Goal: Information Seeking & Learning: Learn about a topic

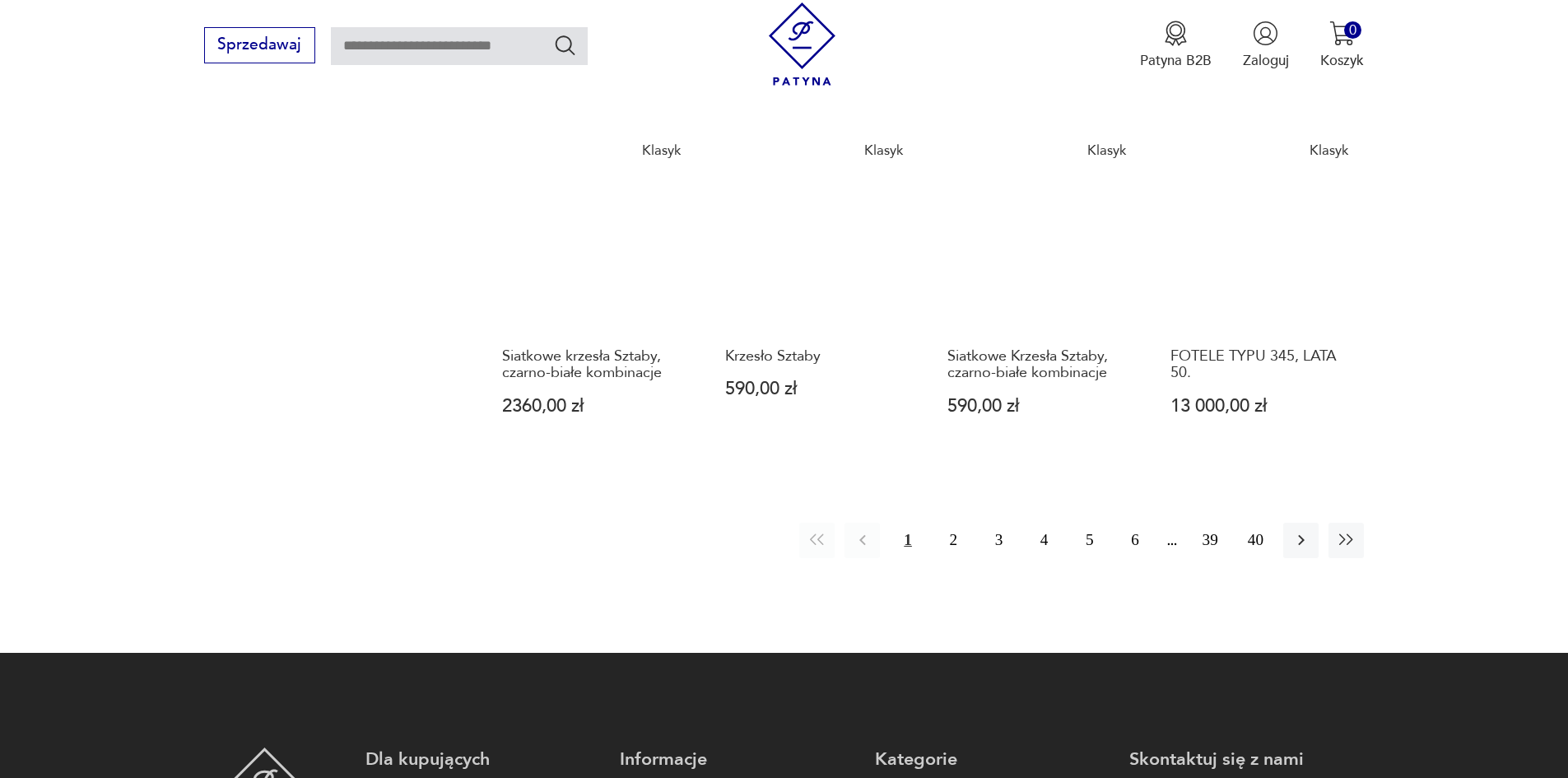
scroll to position [1579, 0]
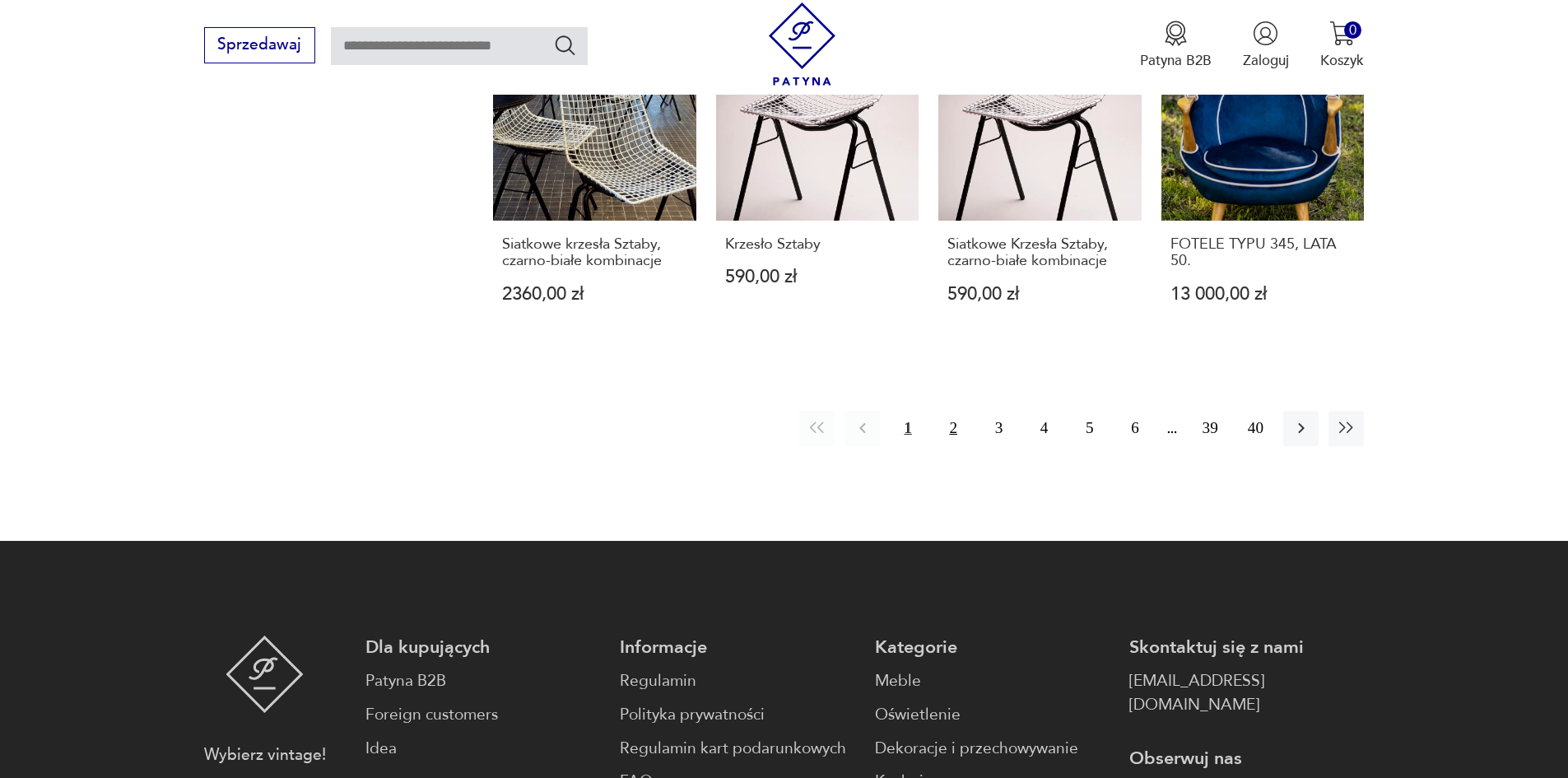
click at [951, 410] on button "2" at bounding box center [952, 427] width 35 height 35
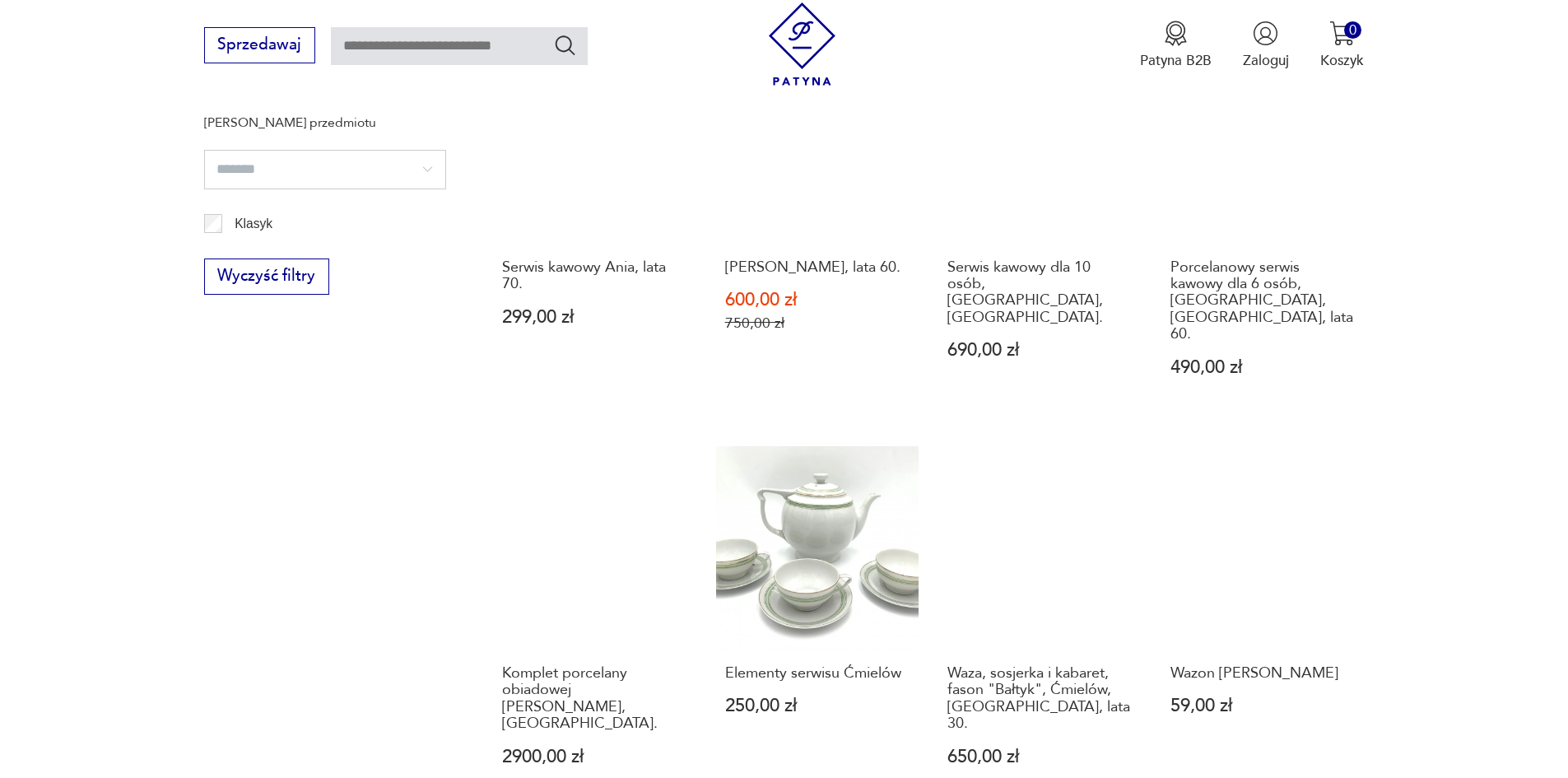
scroll to position [1332, 0]
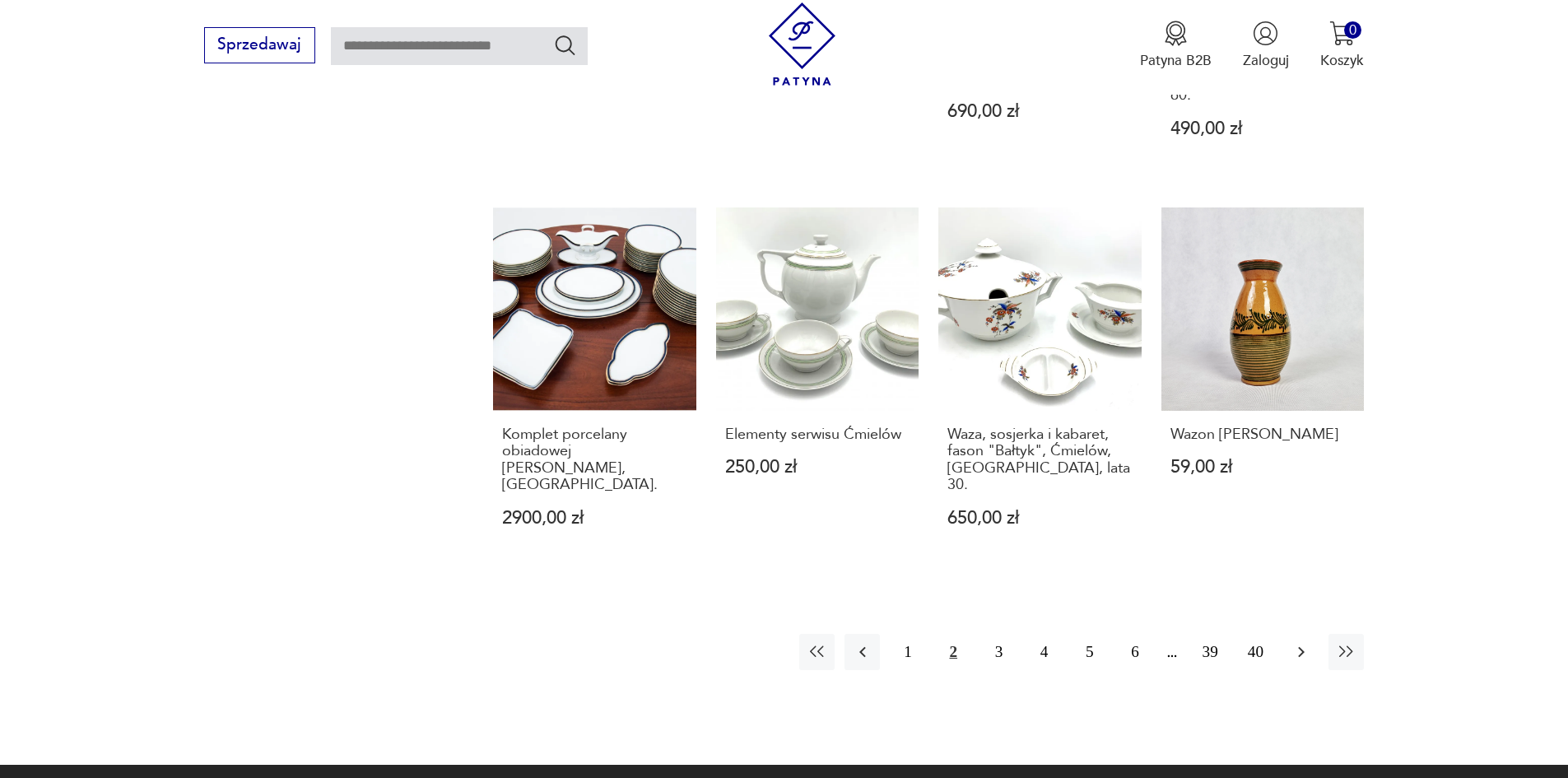
click at [1305, 642] on icon "button" at bounding box center [1300, 651] width 20 height 20
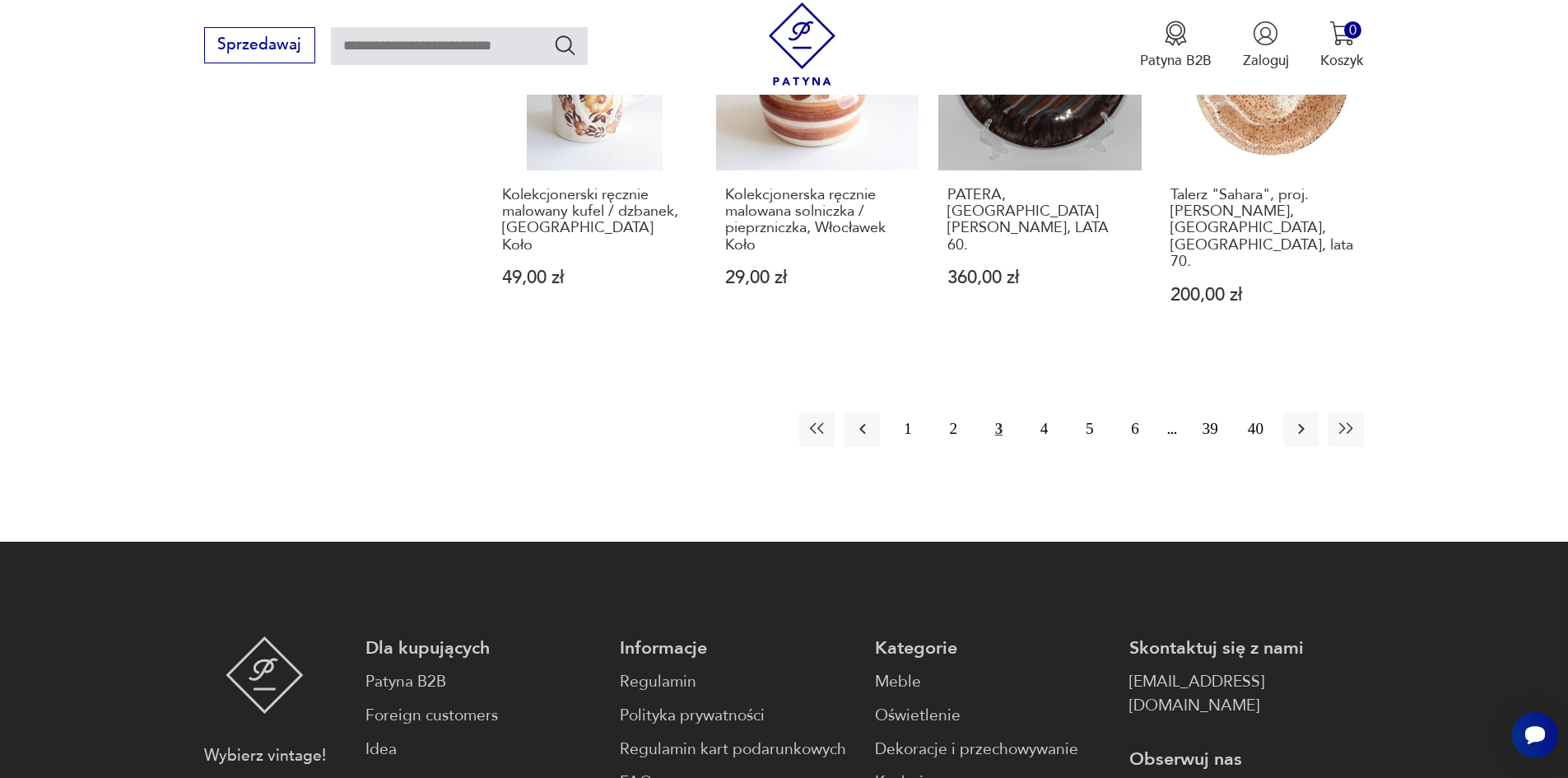
scroll to position [1579, 0]
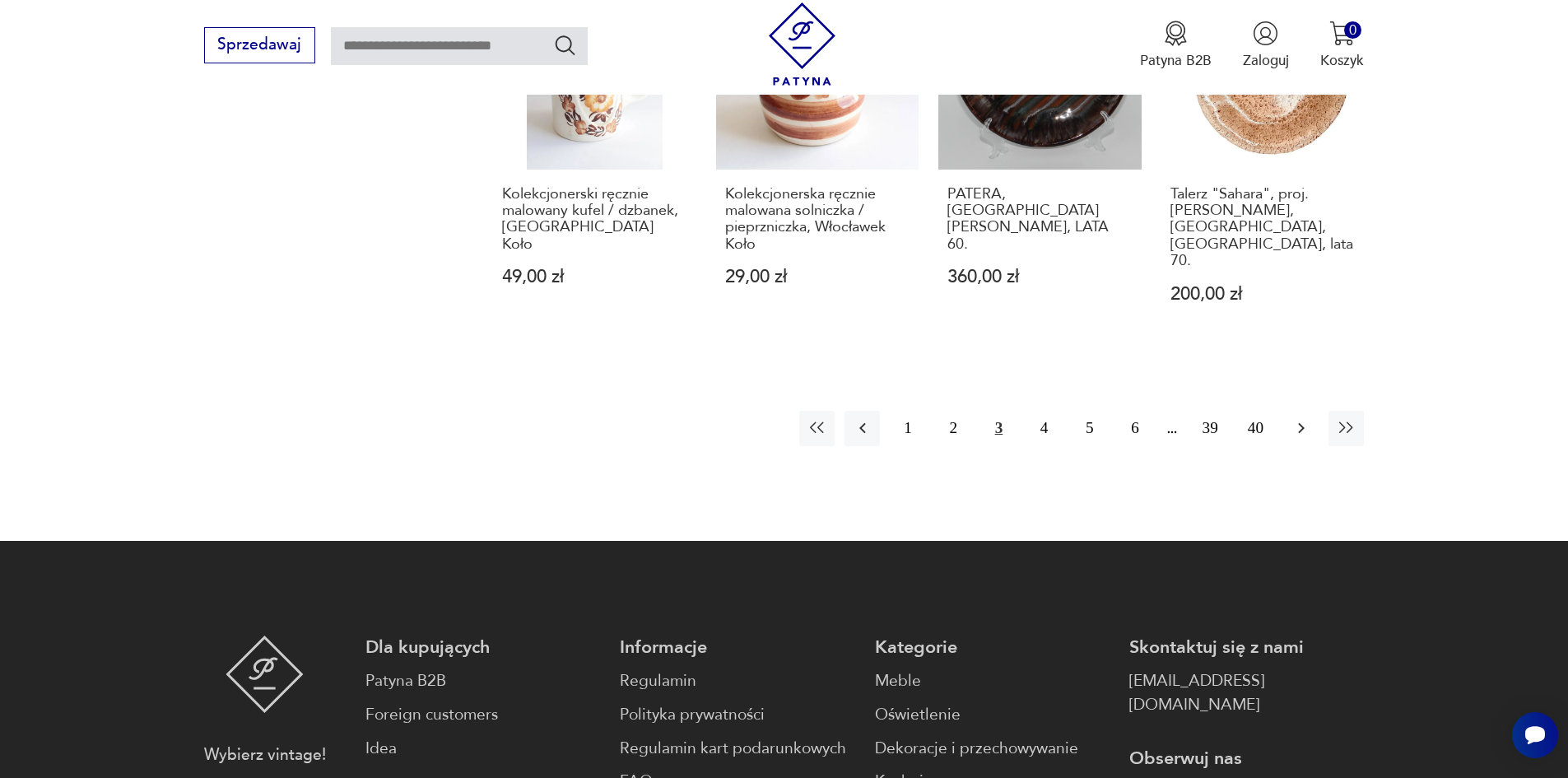
click at [1300, 418] on icon "button" at bounding box center [1300, 427] width 20 height 20
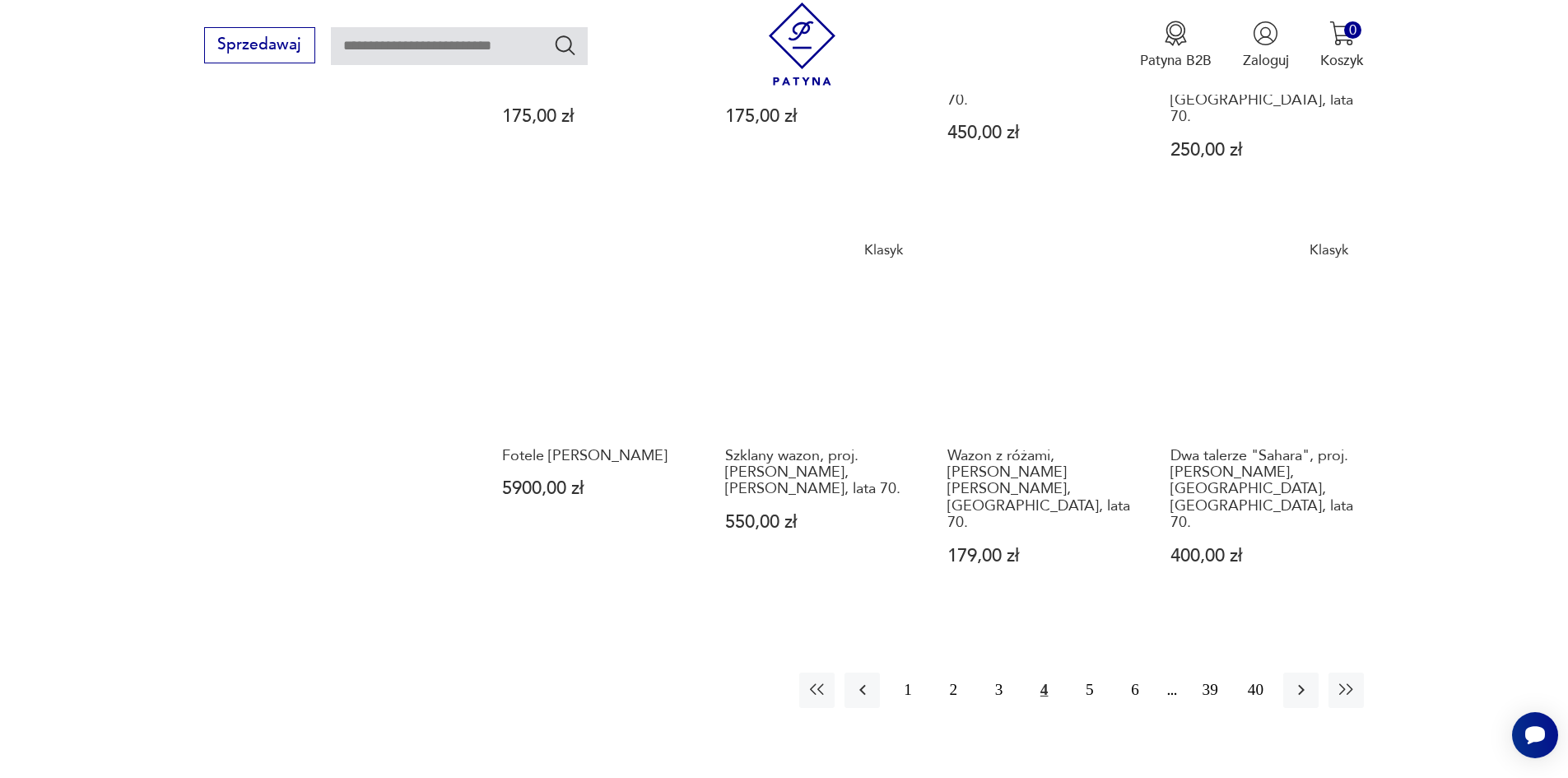
scroll to position [1497, 0]
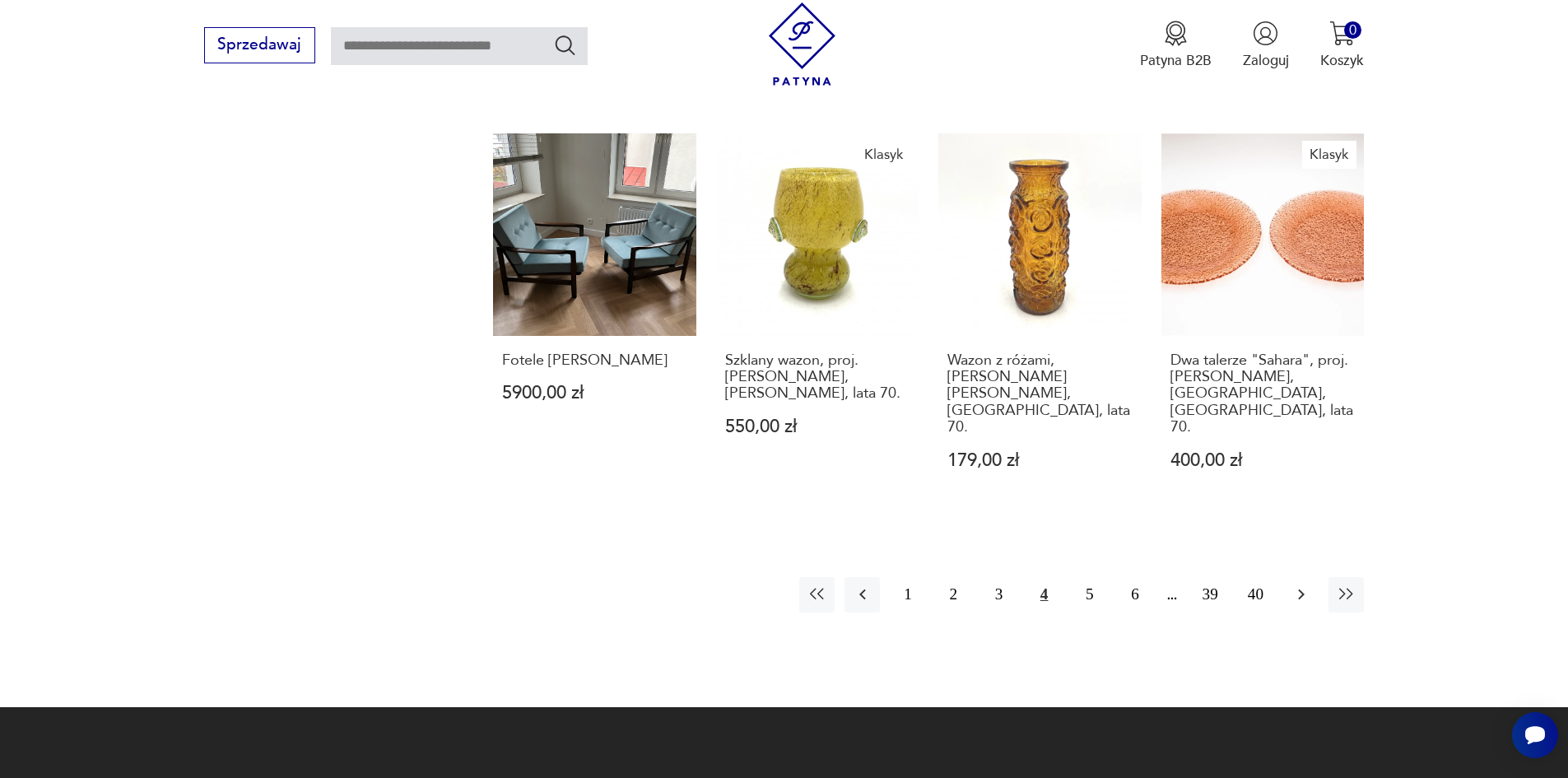
click at [1294, 584] on icon "button" at bounding box center [1300, 593] width 20 height 20
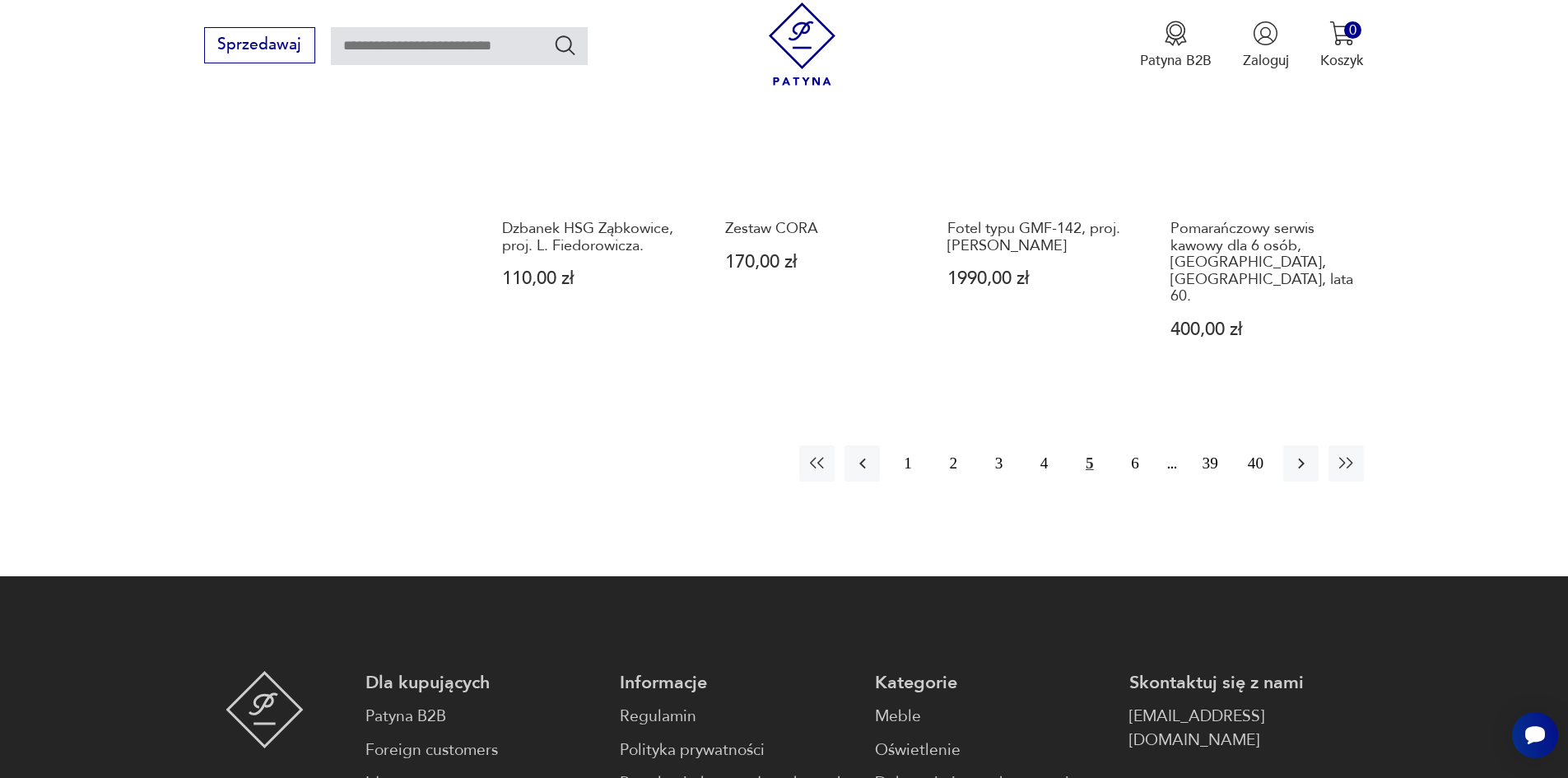
scroll to position [1661, 0]
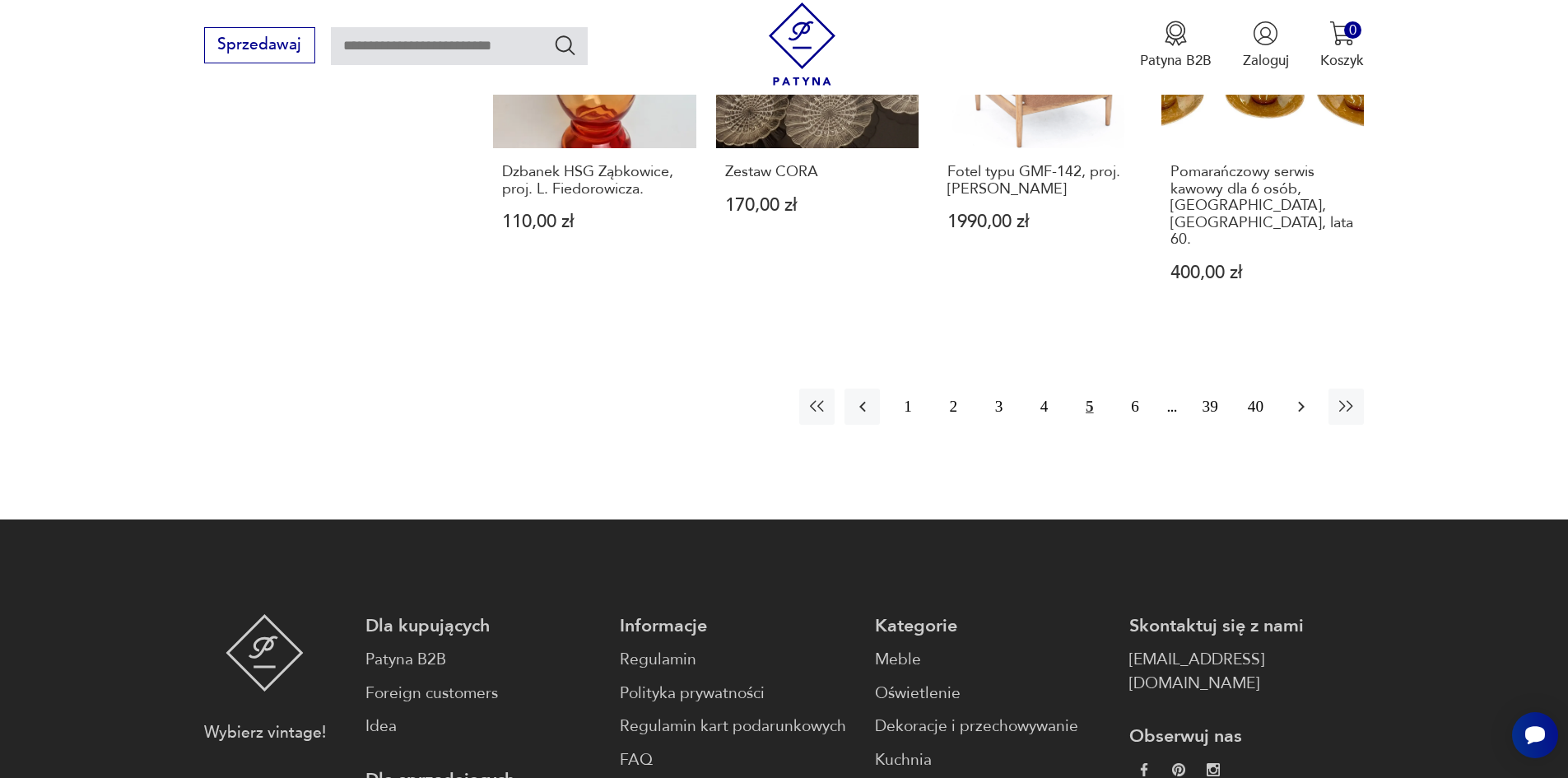
click at [1302, 402] on icon "button" at bounding box center [1301, 407] width 7 height 11
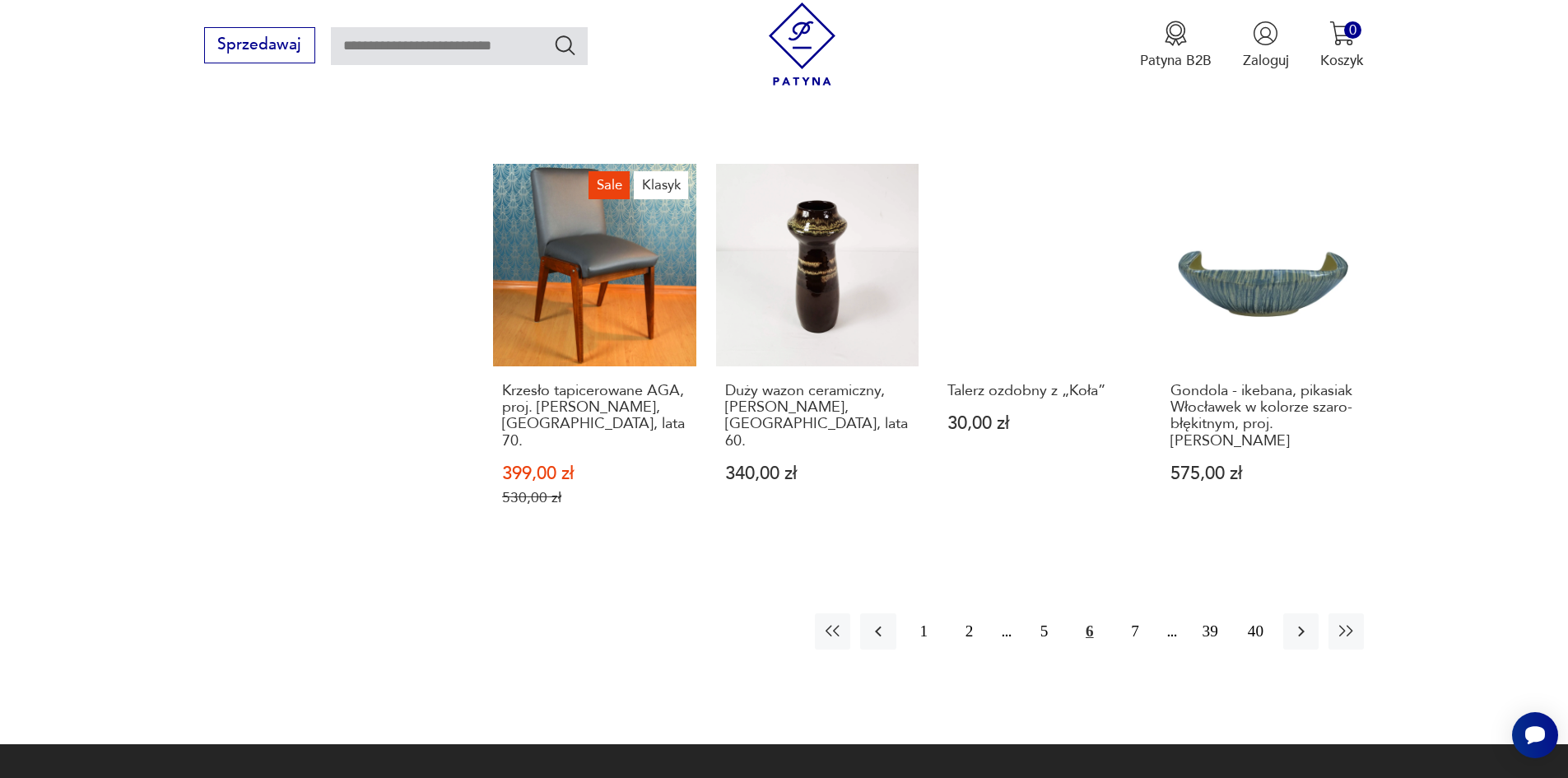
scroll to position [1497, 0]
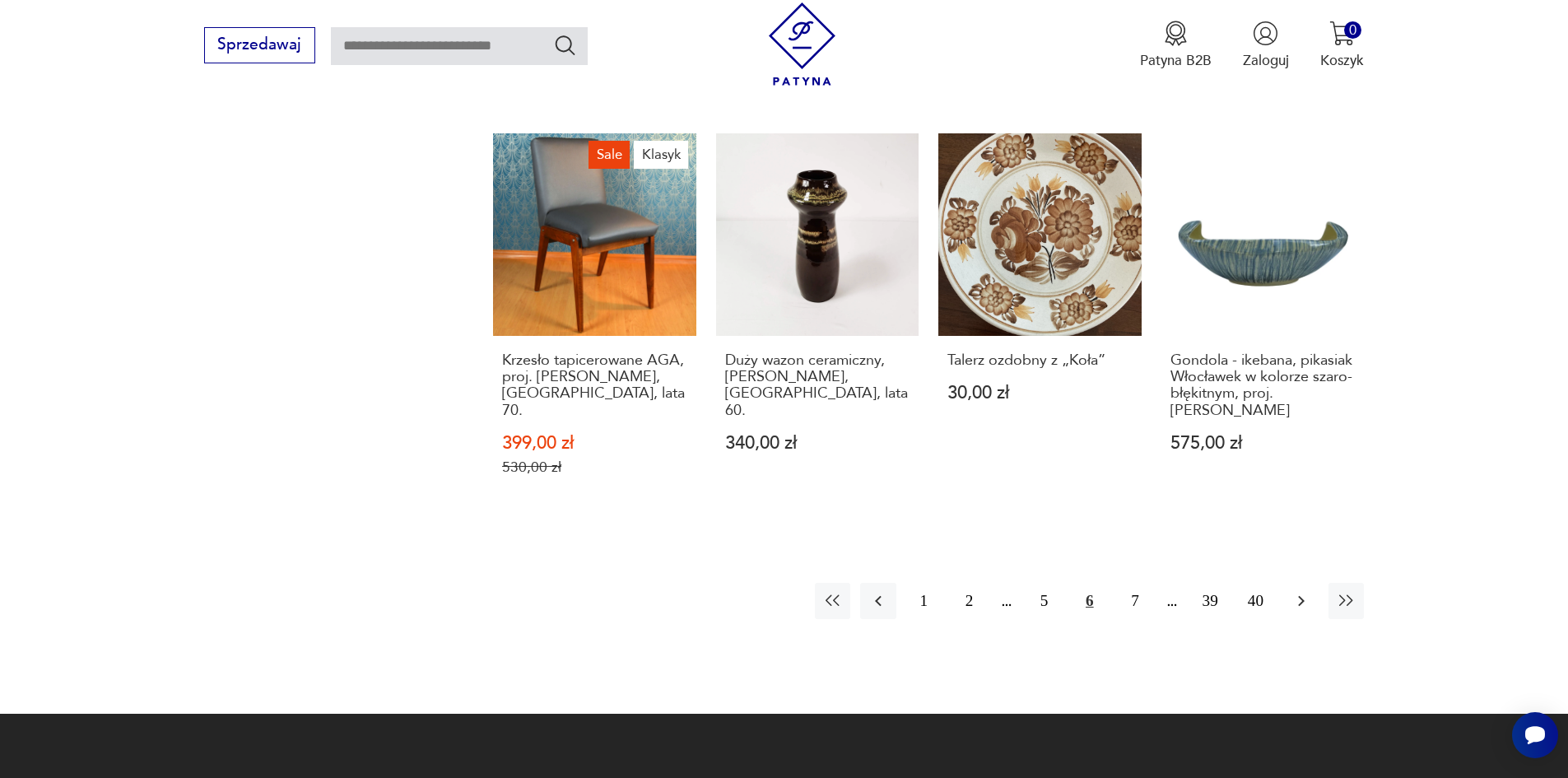
click at [1293, 591] on icon "button" at bounding box center [1300, 600] width 20 height 20
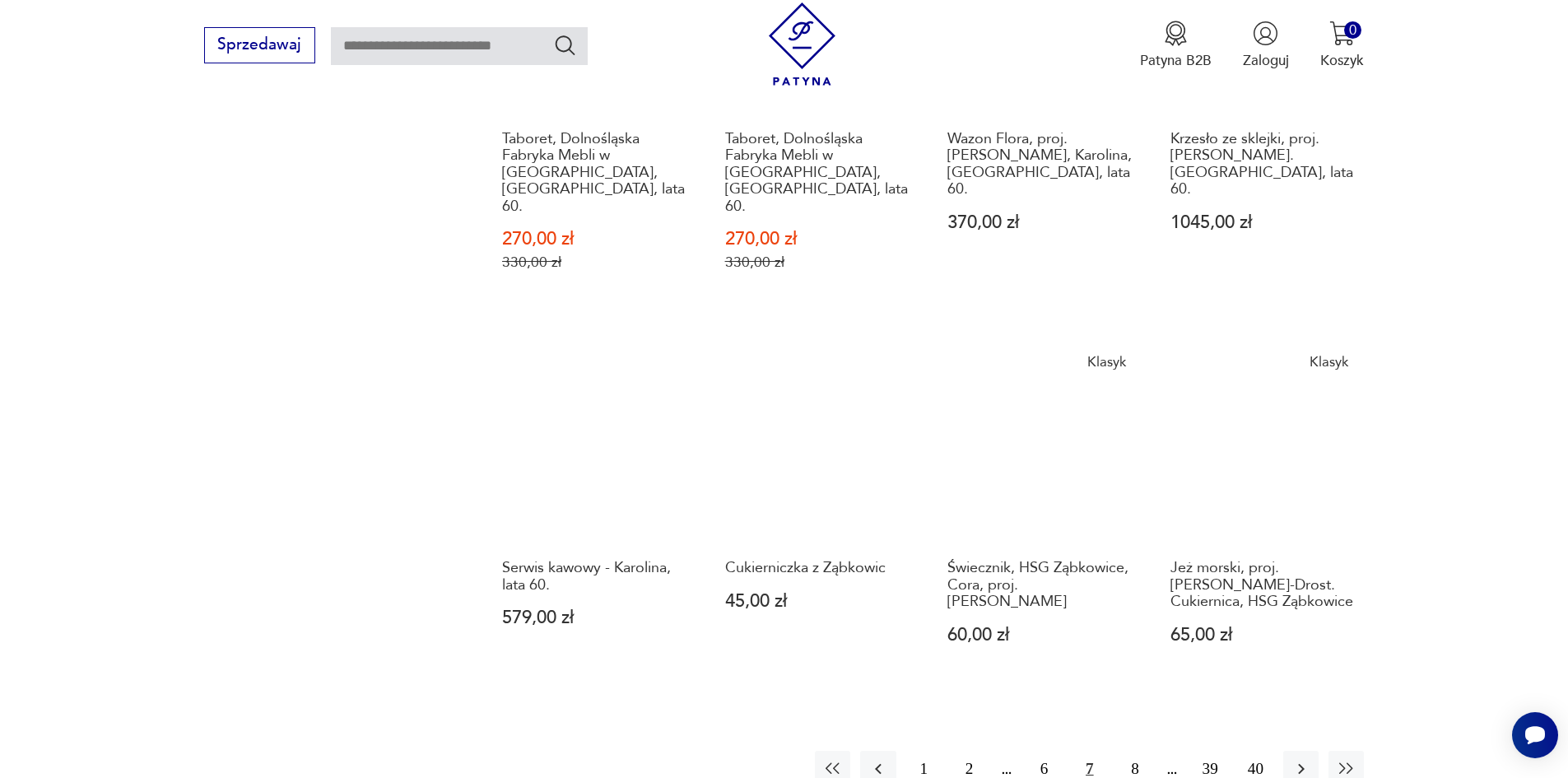
scroll to position [1579, 0]
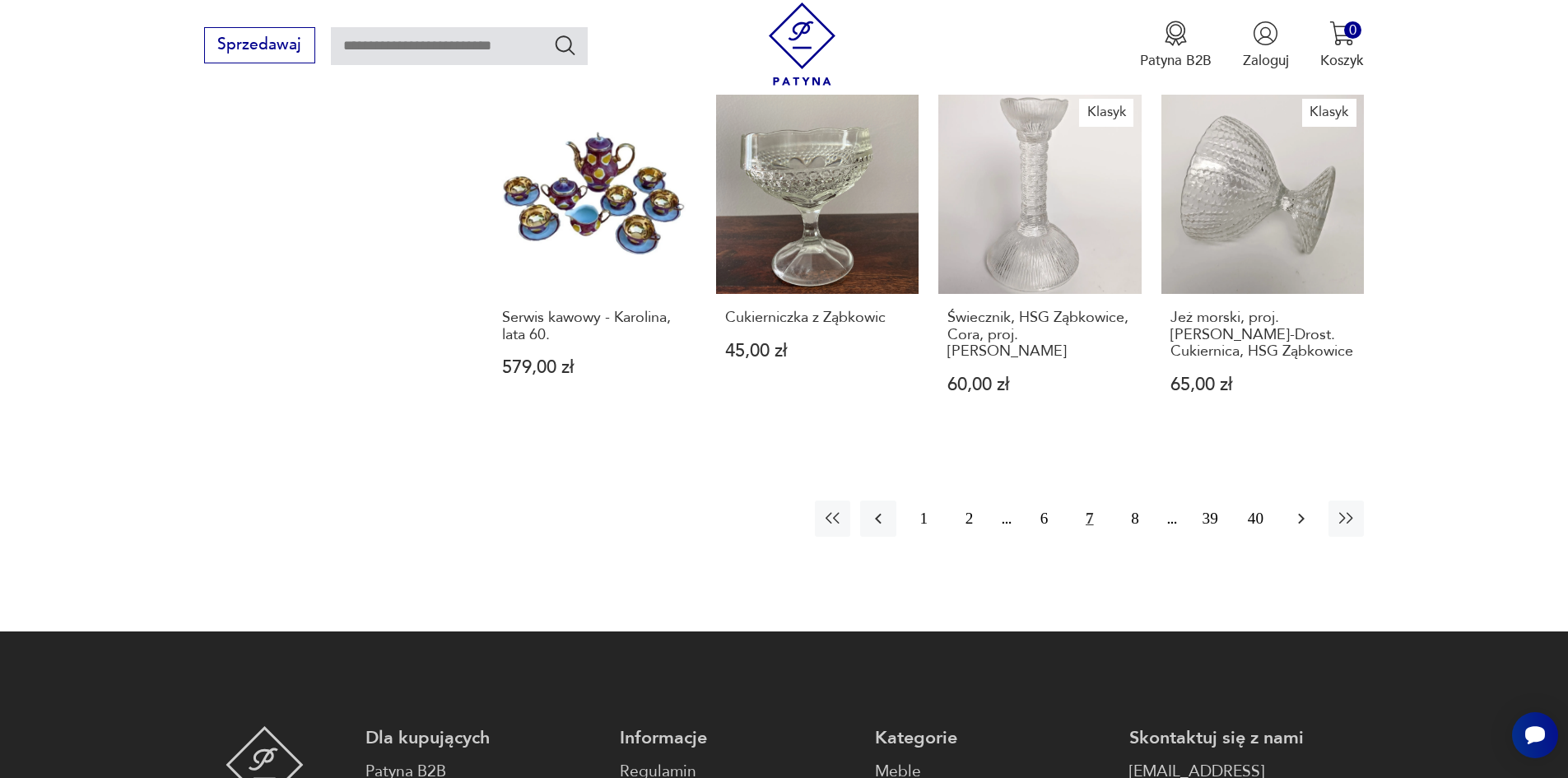
click at [1307, 509] on icon "button" at bounding box center [1300, 518] width 20 height 20
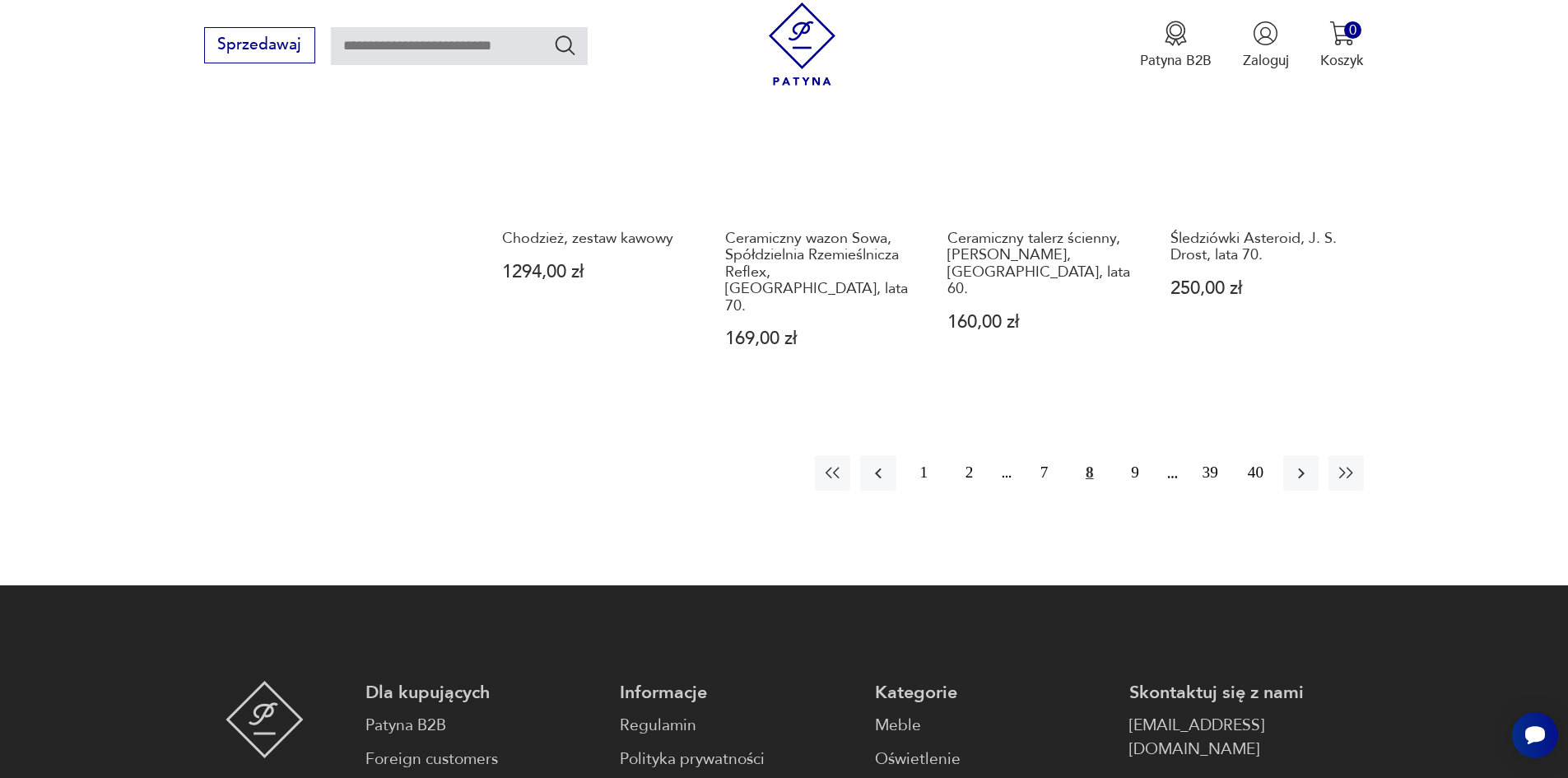
scroll to position [1579, 0]
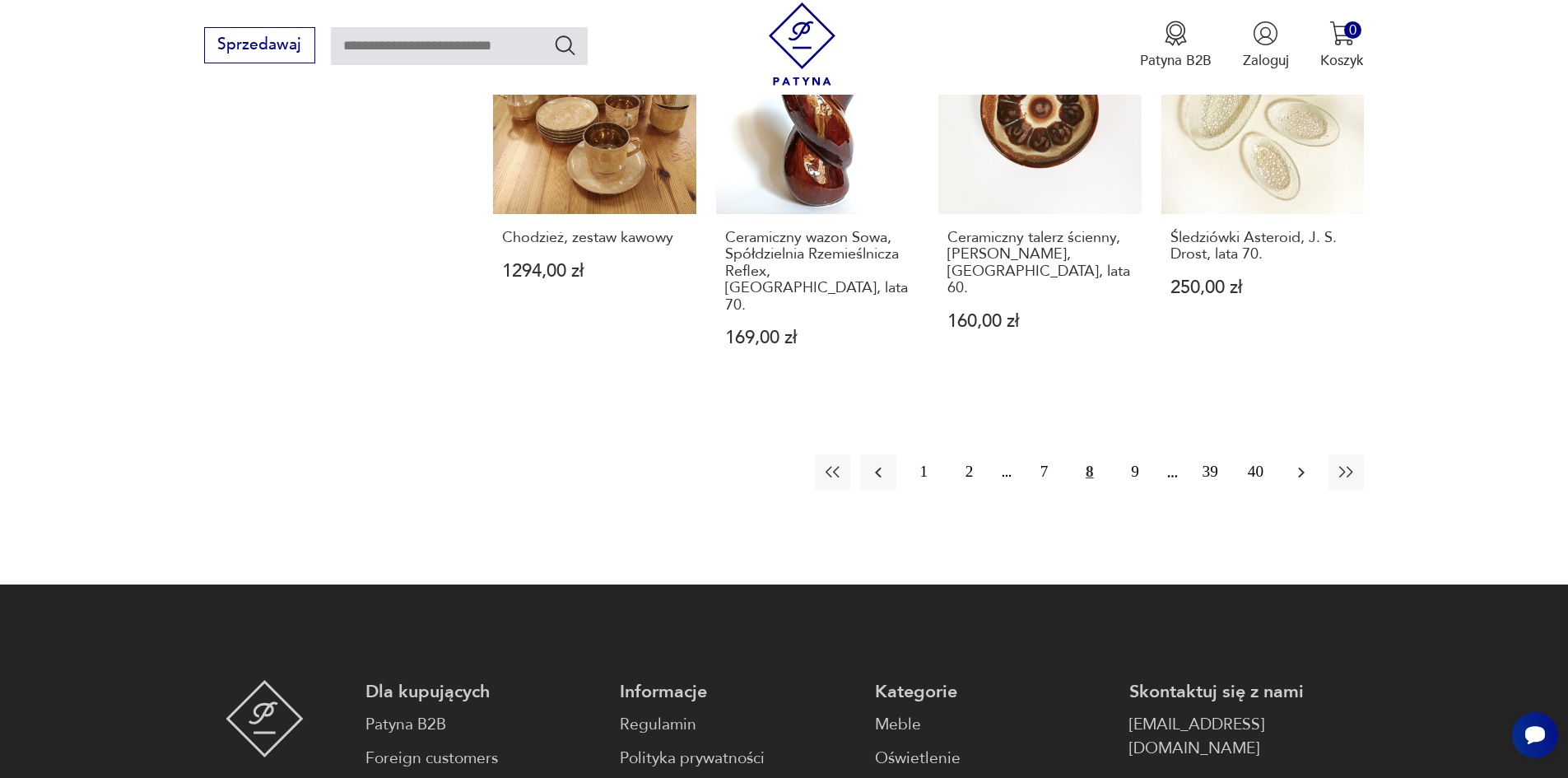
click at [1294, 463] on icon "button" at bounding box center [1300, 472] width 20 height 20
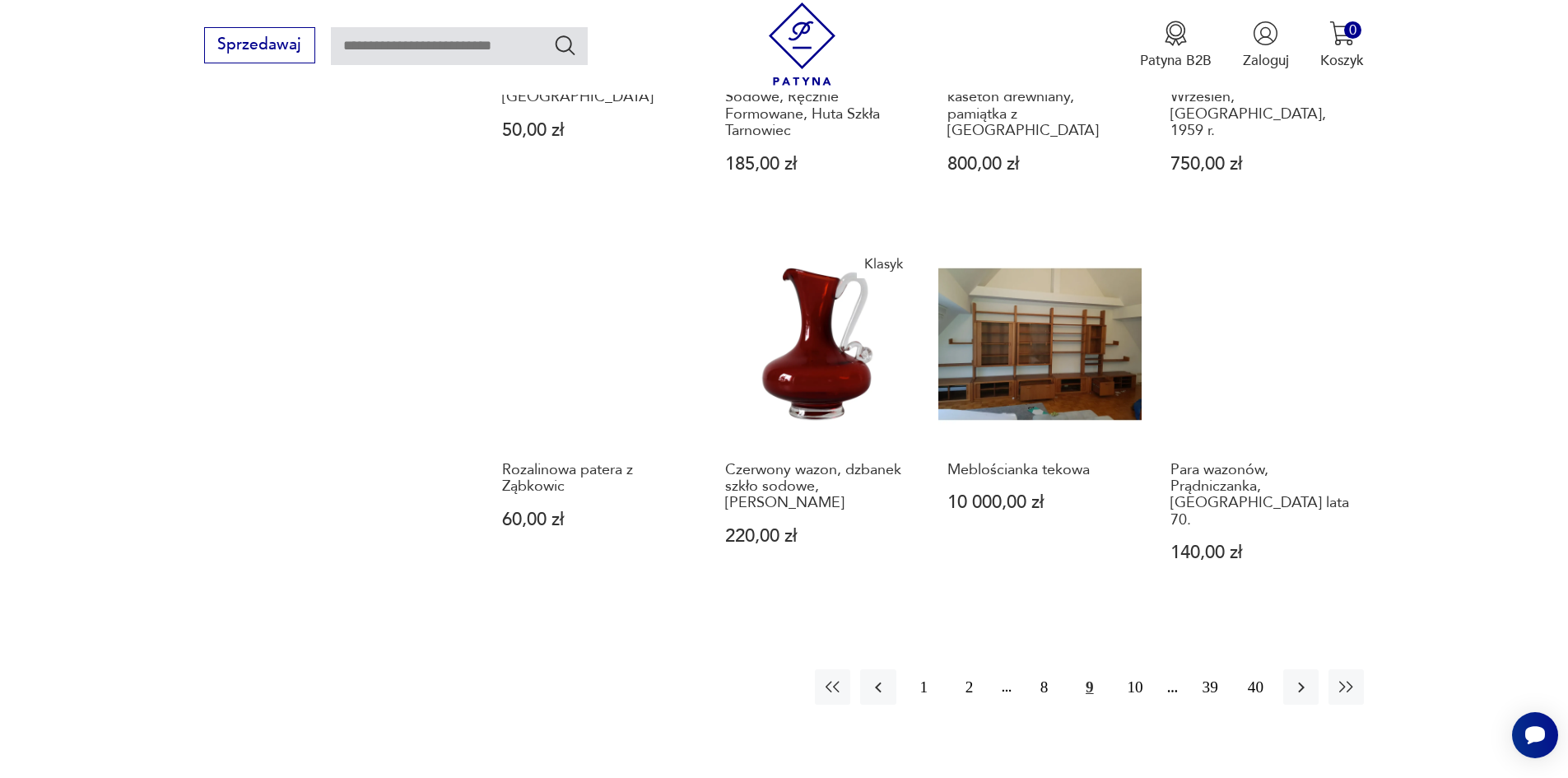
scroll to position [1415, 0]
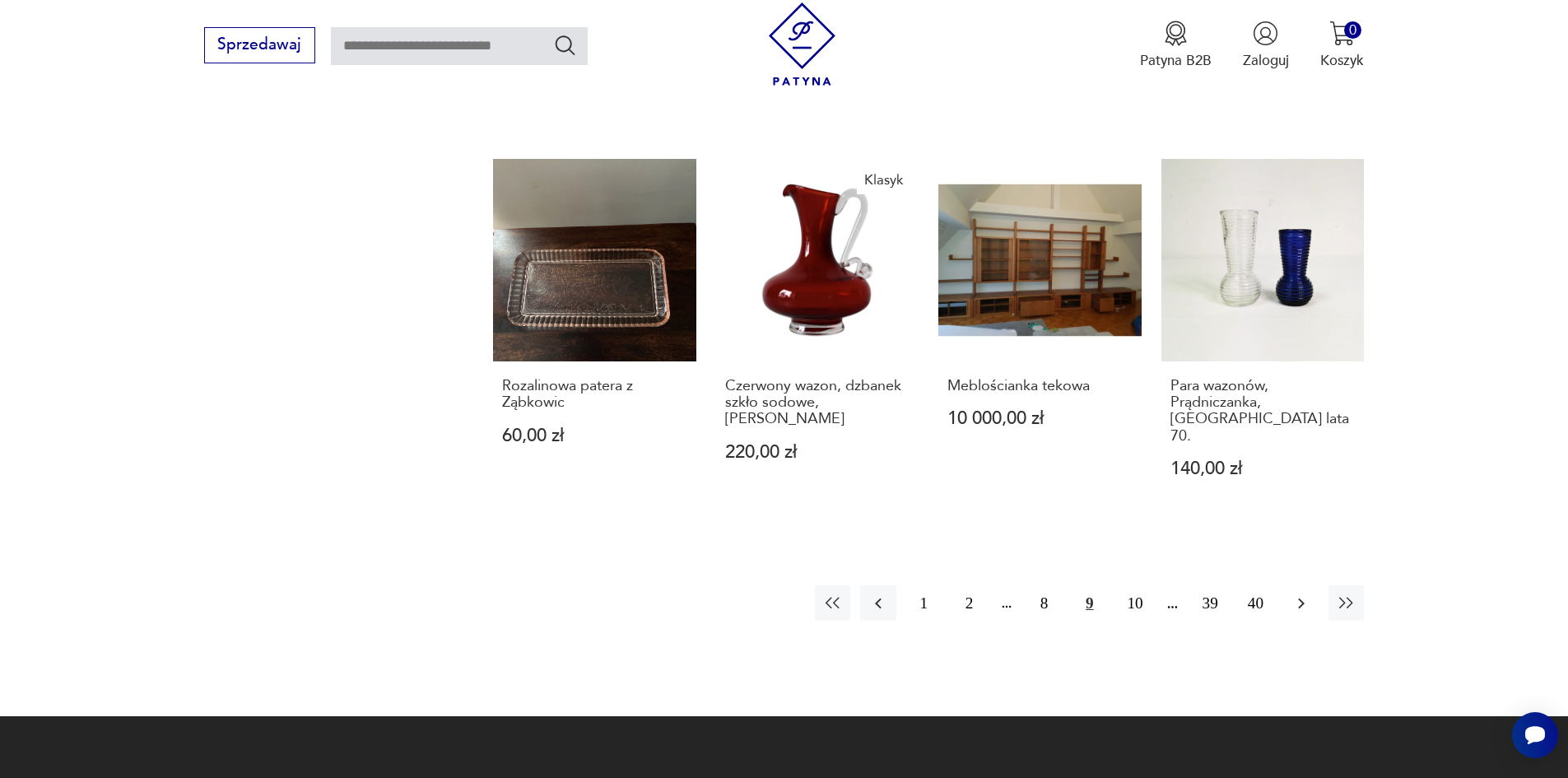
click at [1297, 593] on icon "button" at bounding box center [1300, 603] width 20 height 20
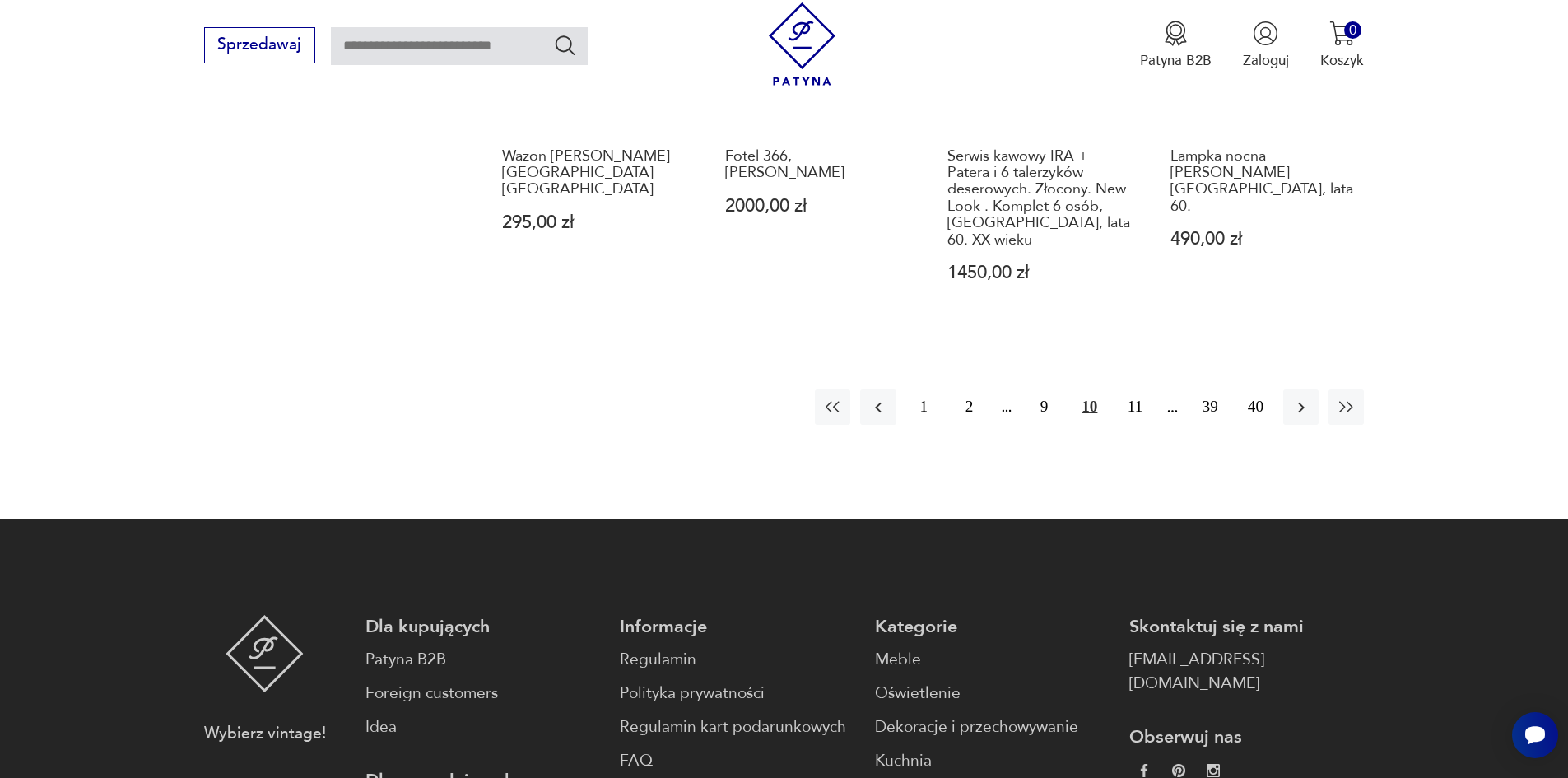
scroll to position [1744, 0]
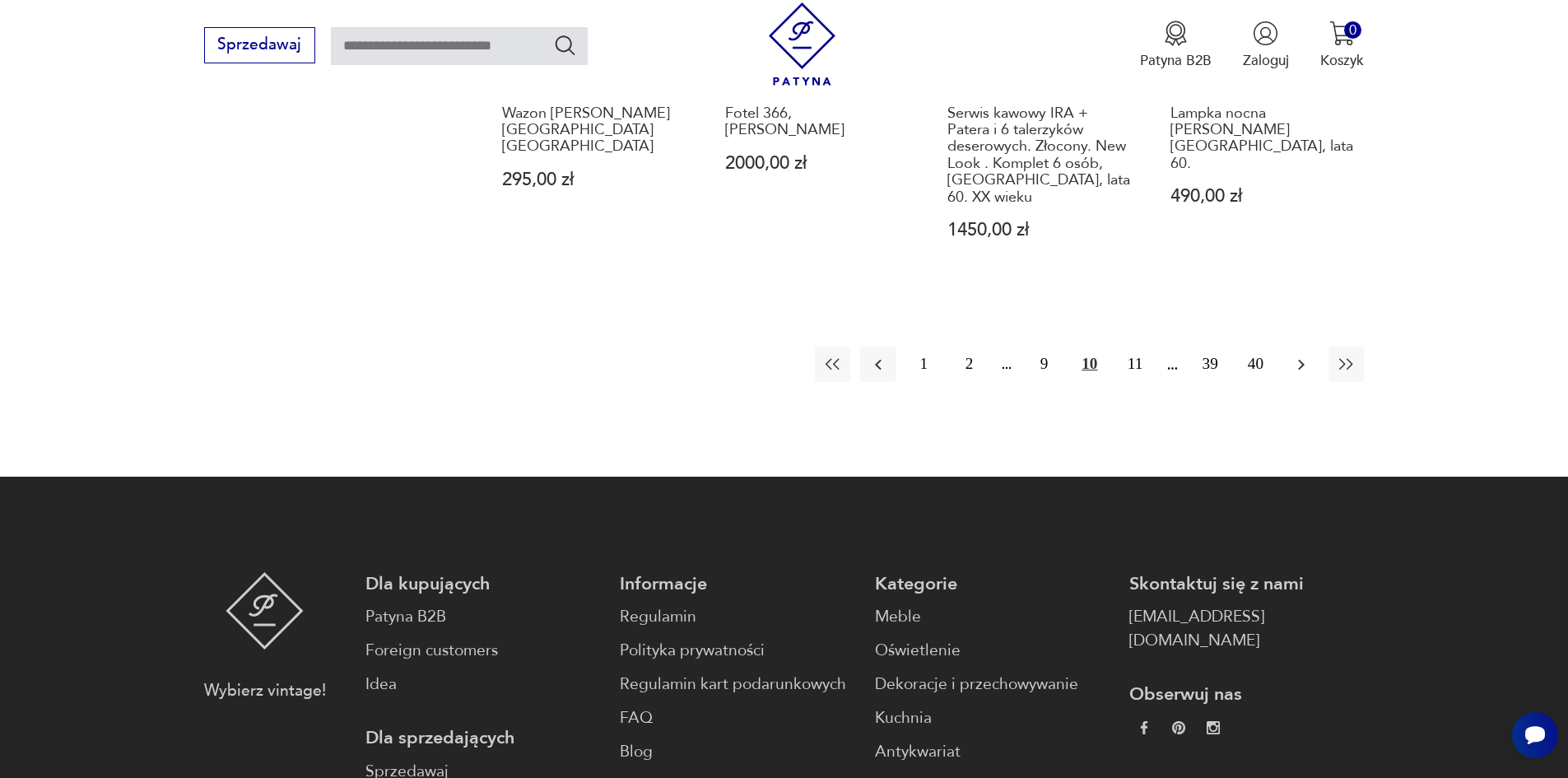
click at [1311, 346] on button "button" at bounding box center [1300, 363] width 35 height 35
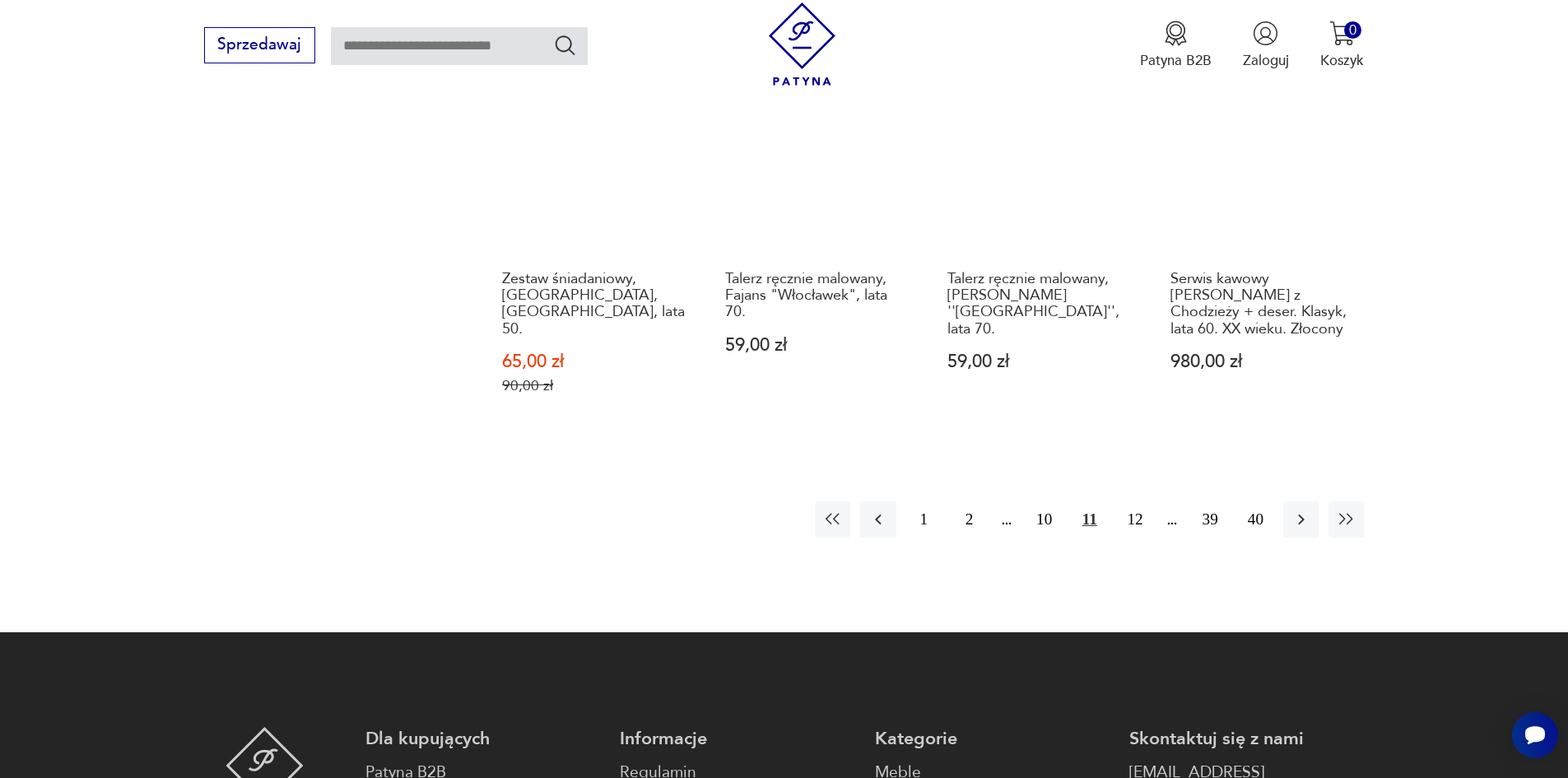
scroll to position [1579, 0]
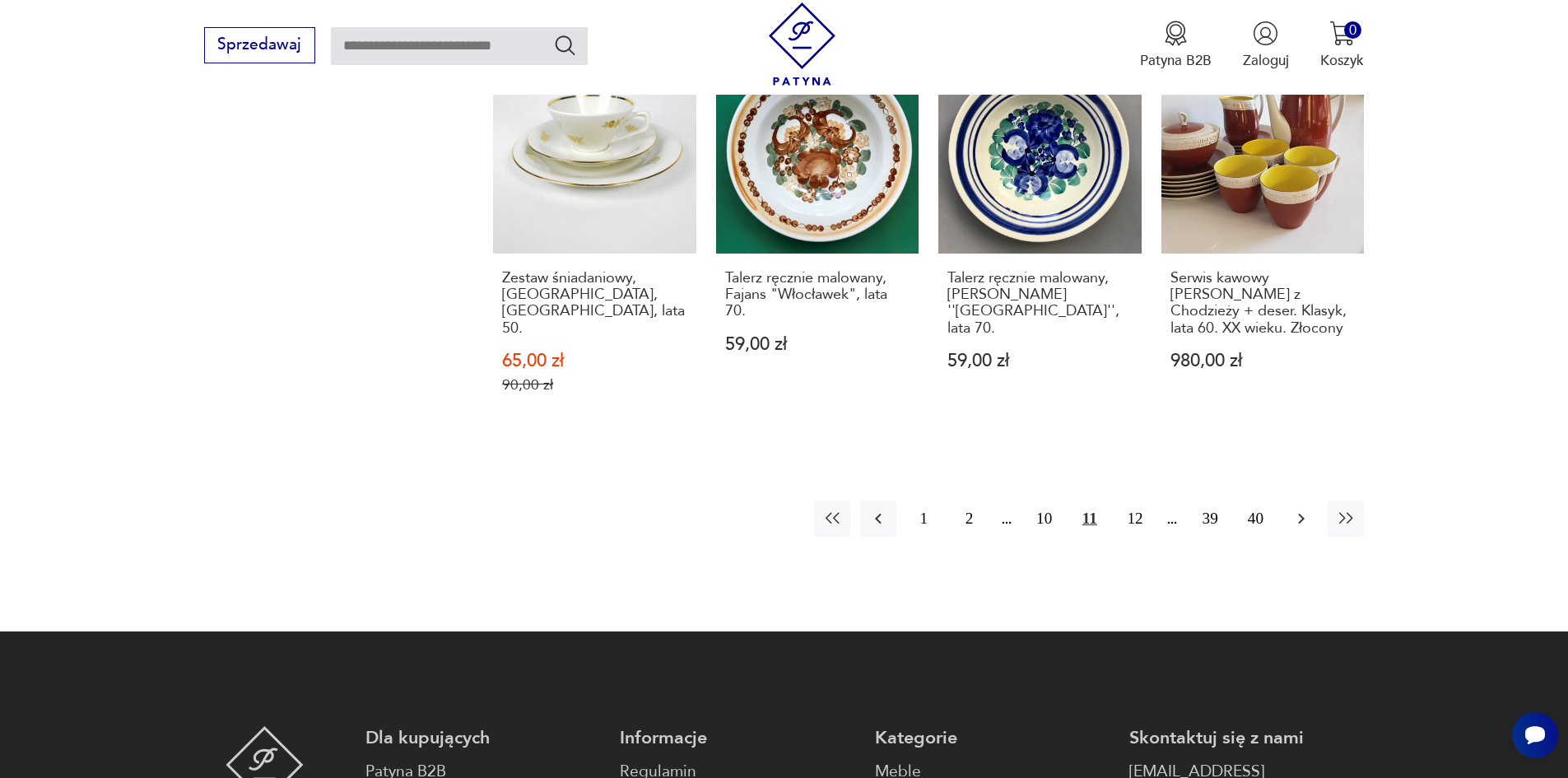
click at [1299, 509] on icon "button" at bounding box center [1300, 518] width 20 height 20
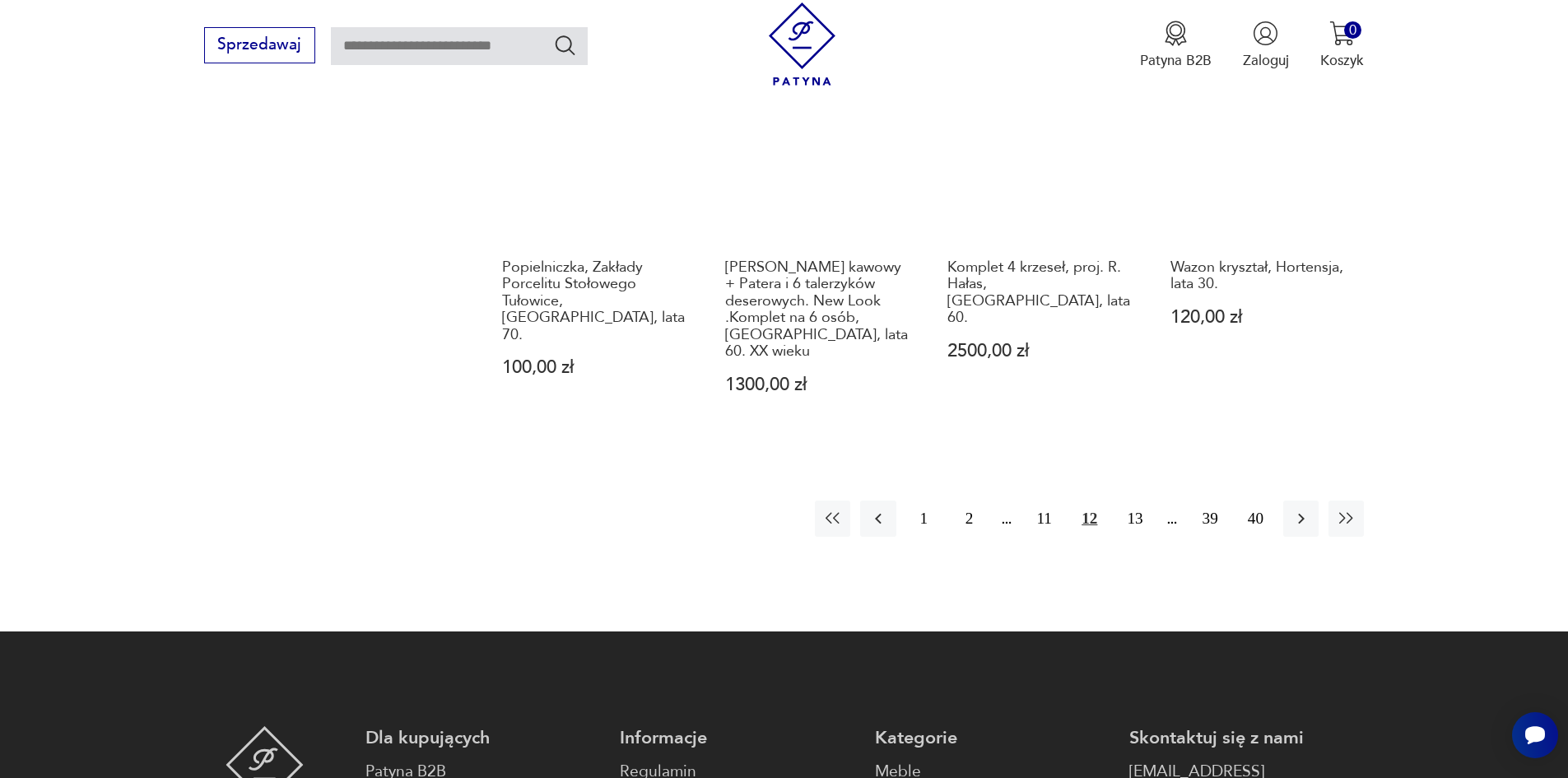
scroll to position [1579, 0]
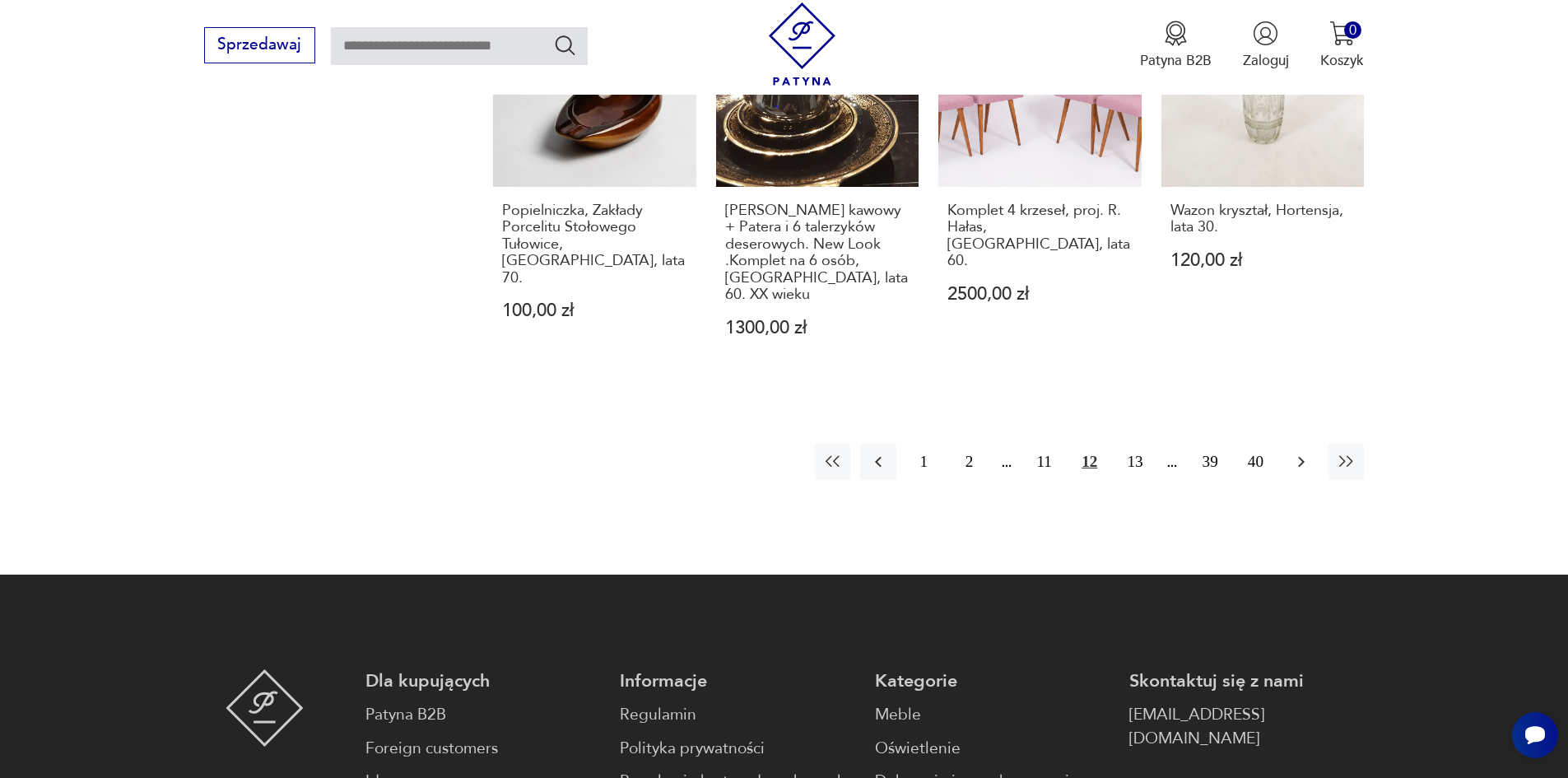
click at [1300, 451] on icon "button" at bounding box center [1300, 461] width 20 height 20
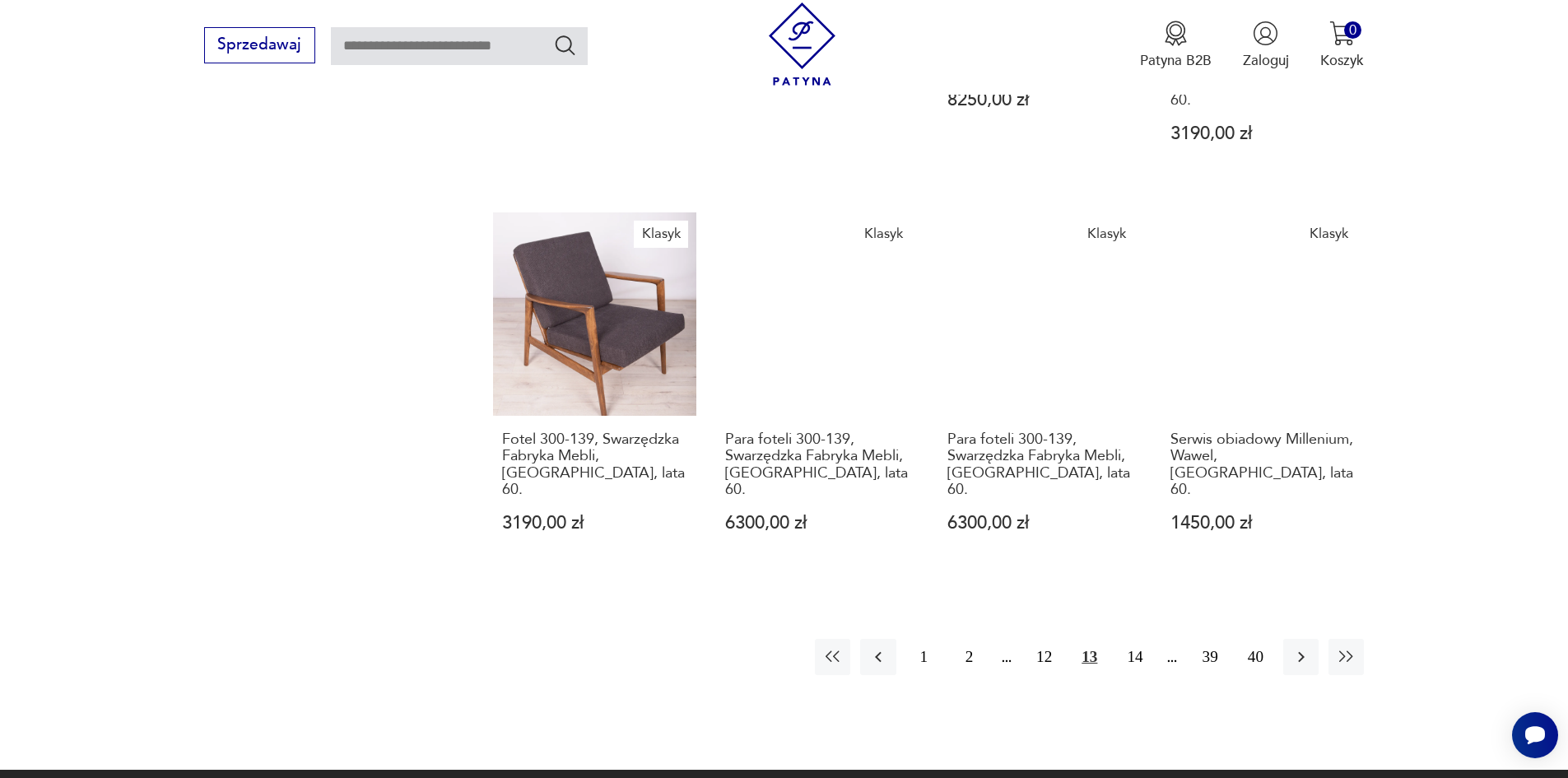
scroll to position [1332, 0]
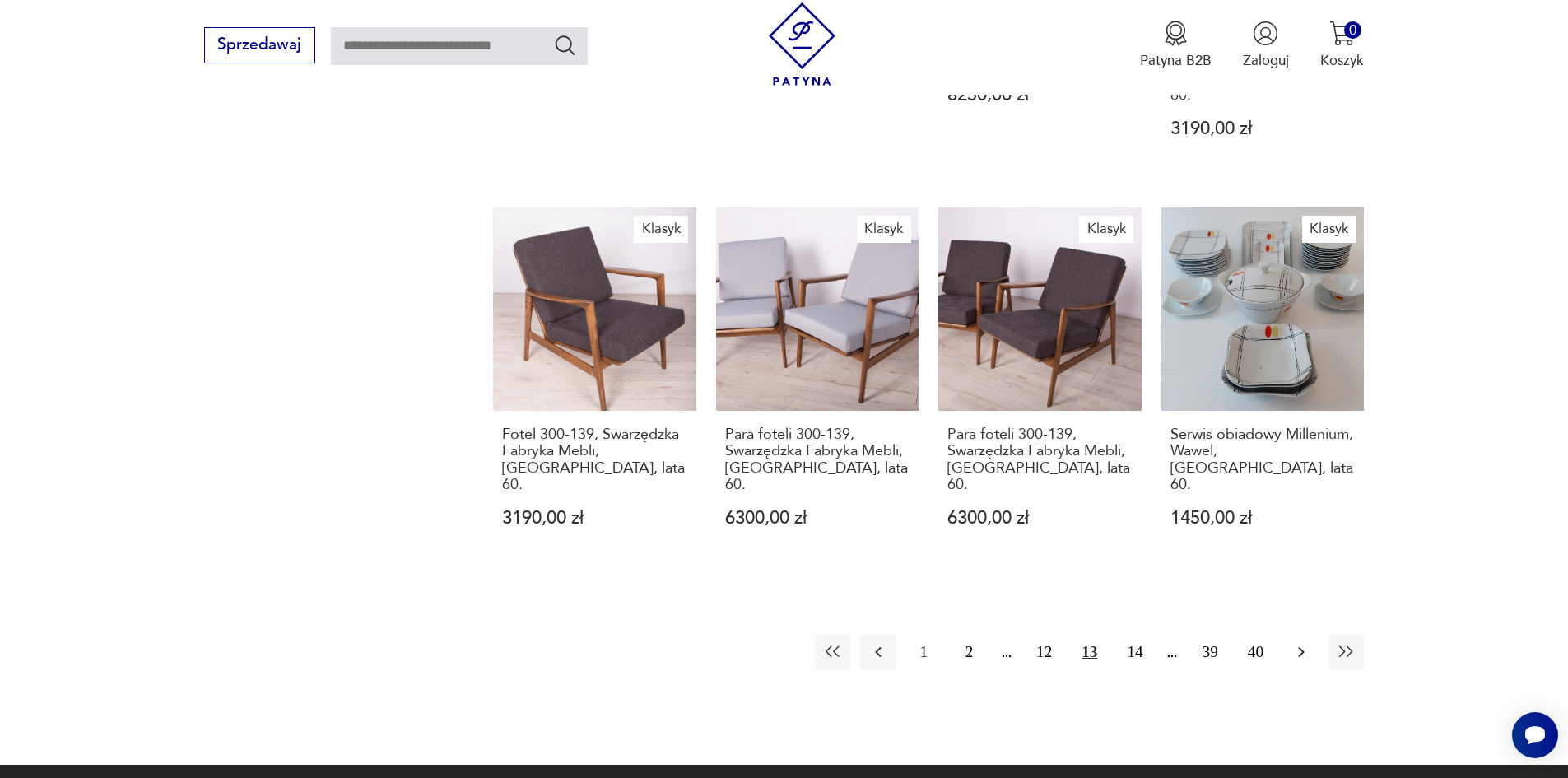
click at [1297, 642] on icon "button" at bounding box center [1300, 651] width 20 height 20
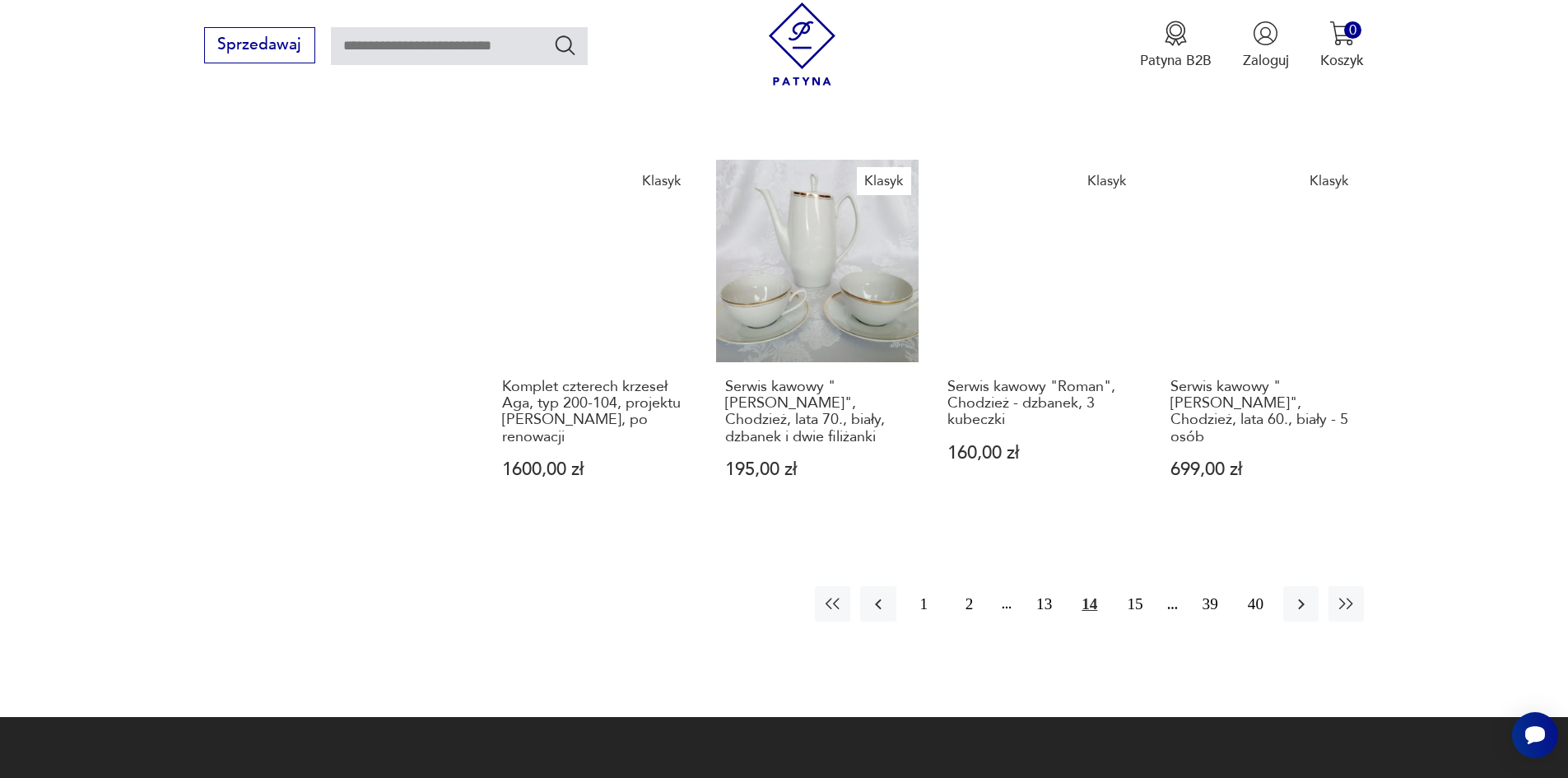
scroll to position [1415, 0]
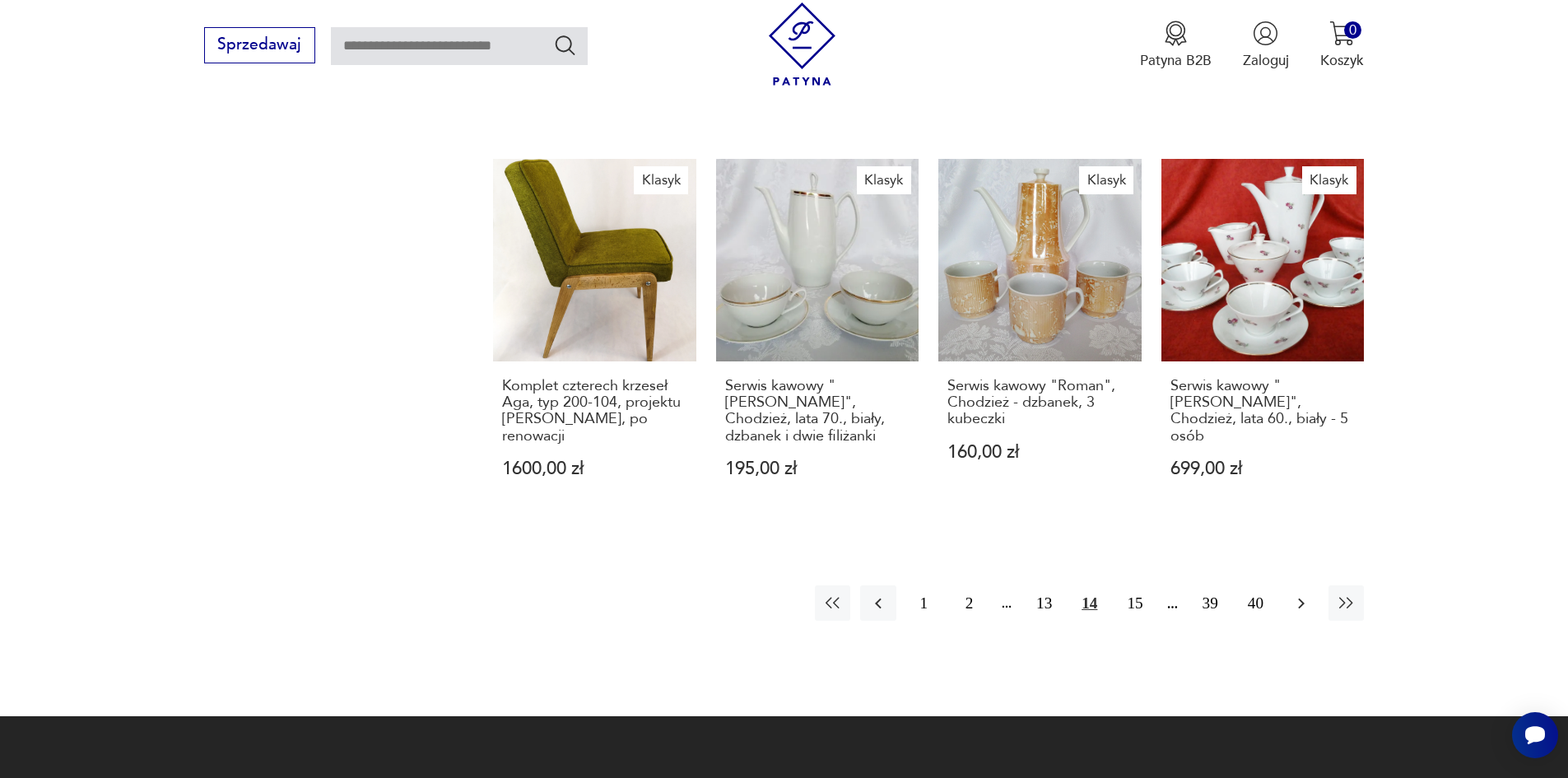
click at [1303, 593] on icon "button" at bounding box center [1300, 603] width 20 height 20
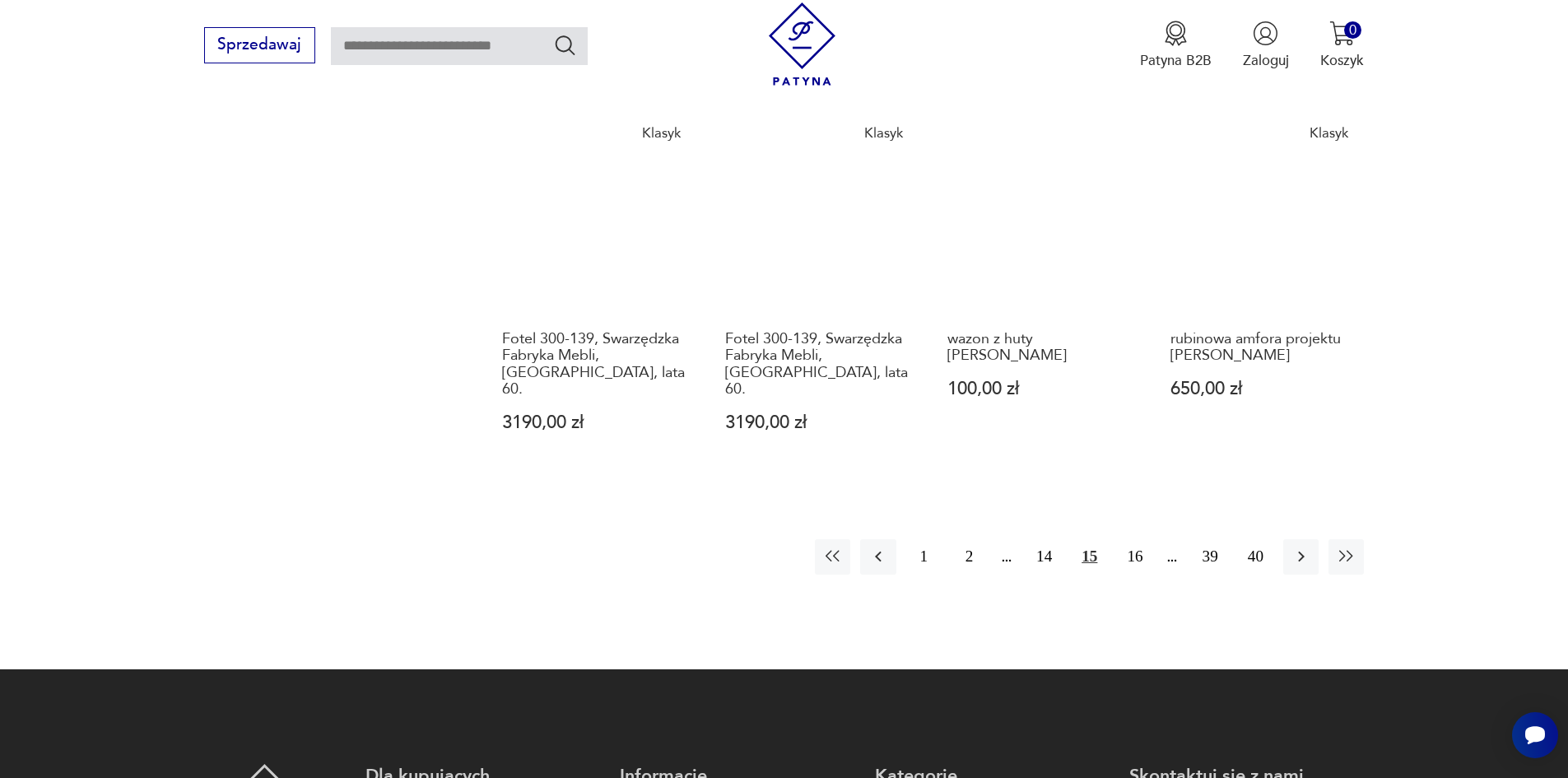
scroll to position [1497, 0]
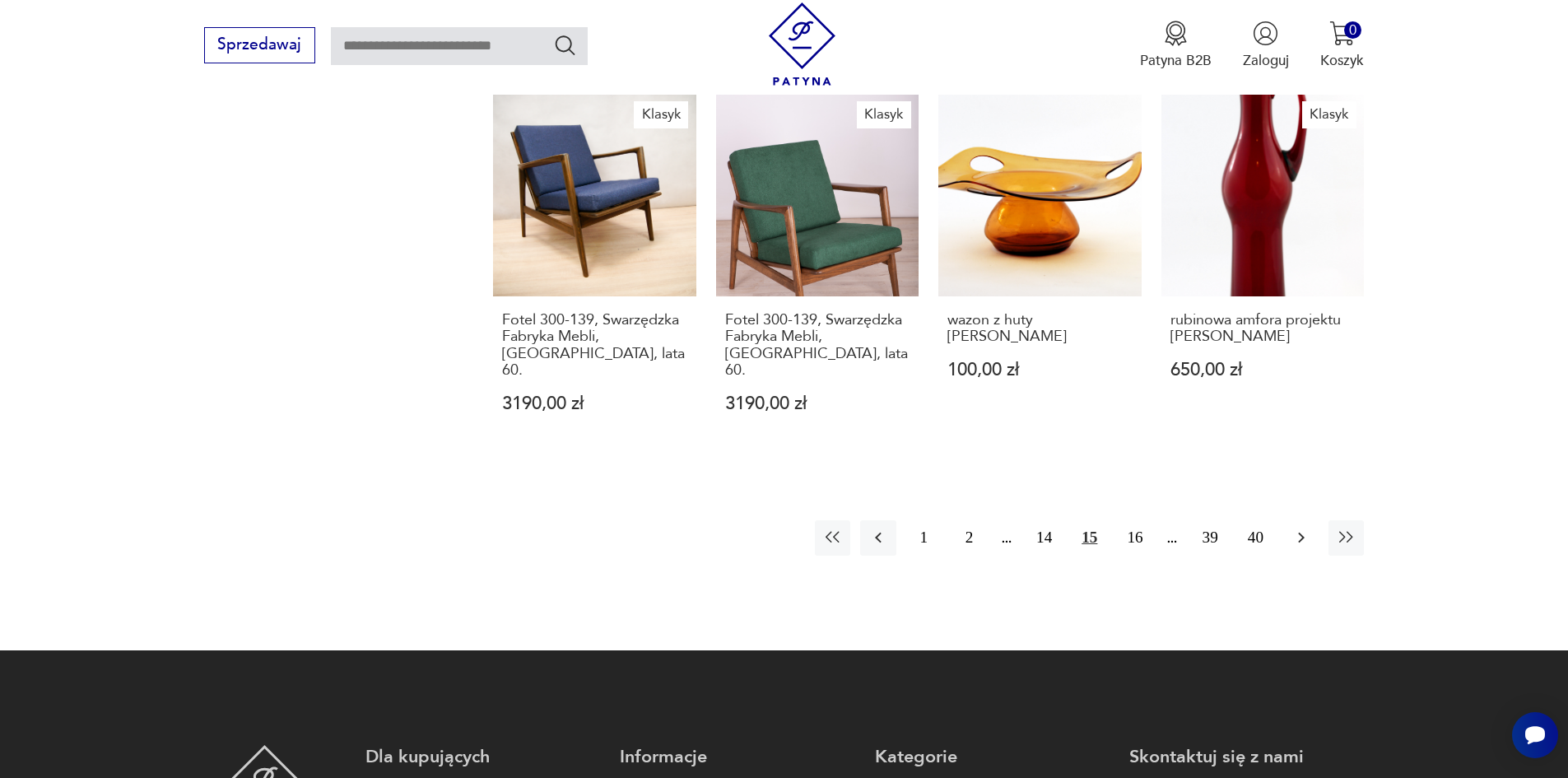
click at [1299, 528] on icon "button" at bounding box center [1300, 537] width 20 height 20
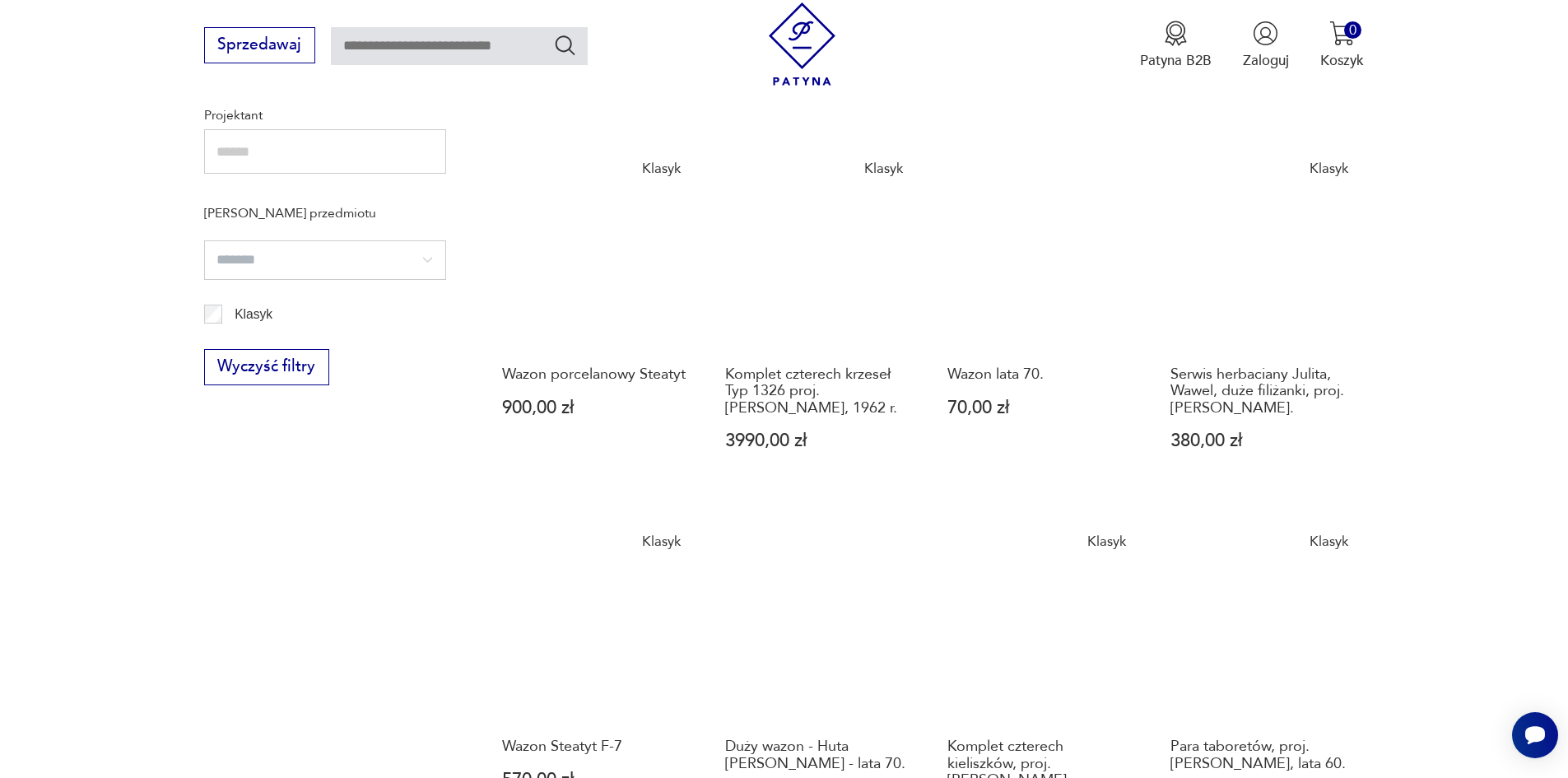
scroll to position [1332, 0]
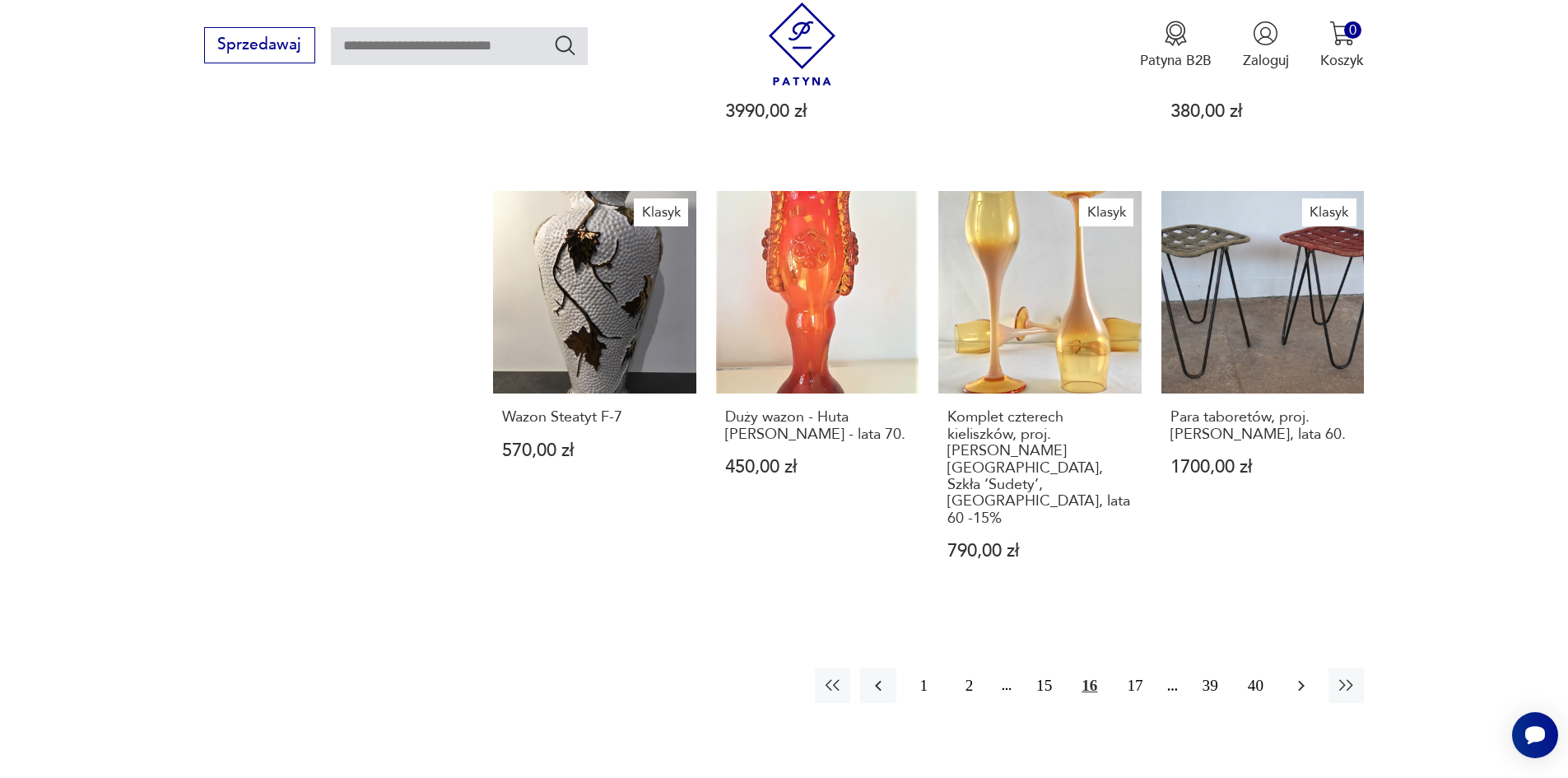
click at [1301, 675] on icon "button" at bounding box center [1300, 685] width 20 height 20
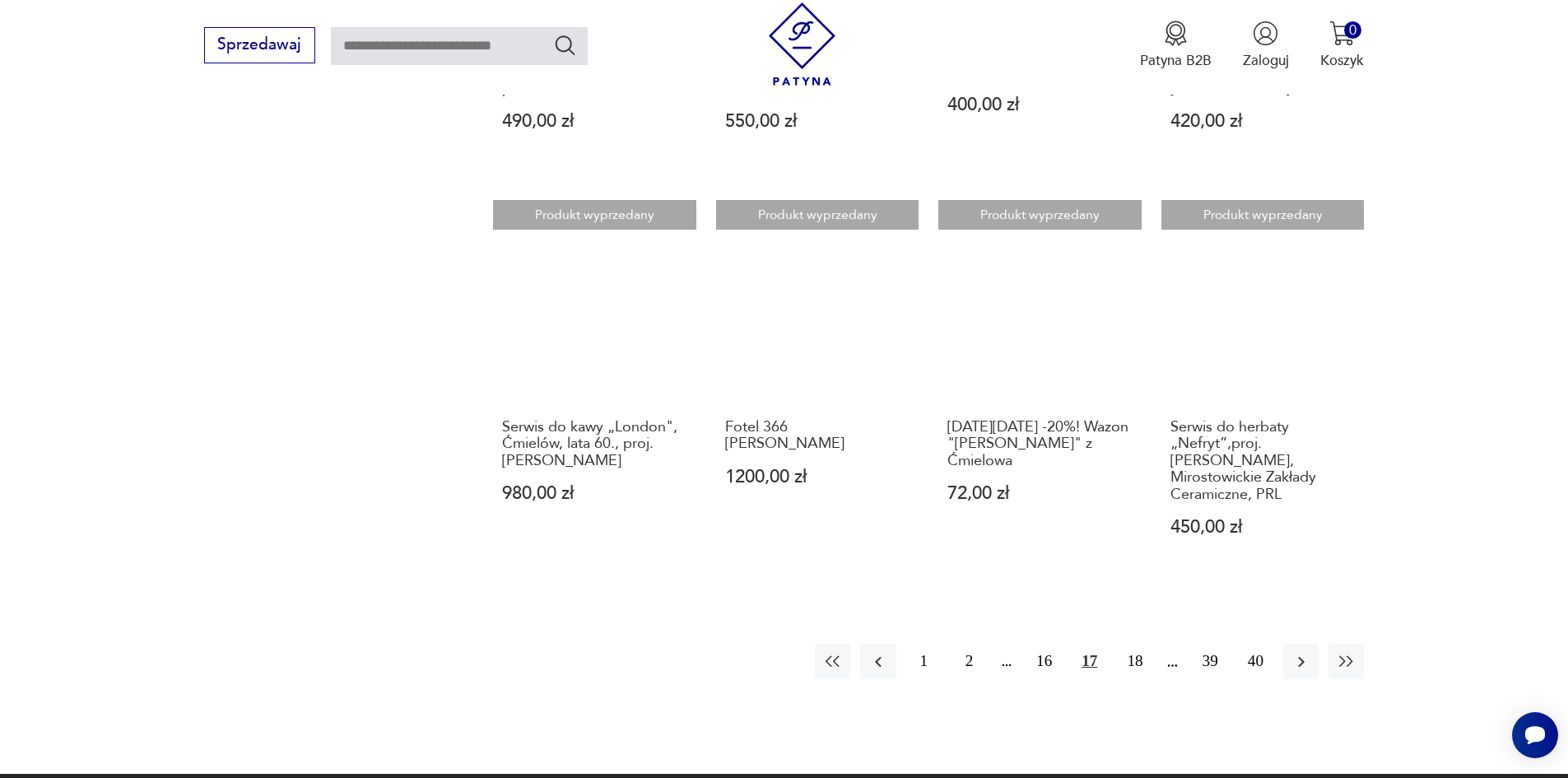
scroll to position [1415, 0]
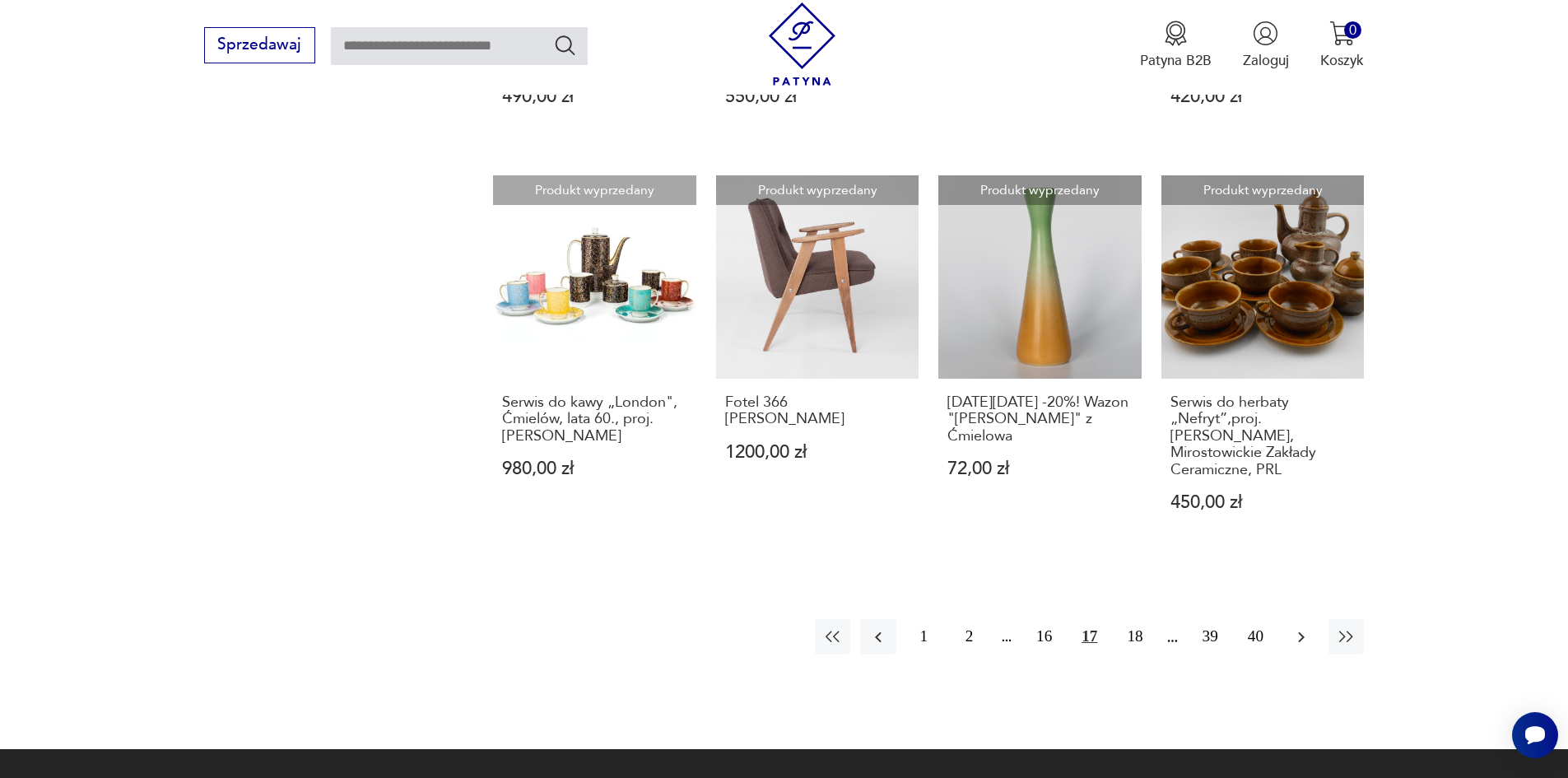
click at [1304, 627] on icon "button" at bounding box center [1300, 636] width 20 height 20
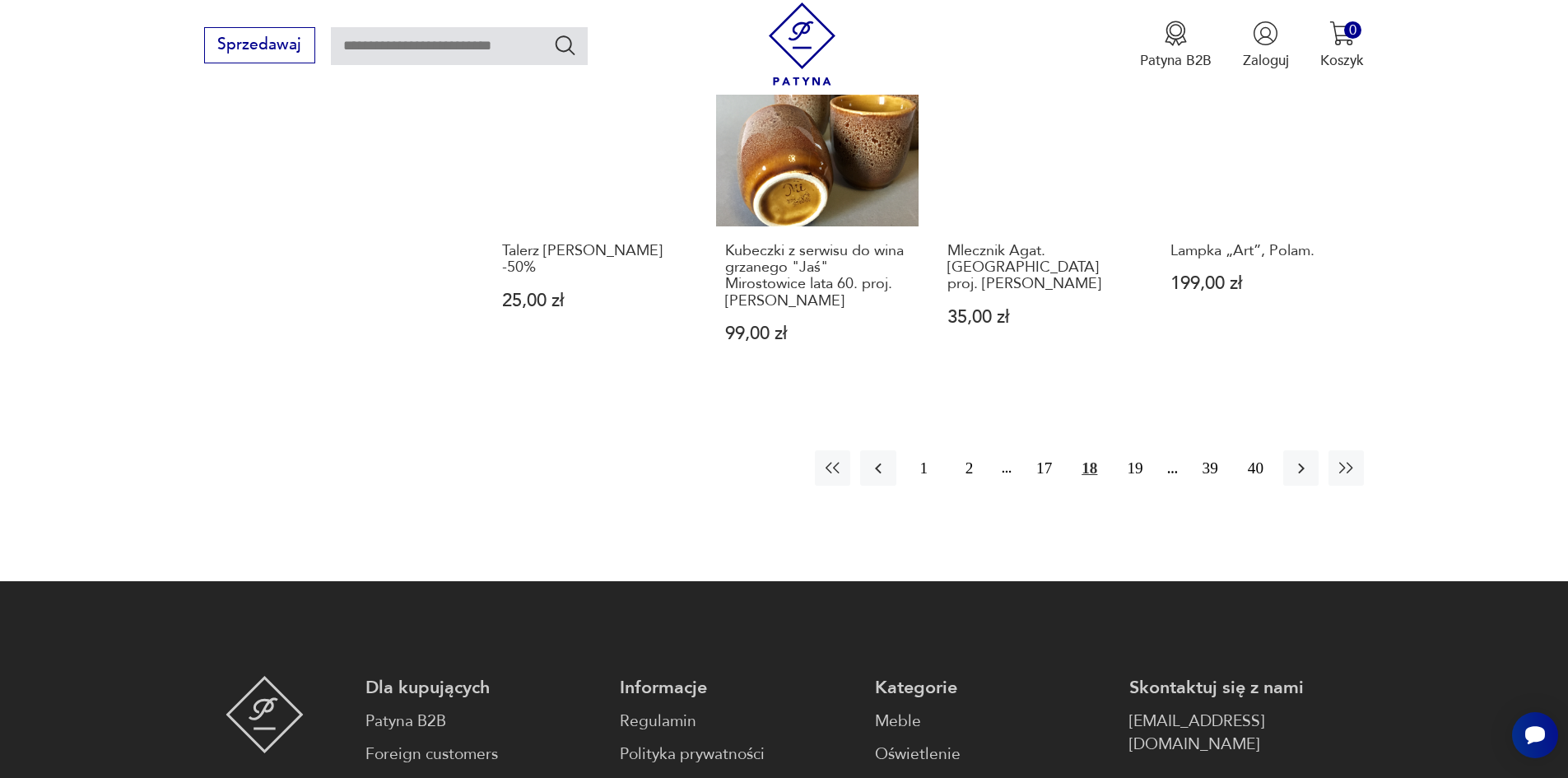
scroll to position [1579, 0]
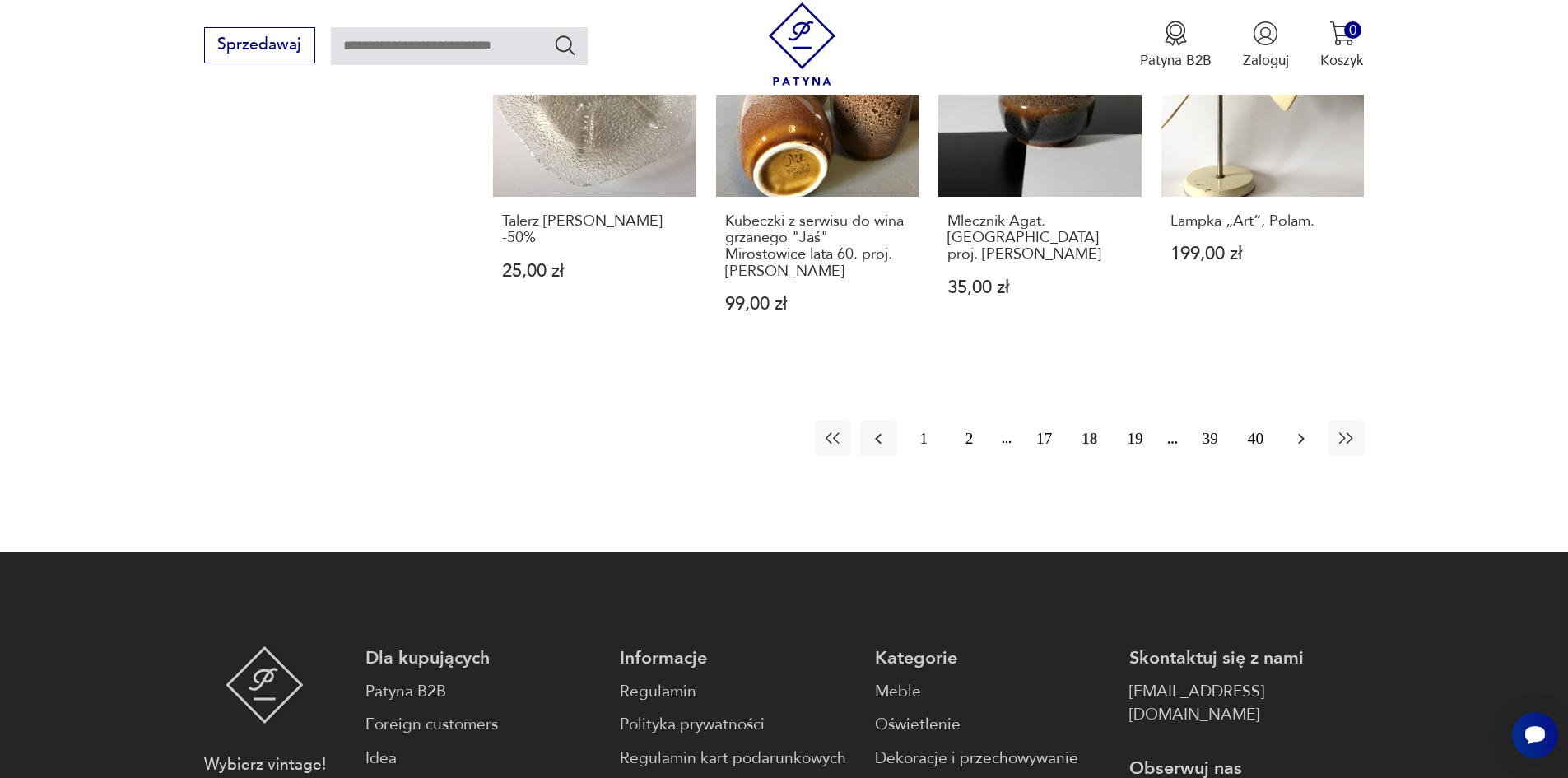
click at [1298, 429] on icon "button" at bounding box center [1300, 439] width 20 height 20
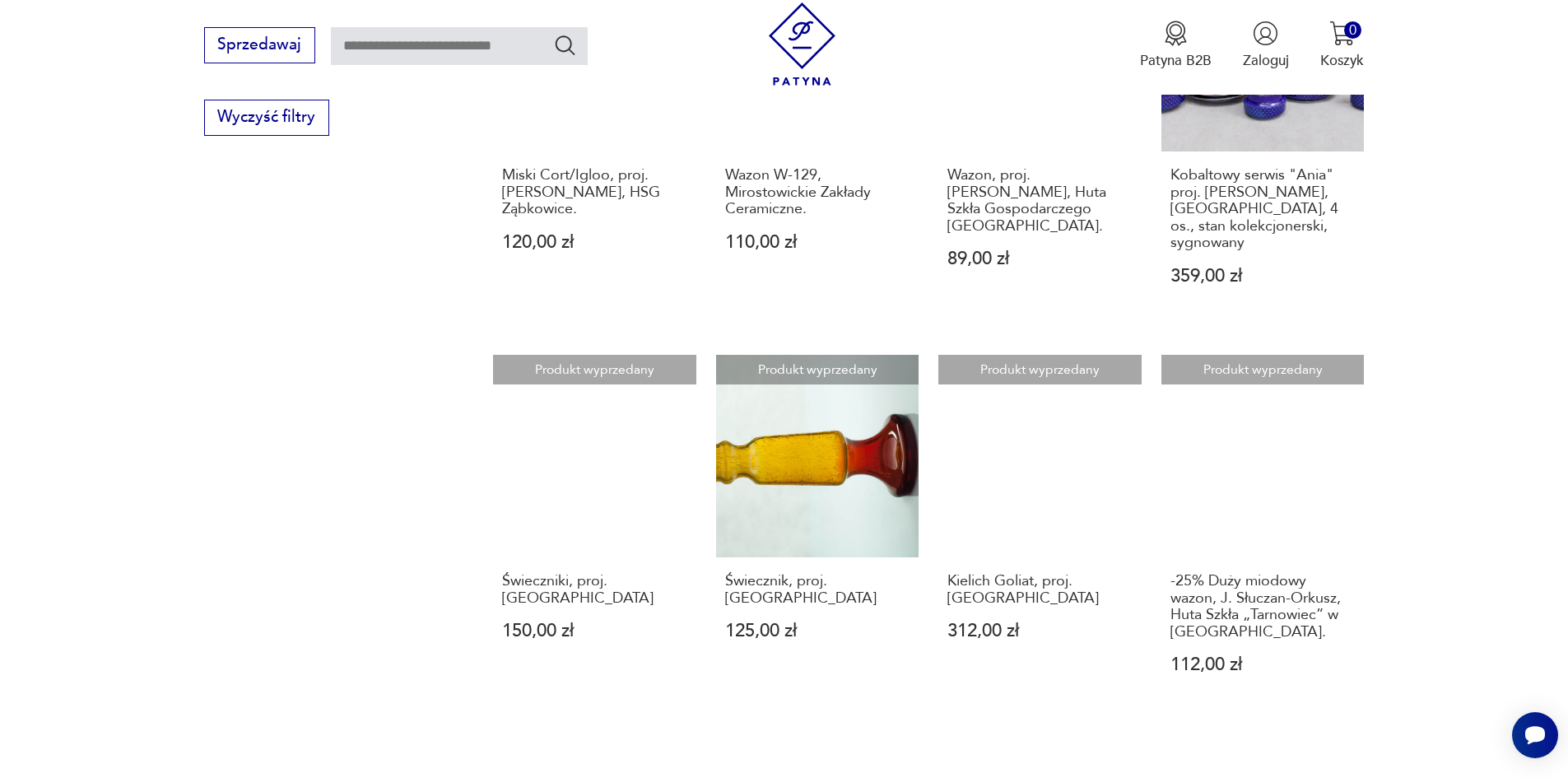
scroll to position [1497, 0]
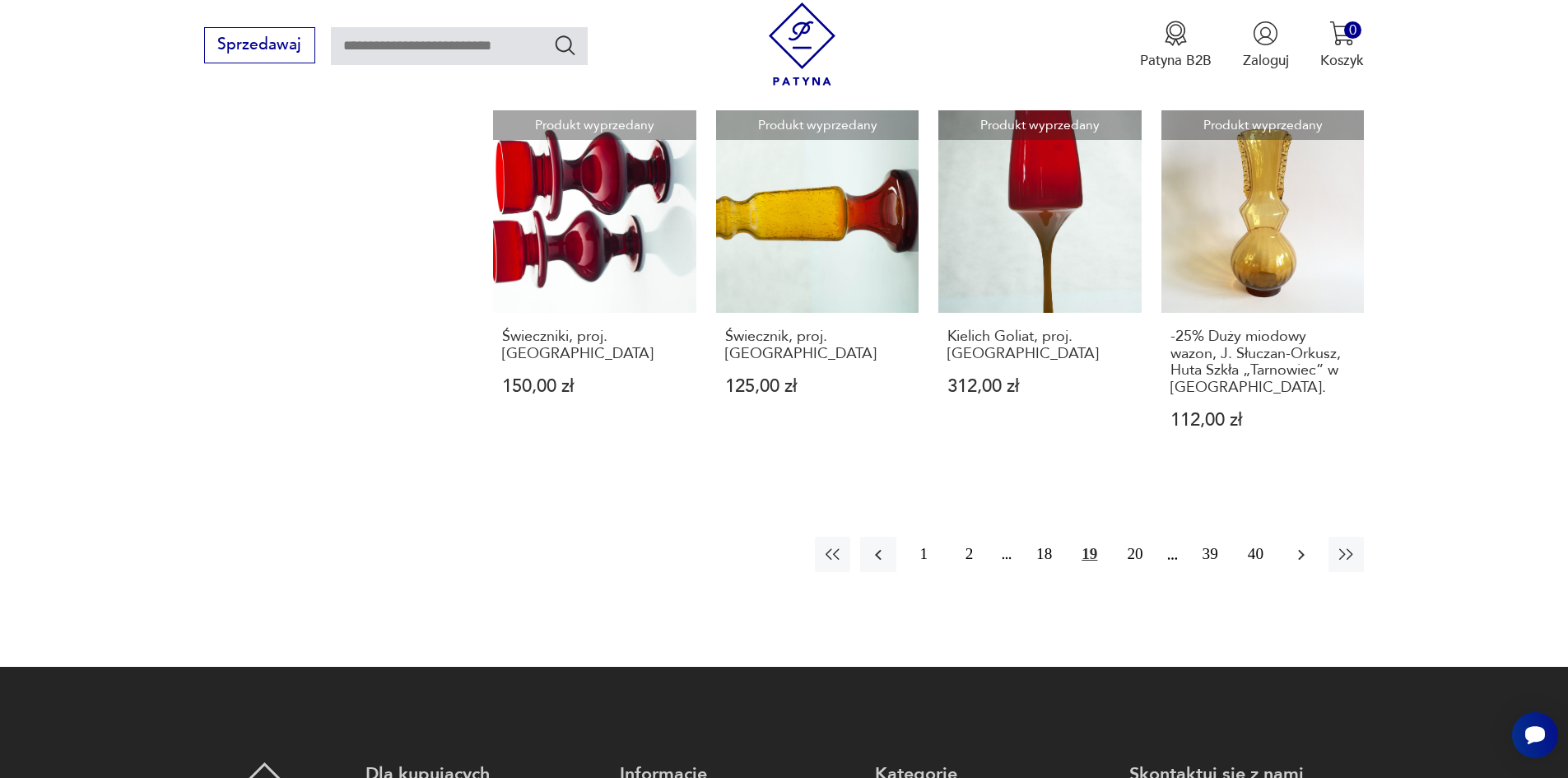
click at [1294, 545] on icon "button" at bounding box center [1300, 554] width 20 height 20
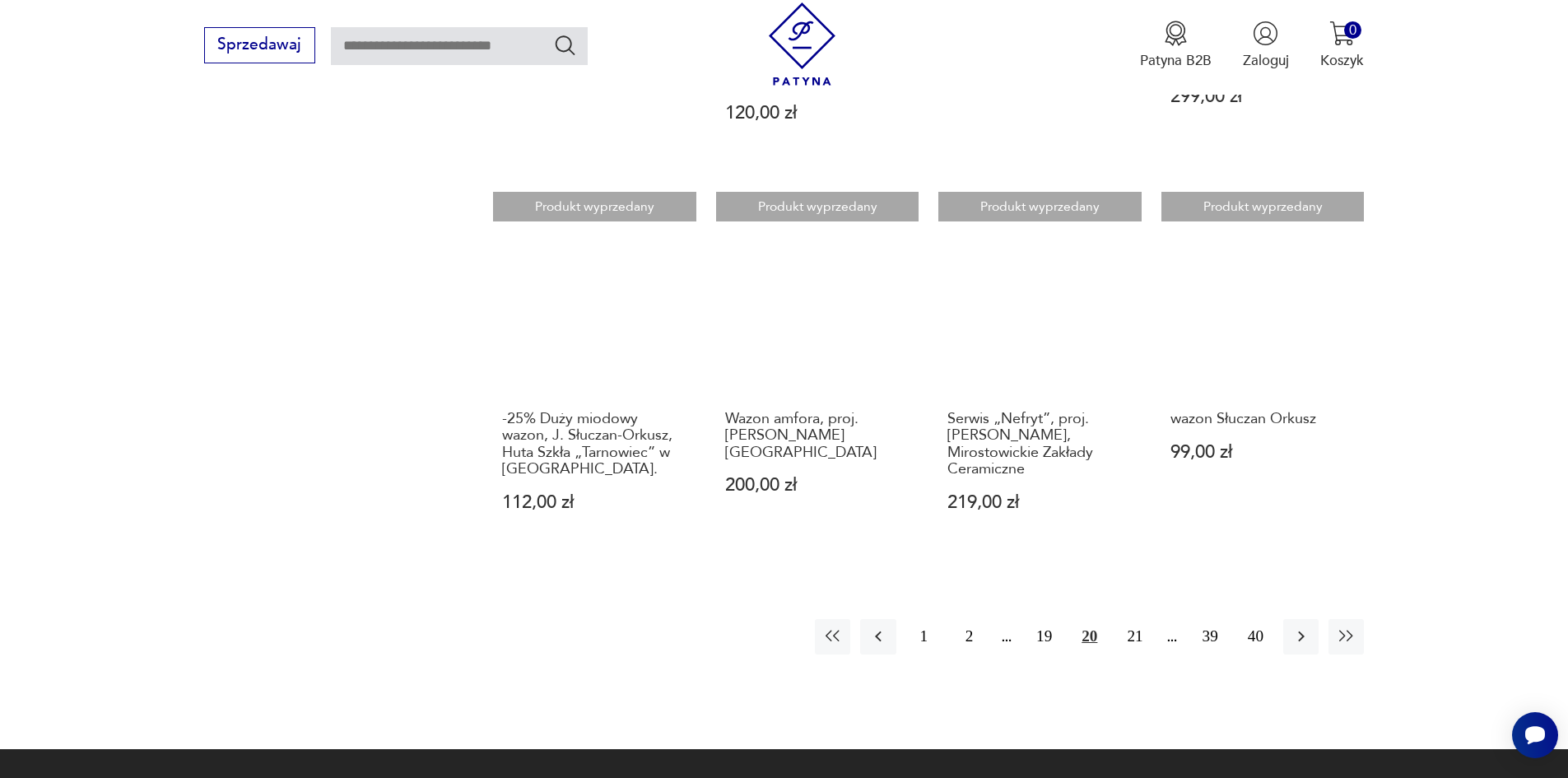
scroll to position [1497, 0]
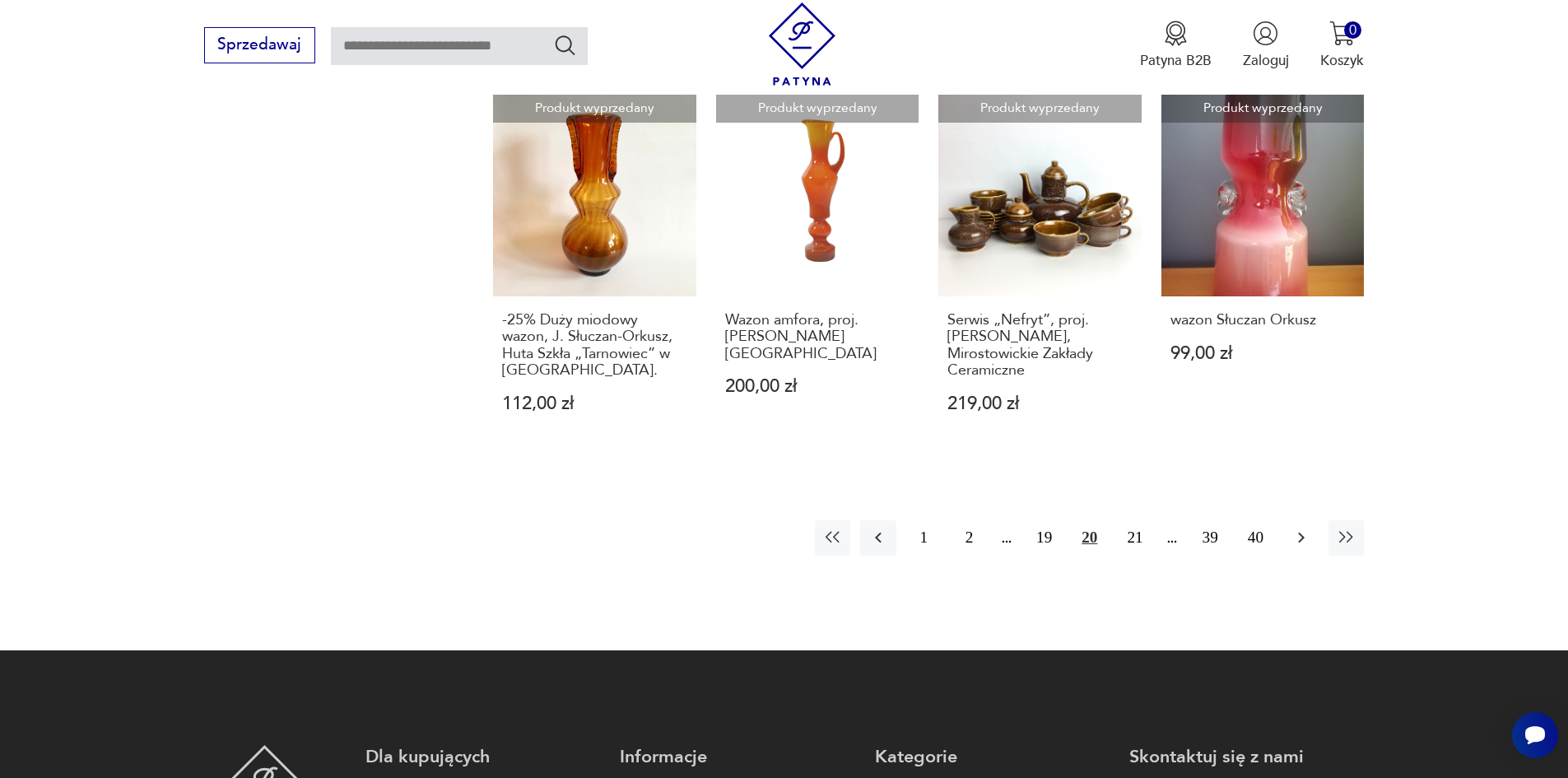
click at [1298, 528] on icon "button" at bounding box center [1300, 537] width 20 height 20
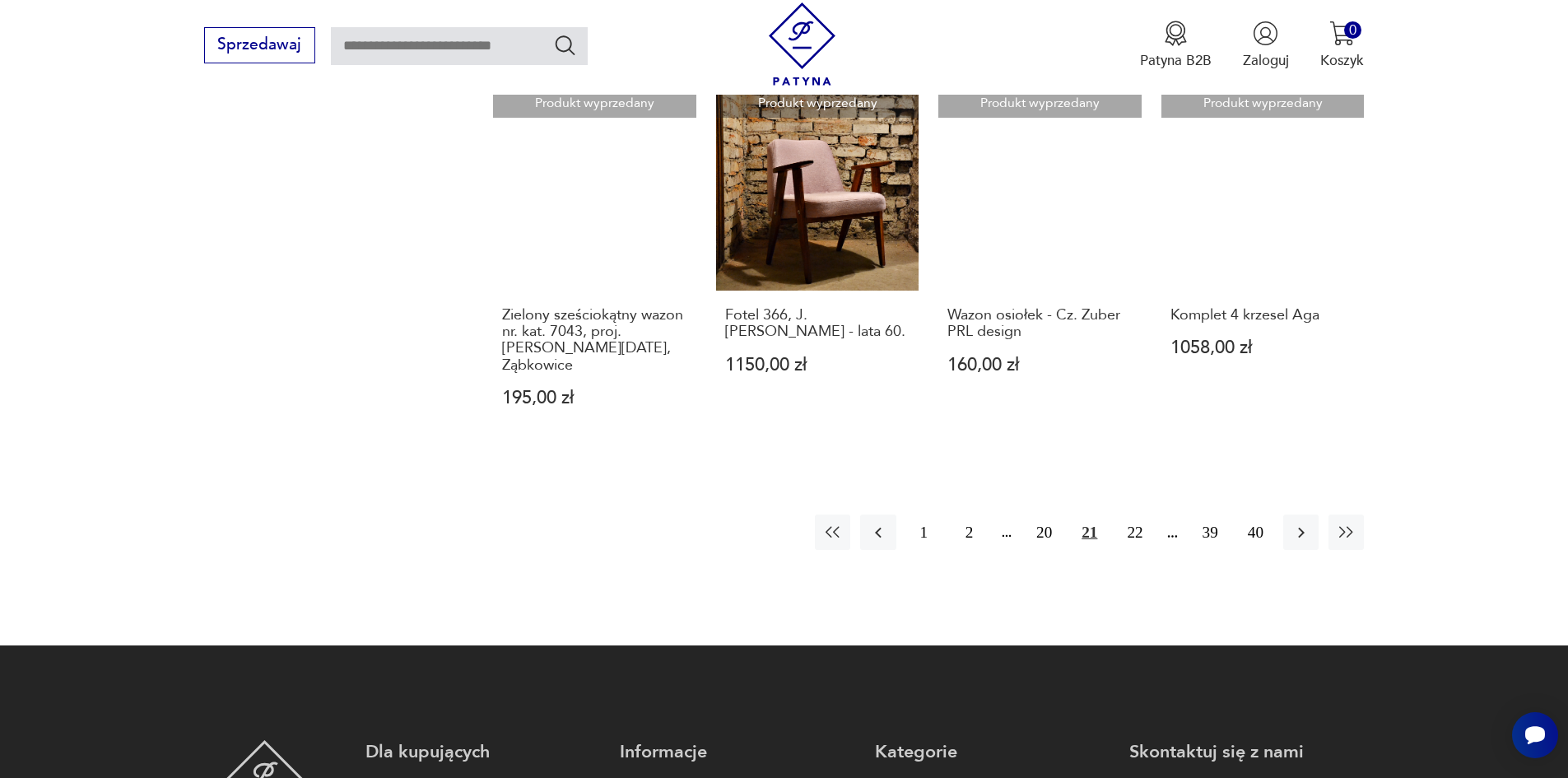
scroll to position [1497, 0]
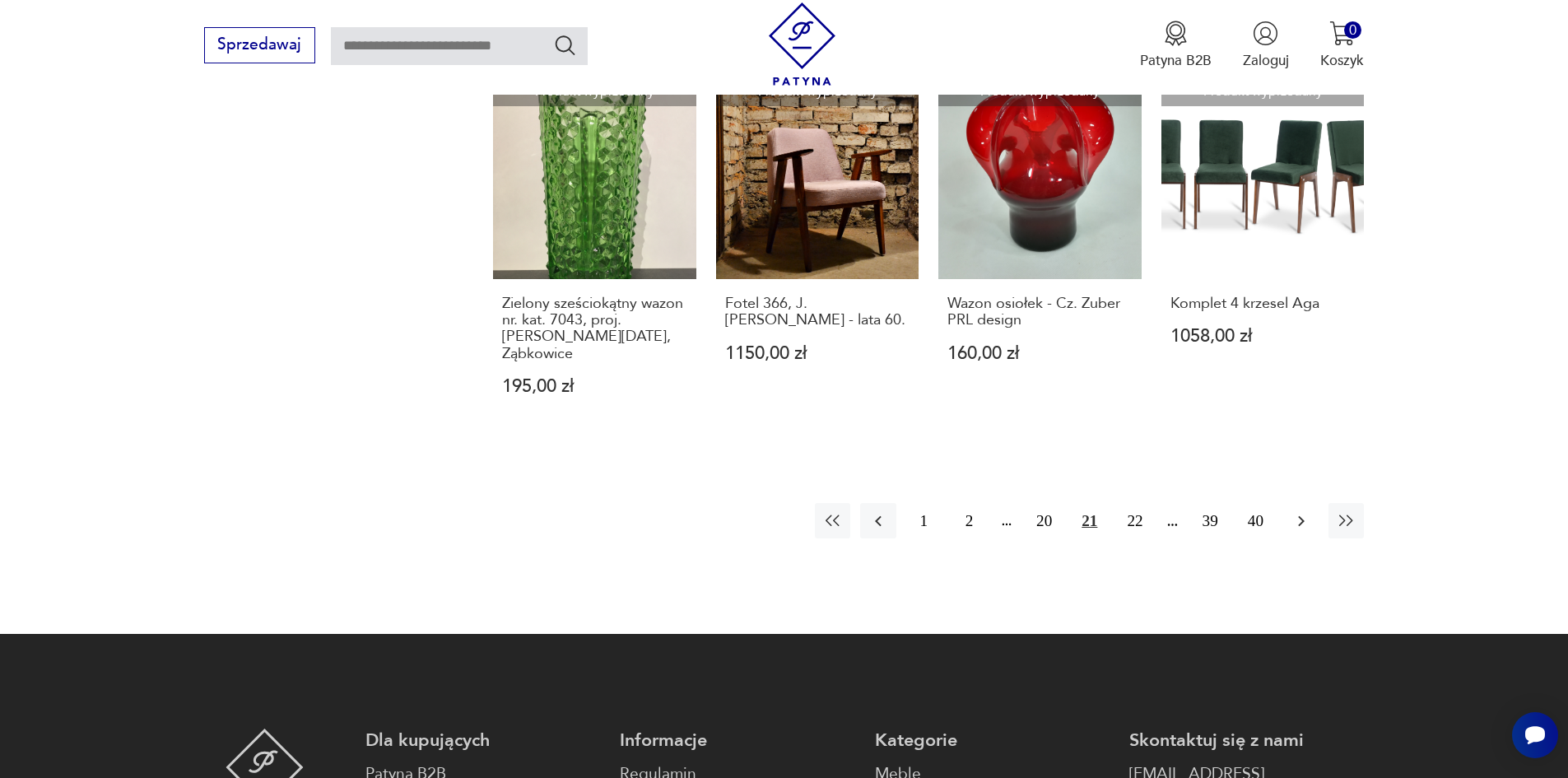
click at [1298, 511] on icon "button" at bounding box center [1300, 521] width 20 height 20
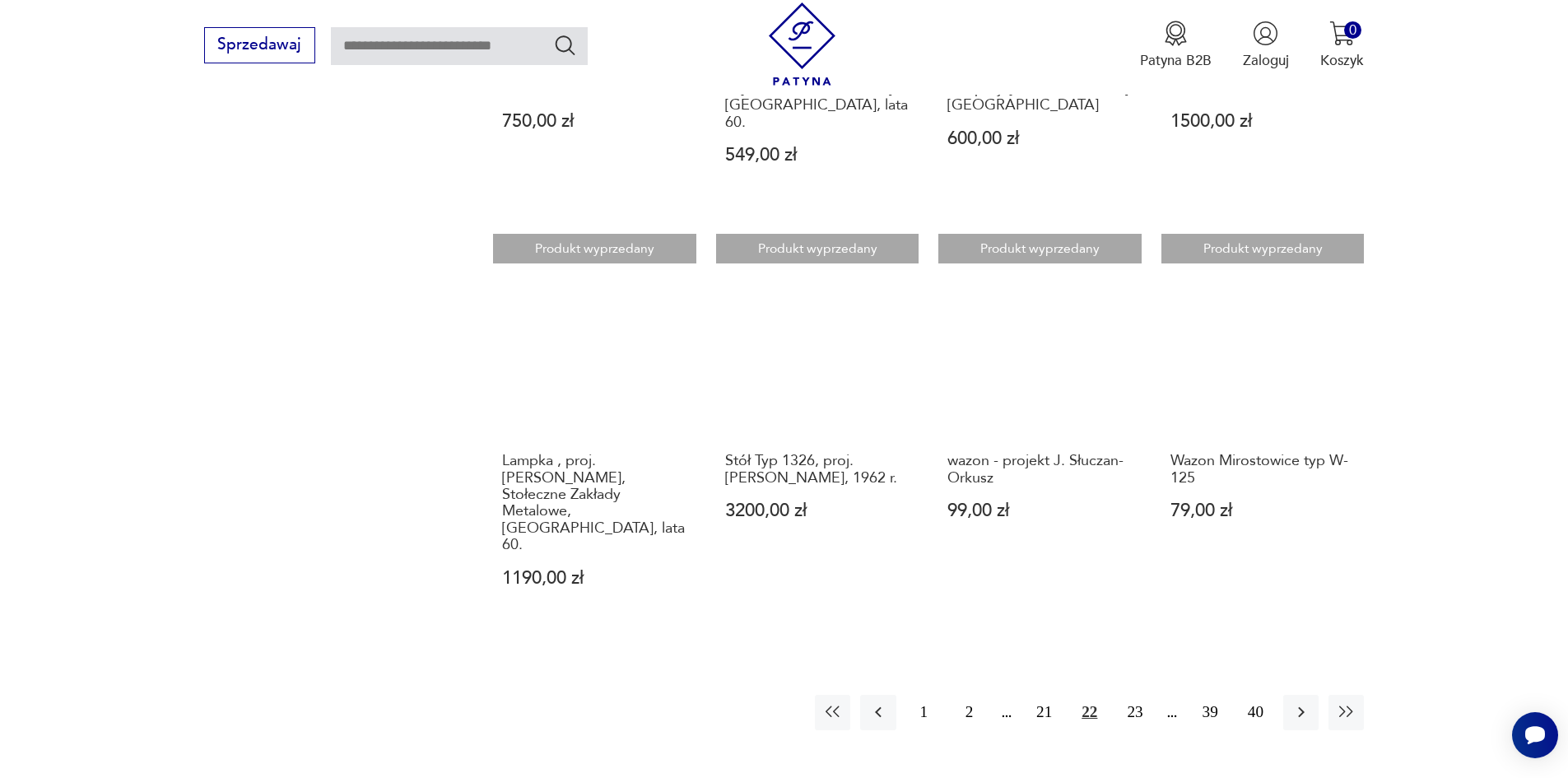
scroll to position [1332, 0]
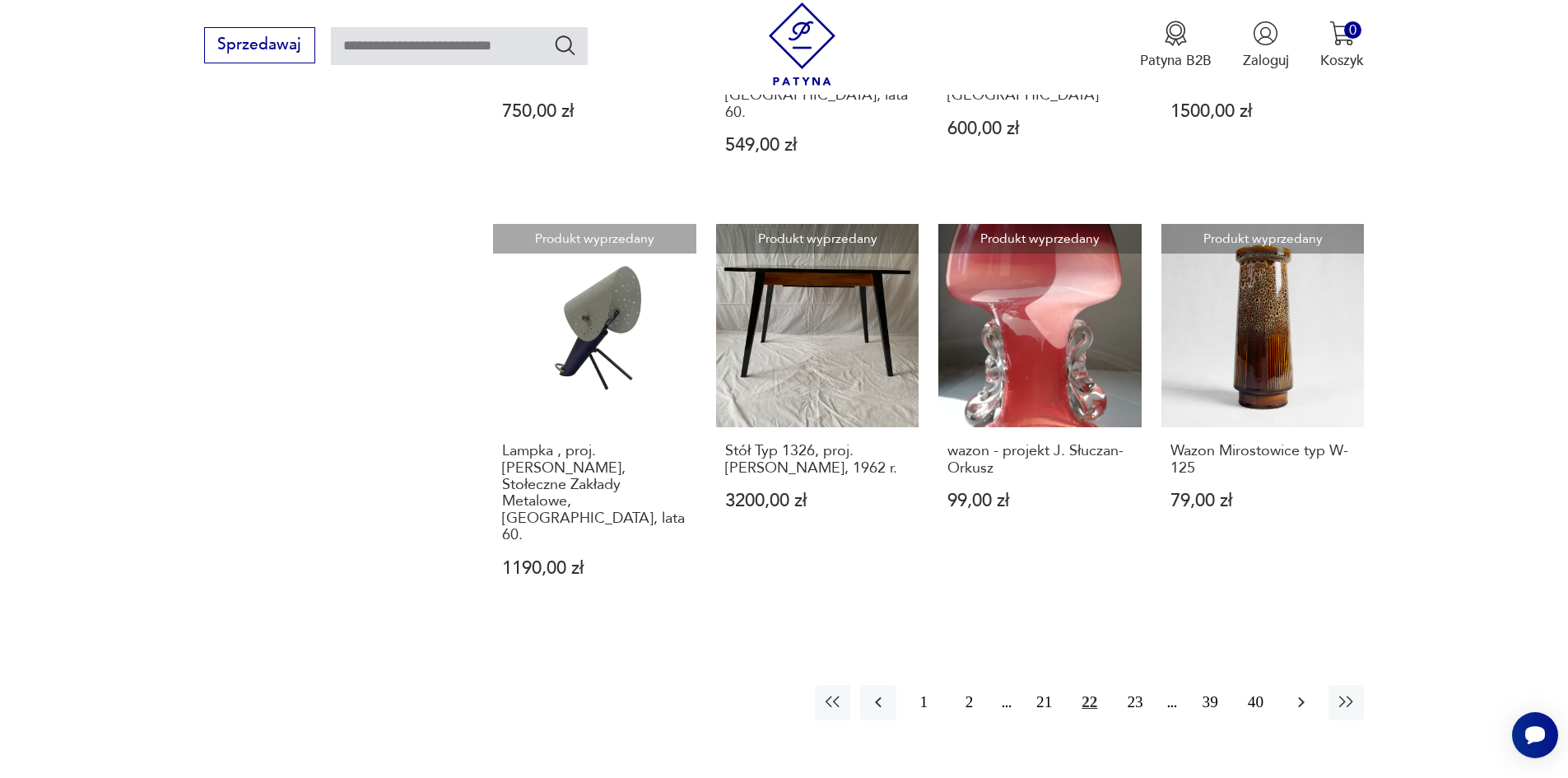
click at [1300, 693] on icon "button" at bounding box center [1300, 702] width 20 height 20
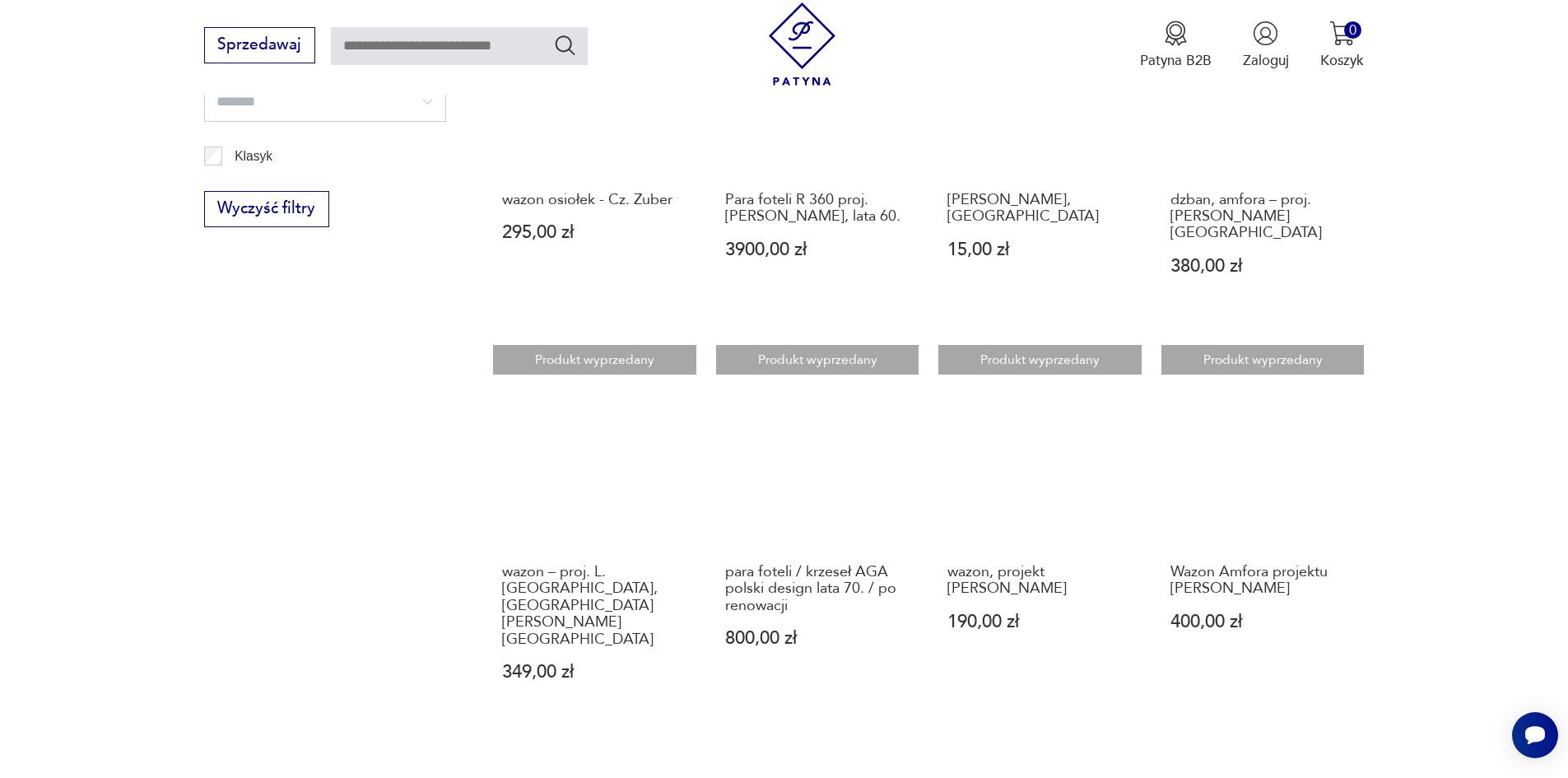
scroll to position [1332, 0]
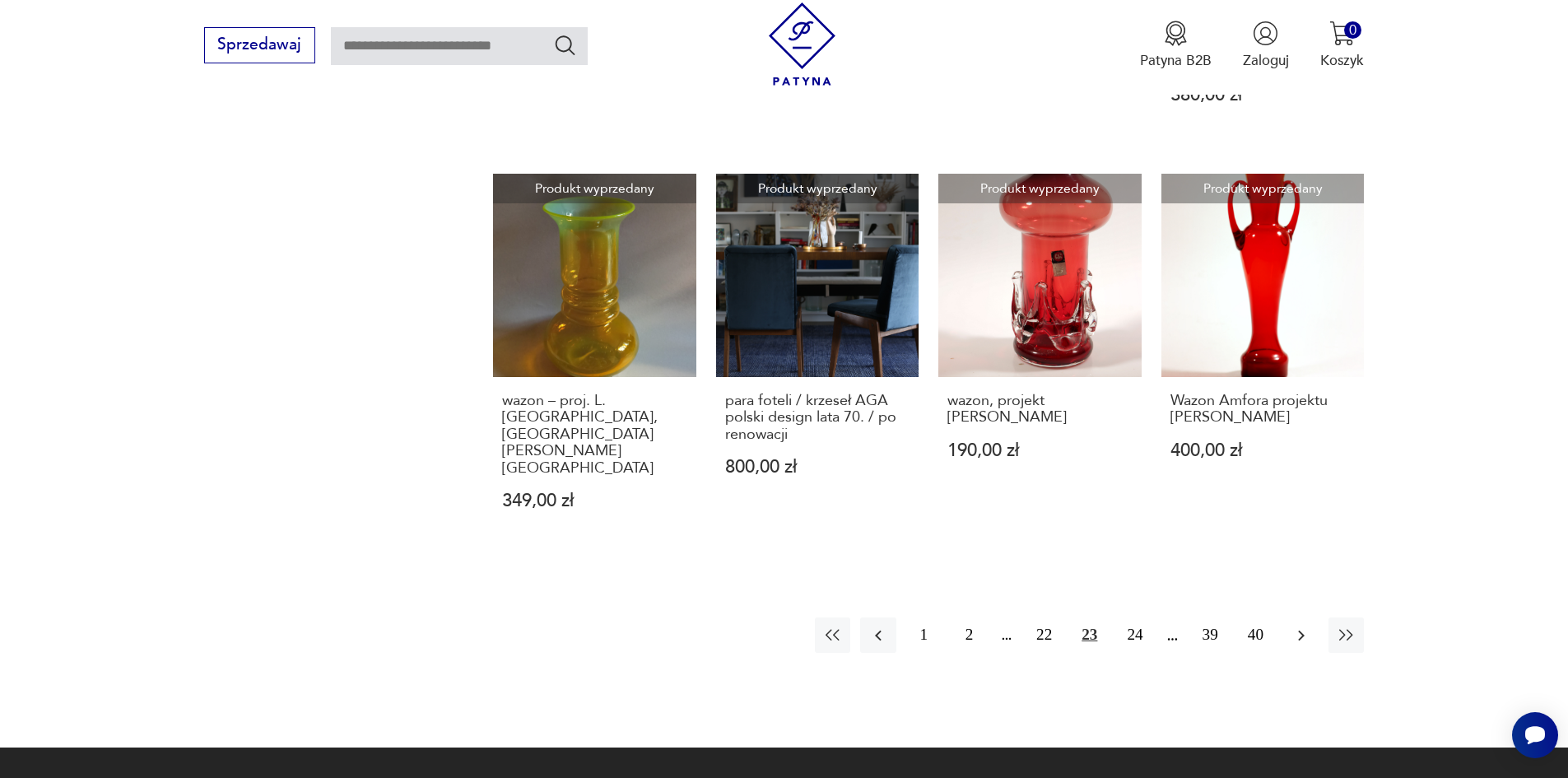
click at [1304, 626] on icon "button" at bounding box center [1300, 635] width 20 height 20
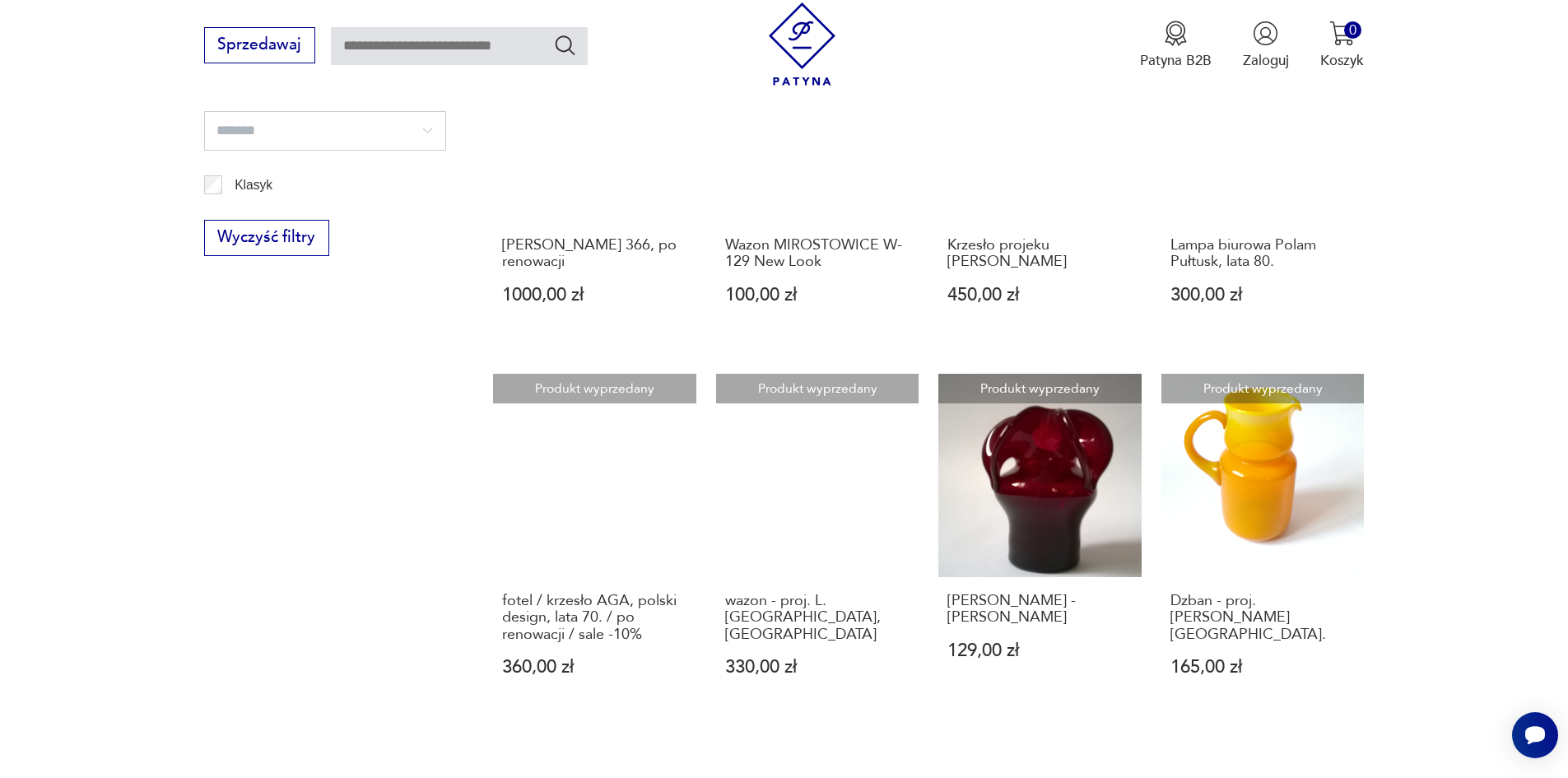
scroll to position [1250, 0]
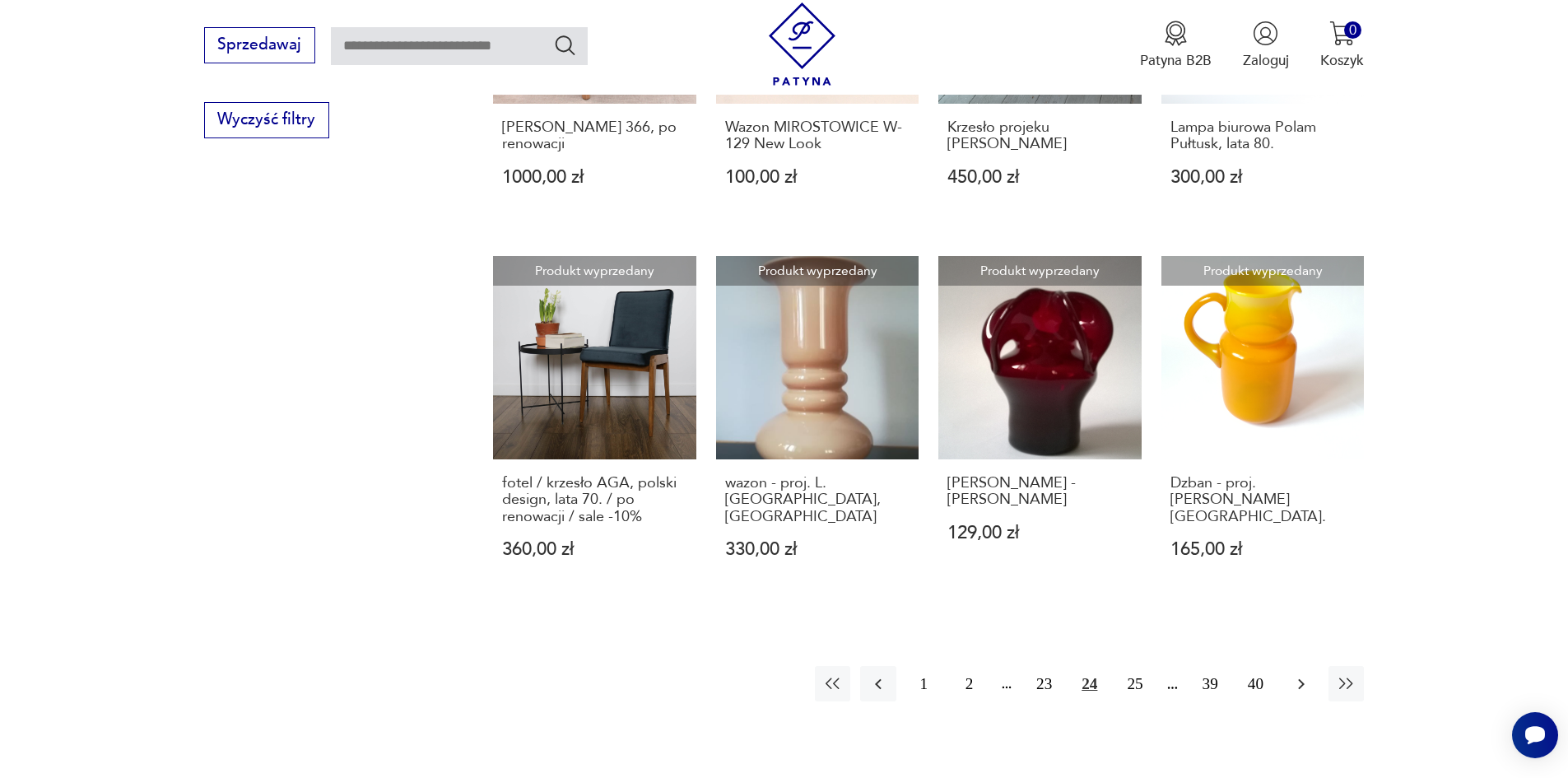
click at [1300, 674] on icon "button" at bounding box center [1300, 683] width 20 height 20
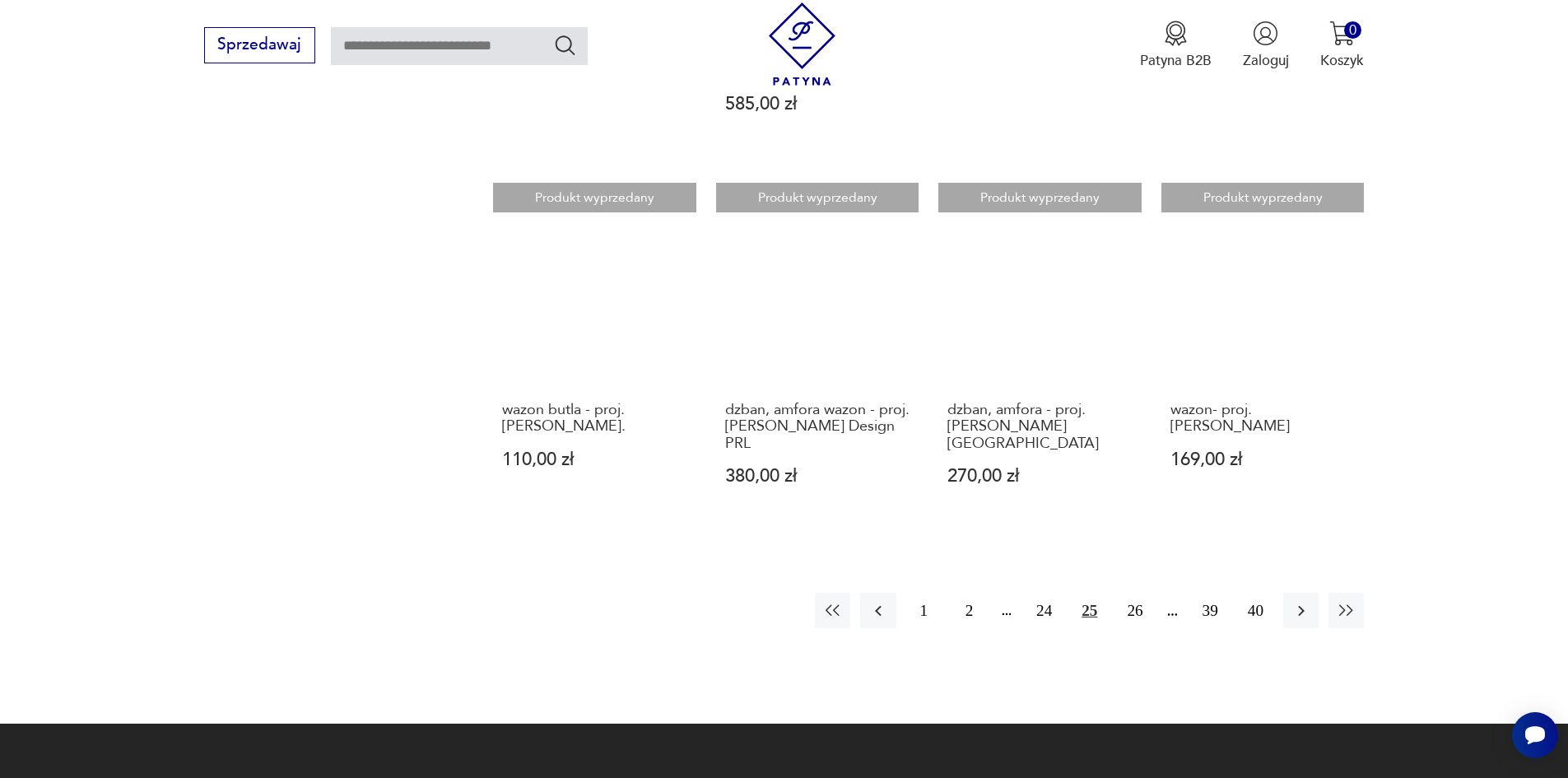
scroll to position [1497, 0]
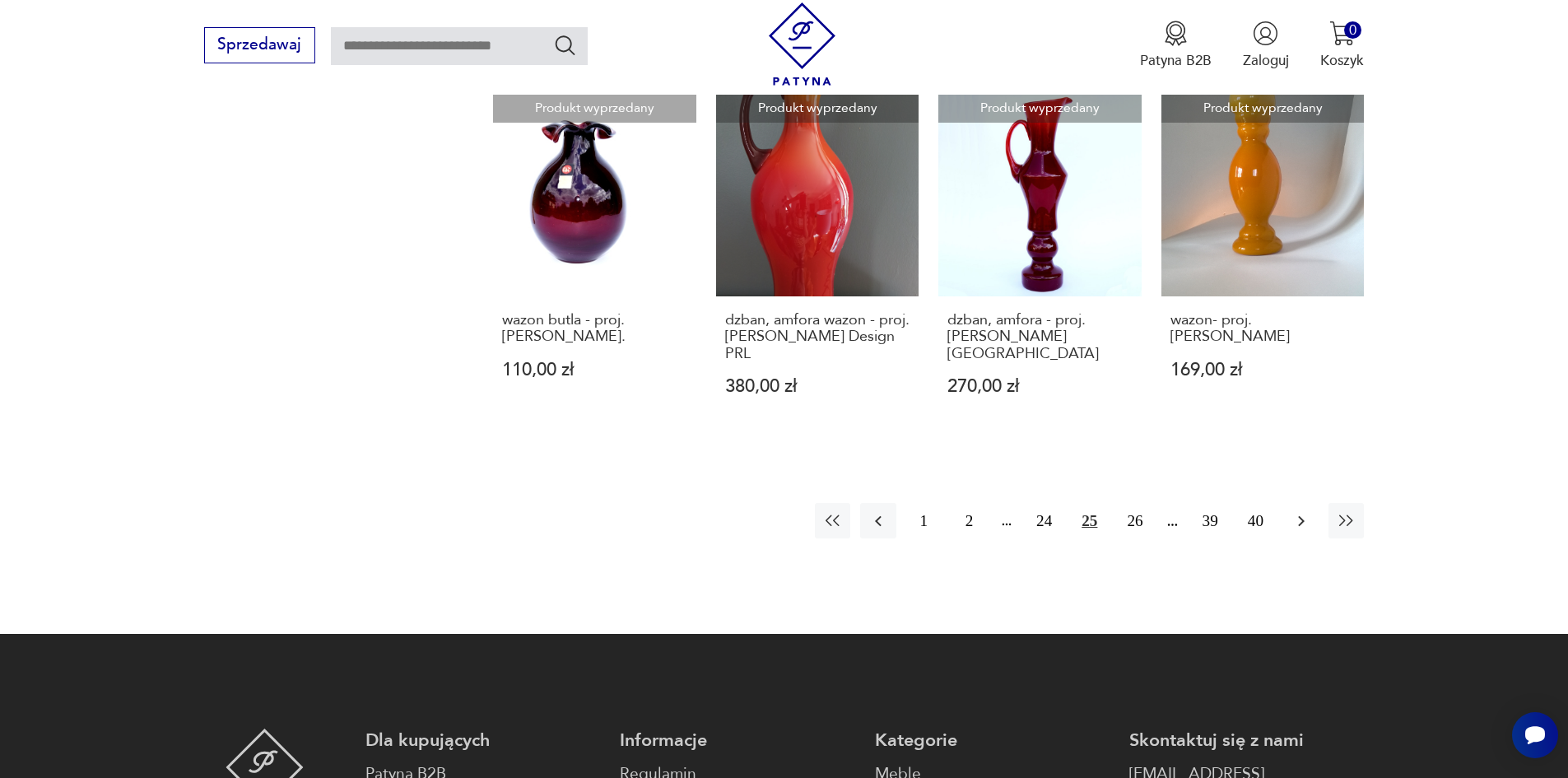
click at [1299, 511] on icon "button" at bounding box center [1300, 521] width 20 height 20
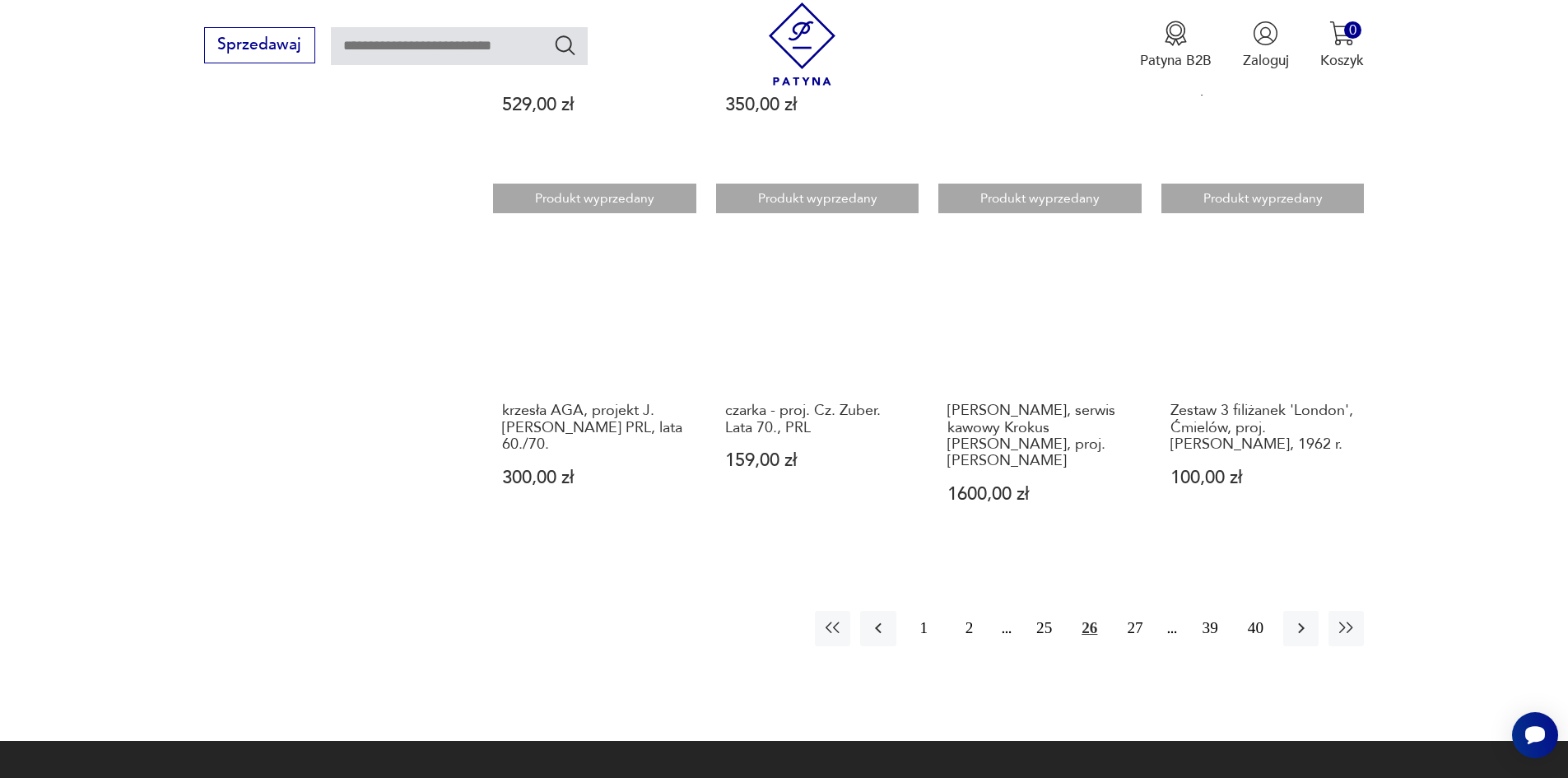
scroll to position [1415, 0]
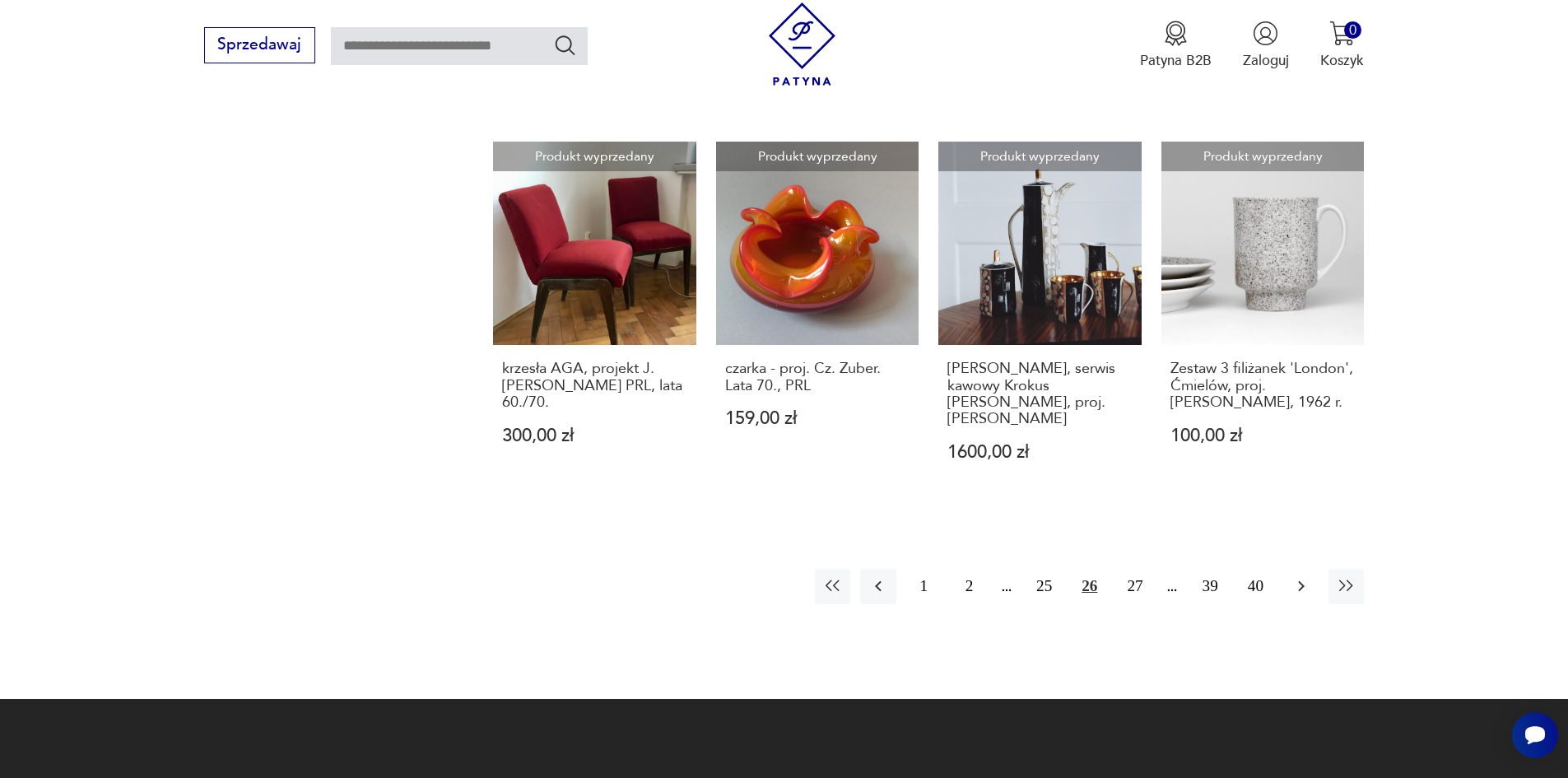
click at [1303, 576] on icon "button" at bounding box center [1300, 586] width 20 height 20
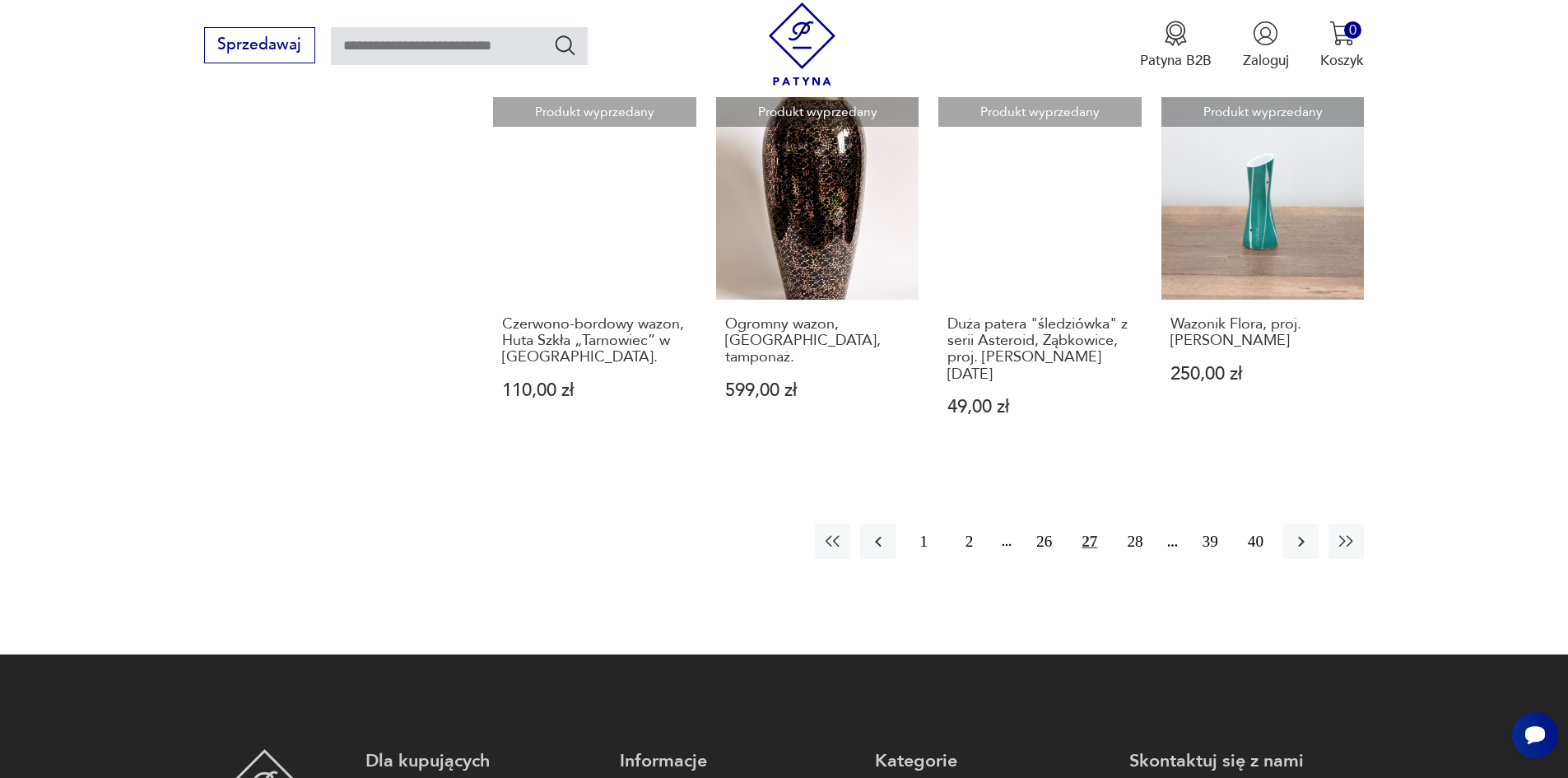
scroll to position [1482, 0]
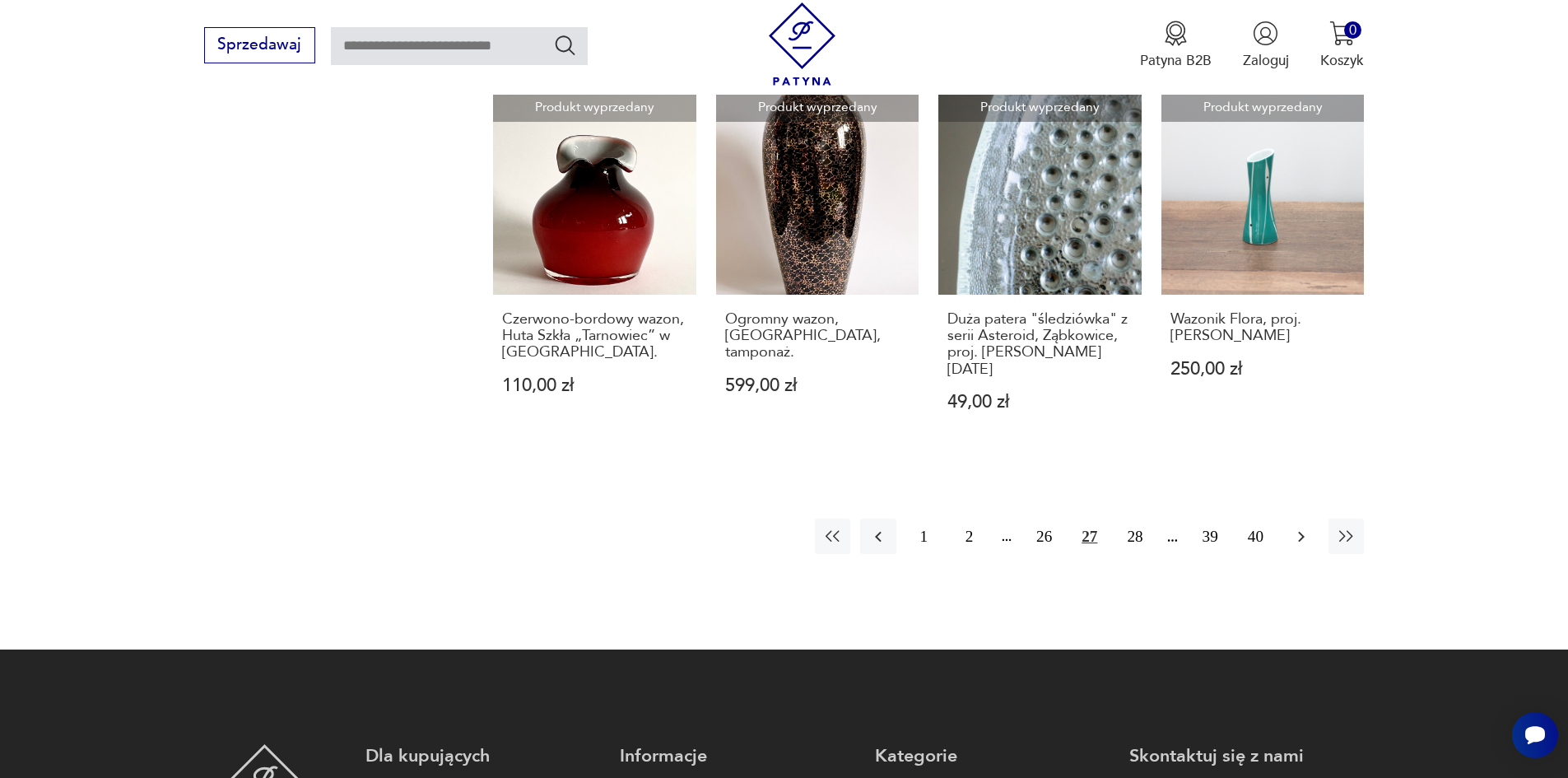
click at [1300, 531] on icon "button" at bounding box center [1301, 536] width 7 height 11
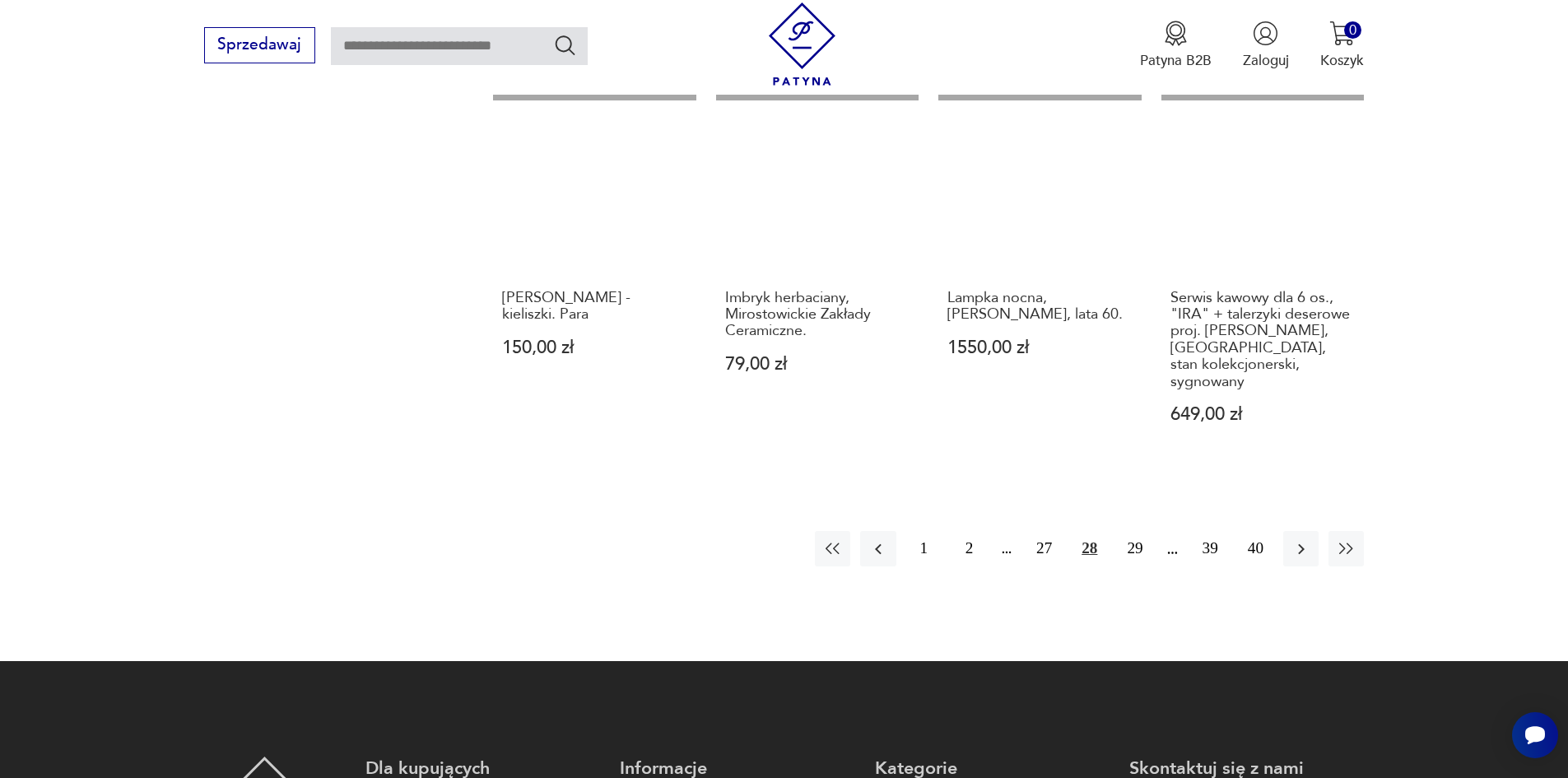
scroll to position [1579, 0]
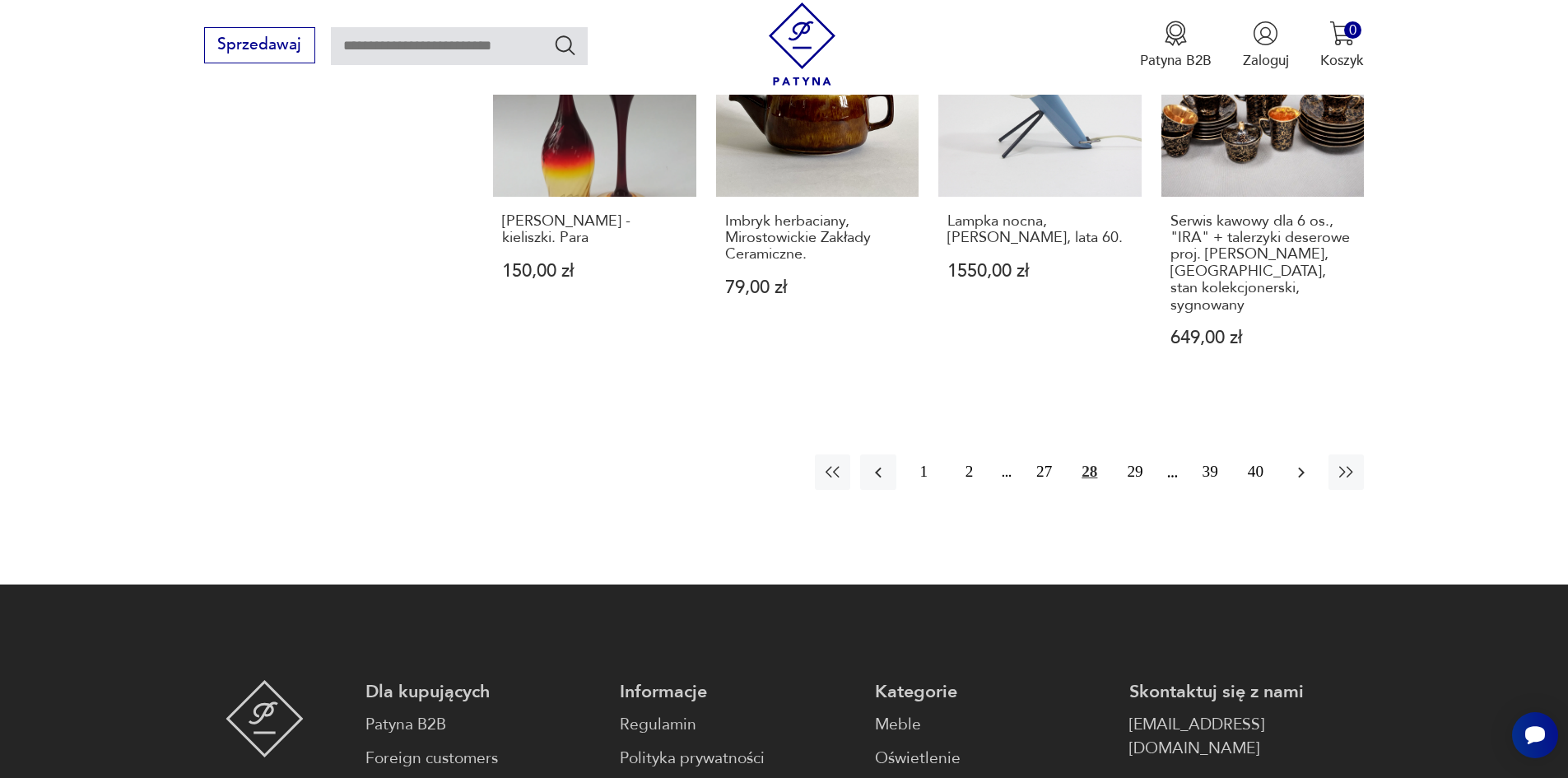
click at [1296, 463] on icon "button" at bounding box center [1300, 472] width 20 height 20
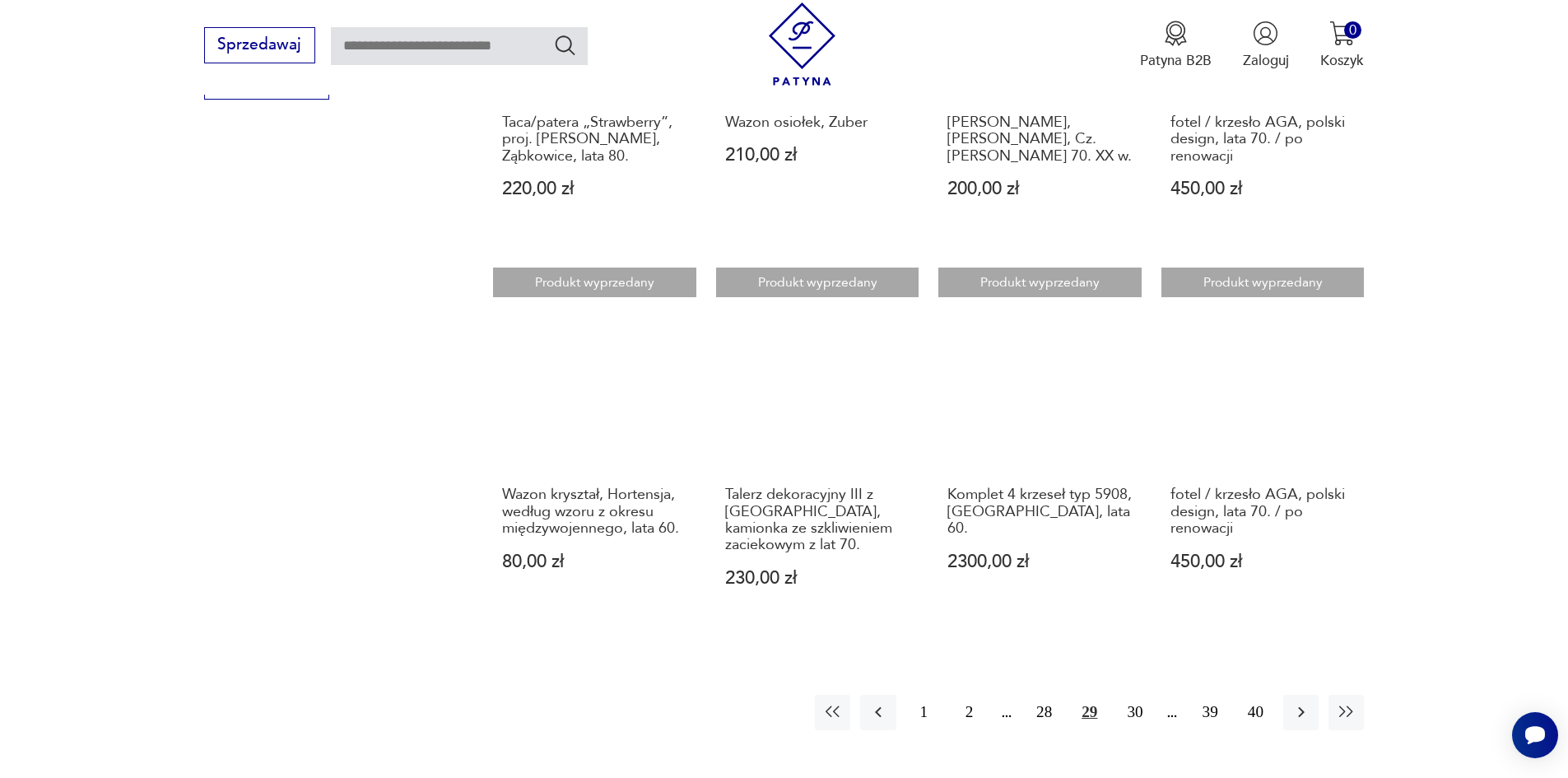
scroll to position [1332, 0]
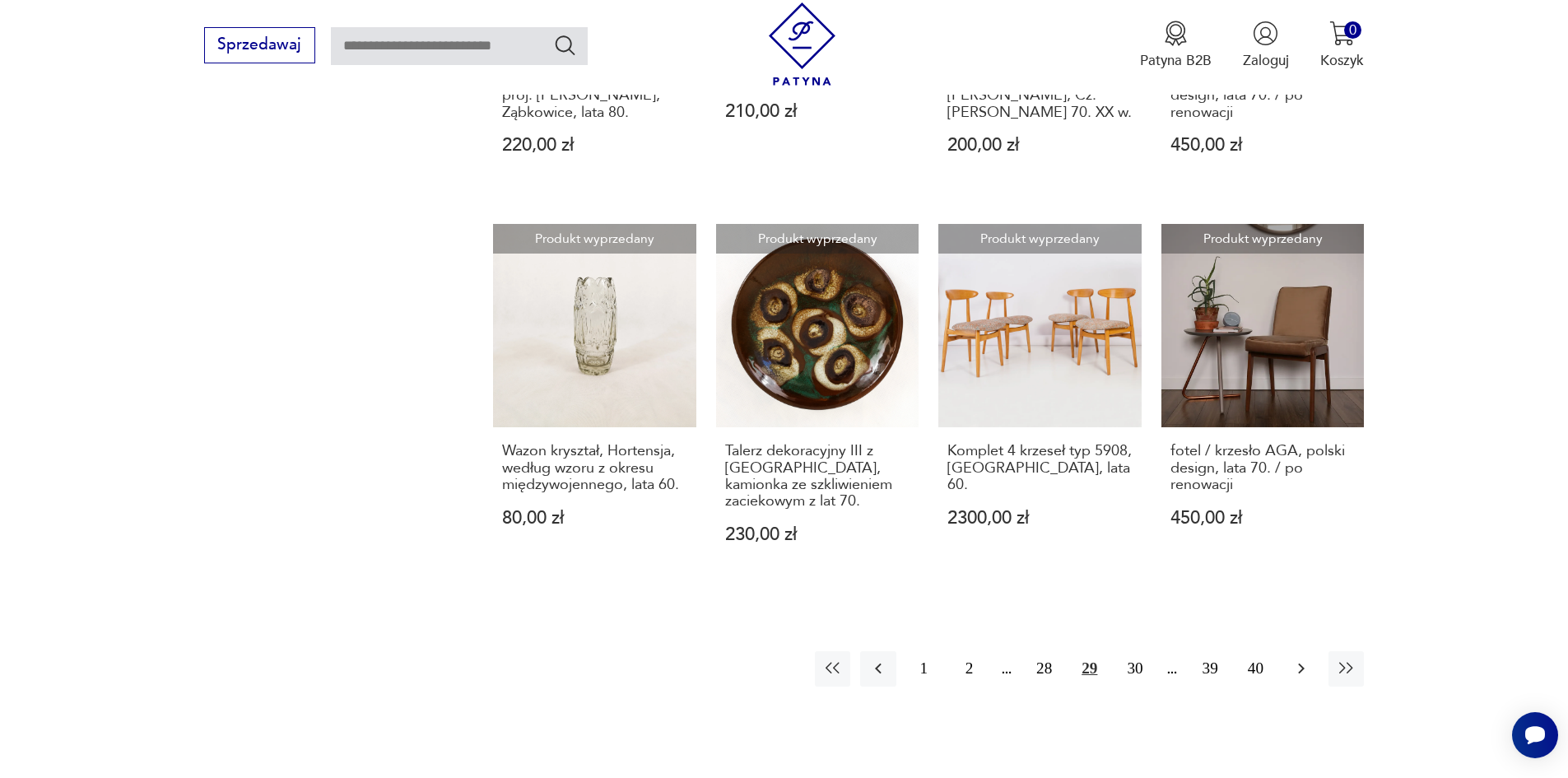
click at [1296, 658] on icon "button" at bounding box center [1300, 668] width 20 height 20
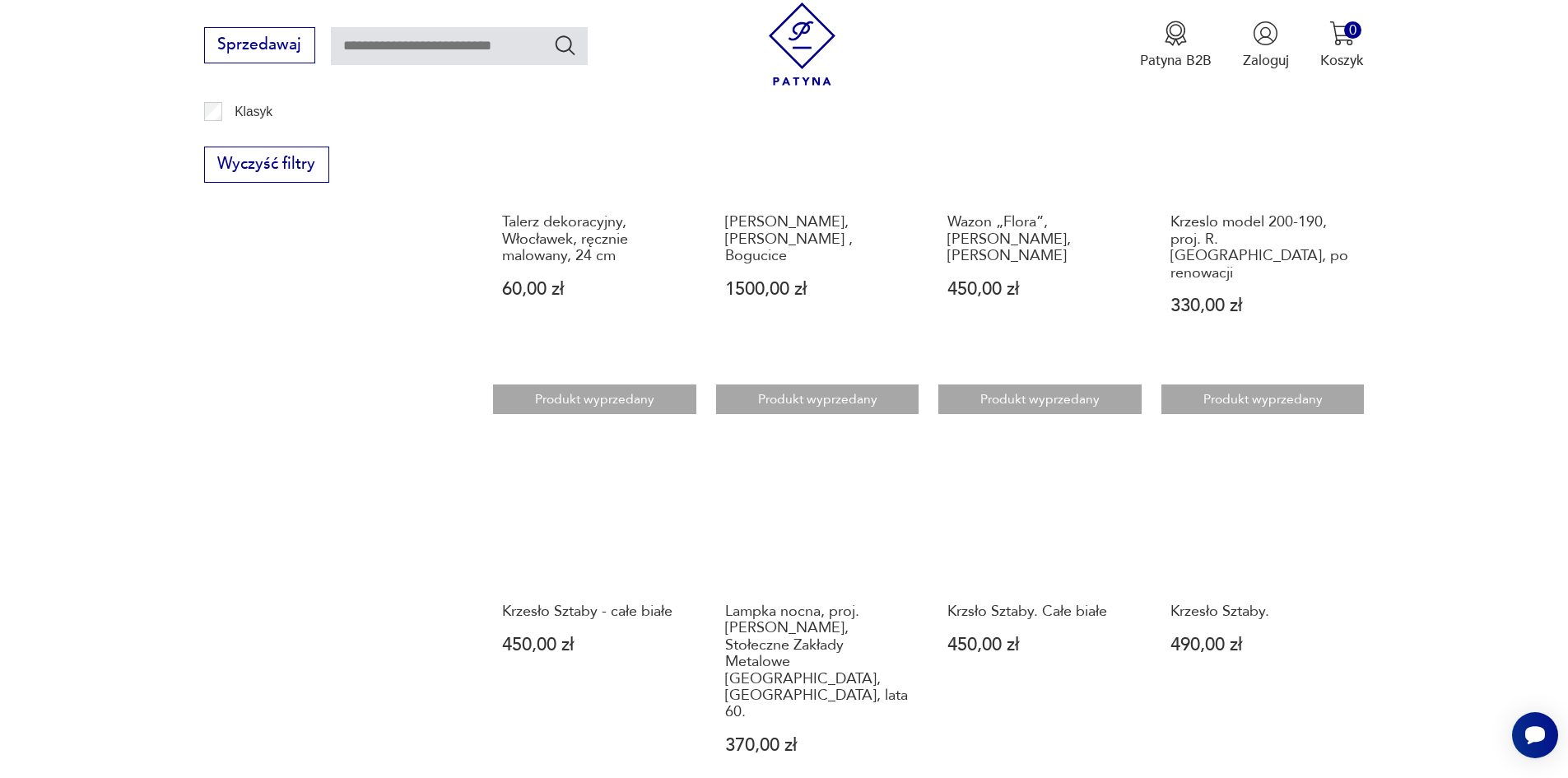
scroll to position [1250, 0]
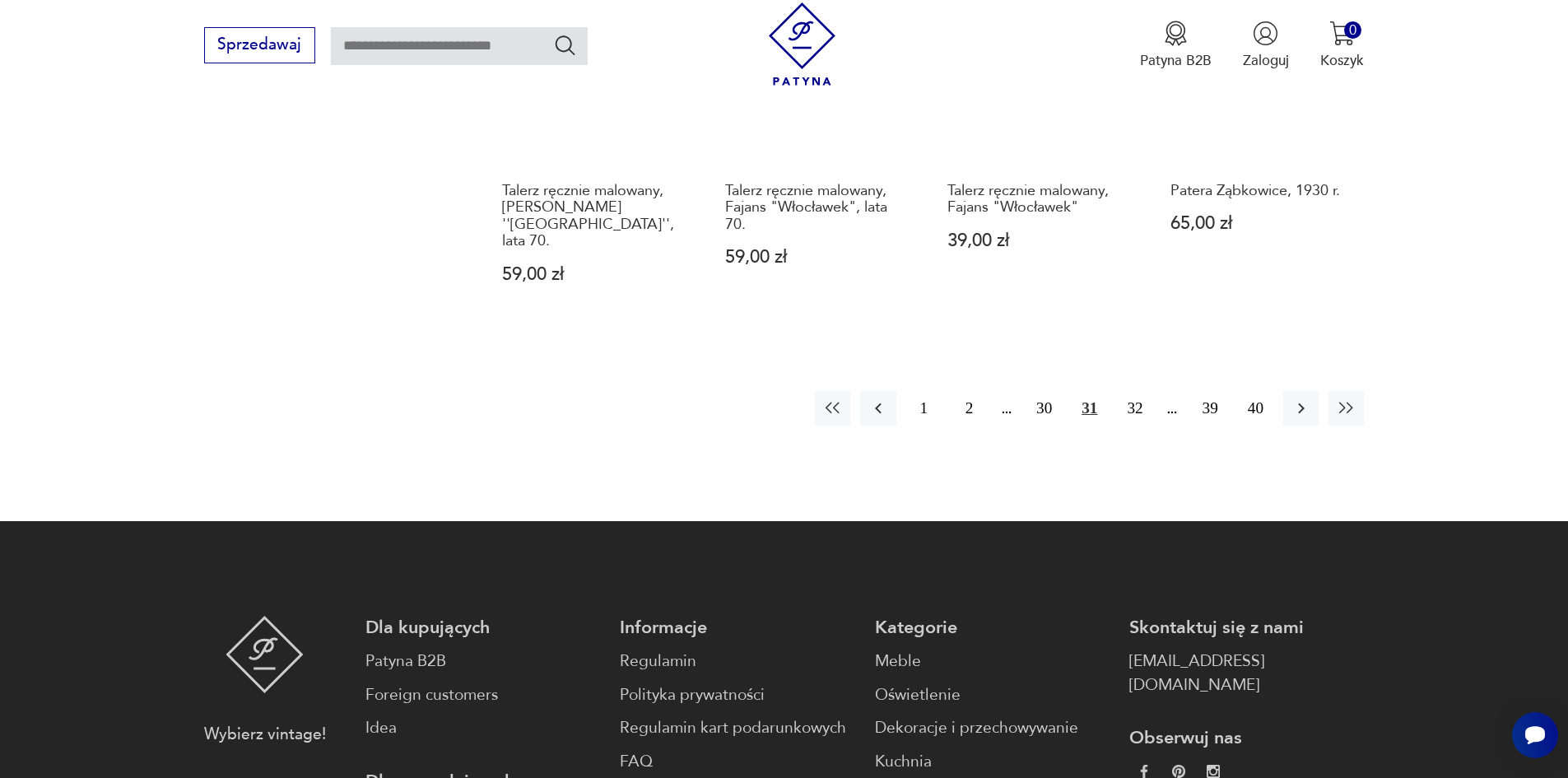
scroll to position [1579, 0]
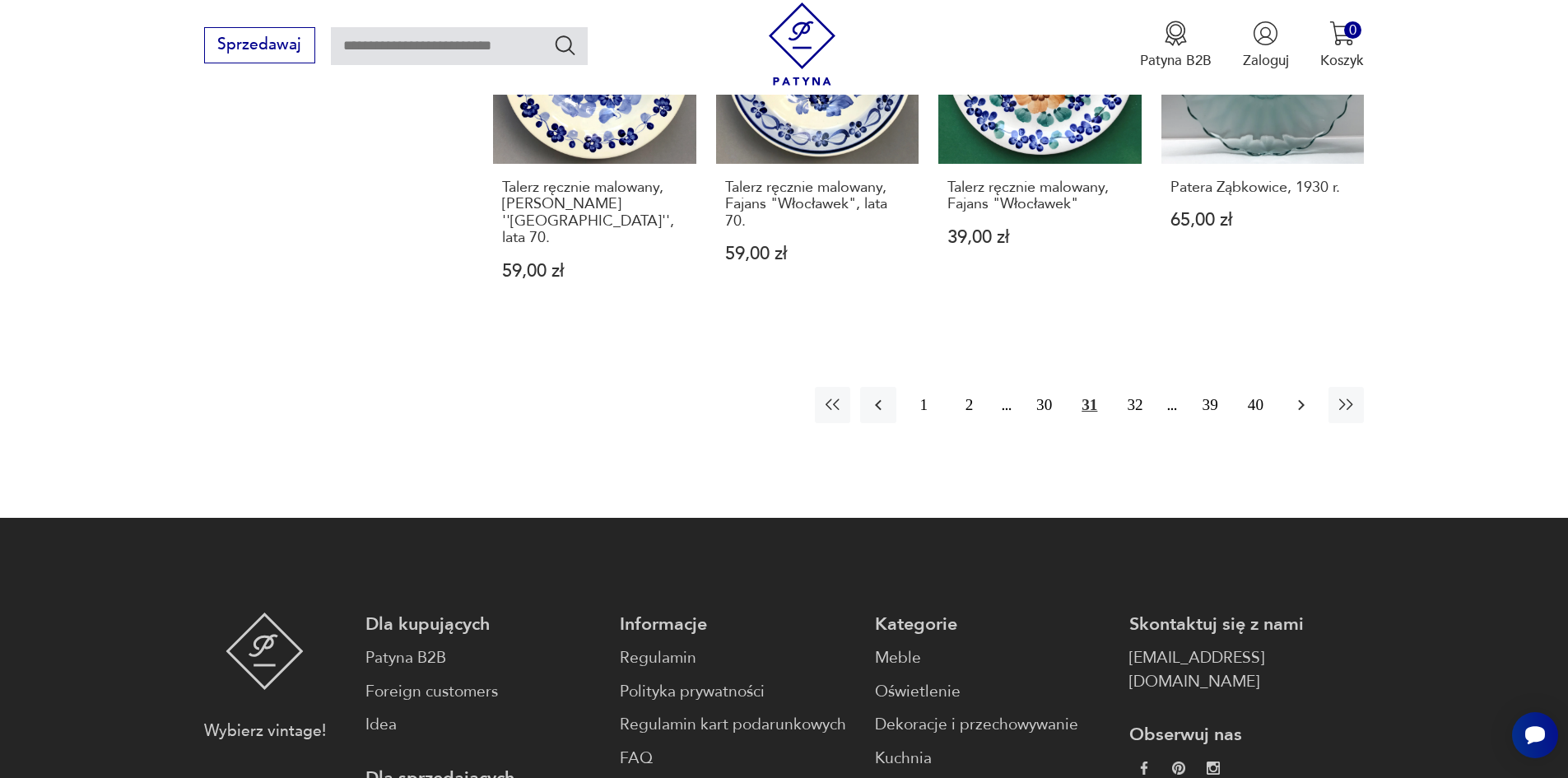
click at [1302, 400] on icon "button" at bounding box center [1301, 405] width 7 height 11
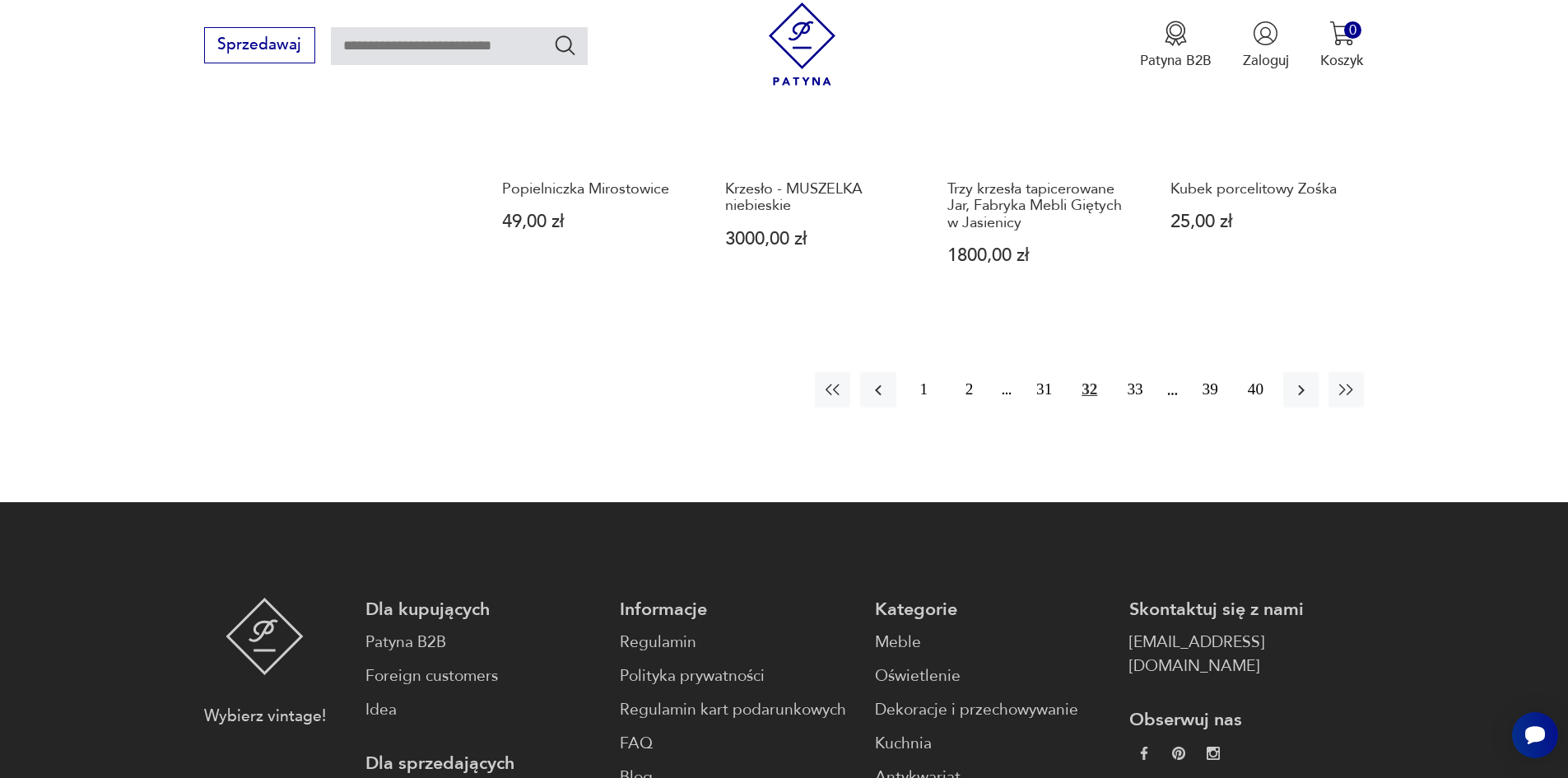
scroll to position [1579, 0]
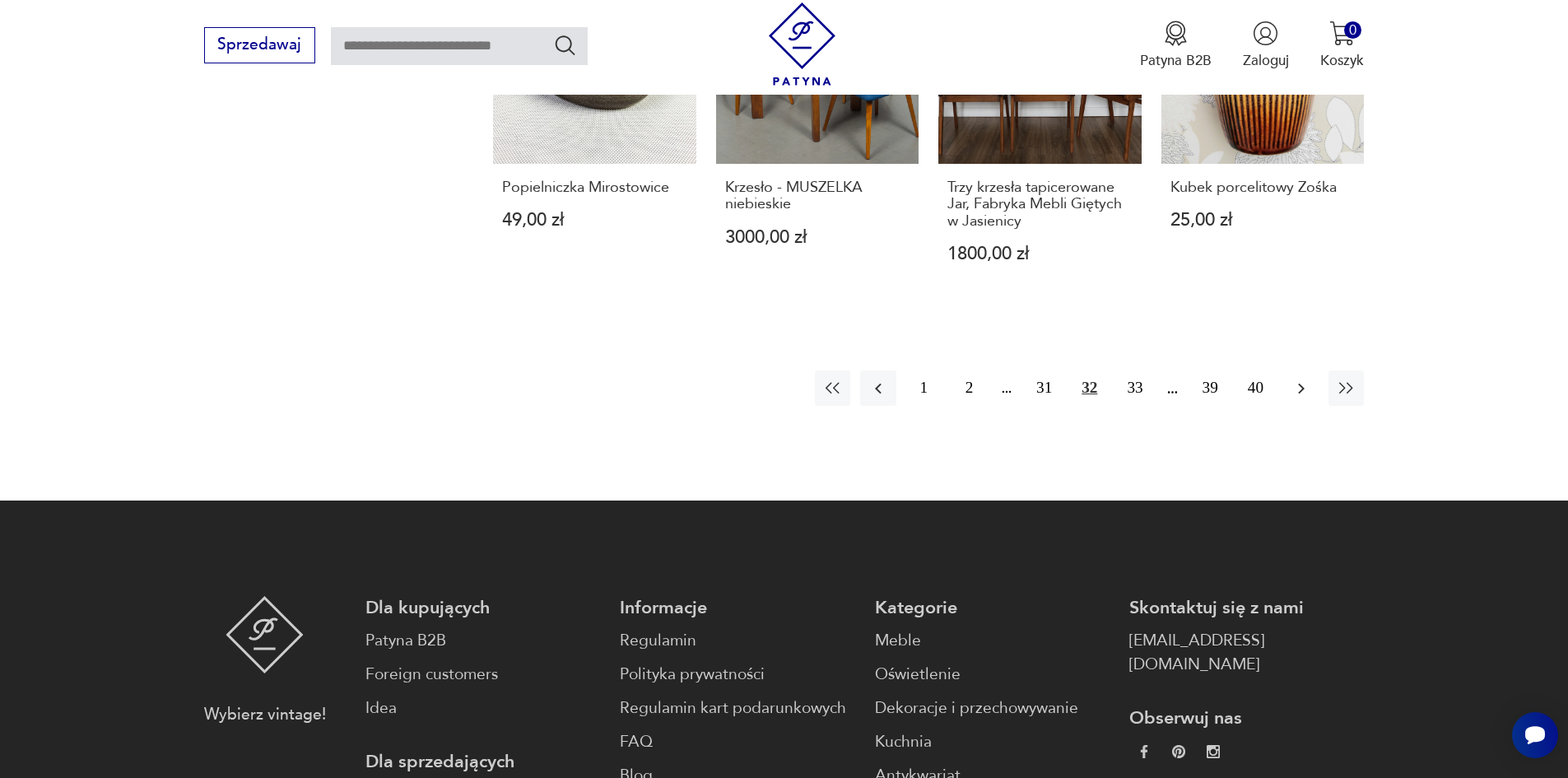
click at [1298, 379] on icon "button" at bounding box center [1300, 388] width 20 height 20
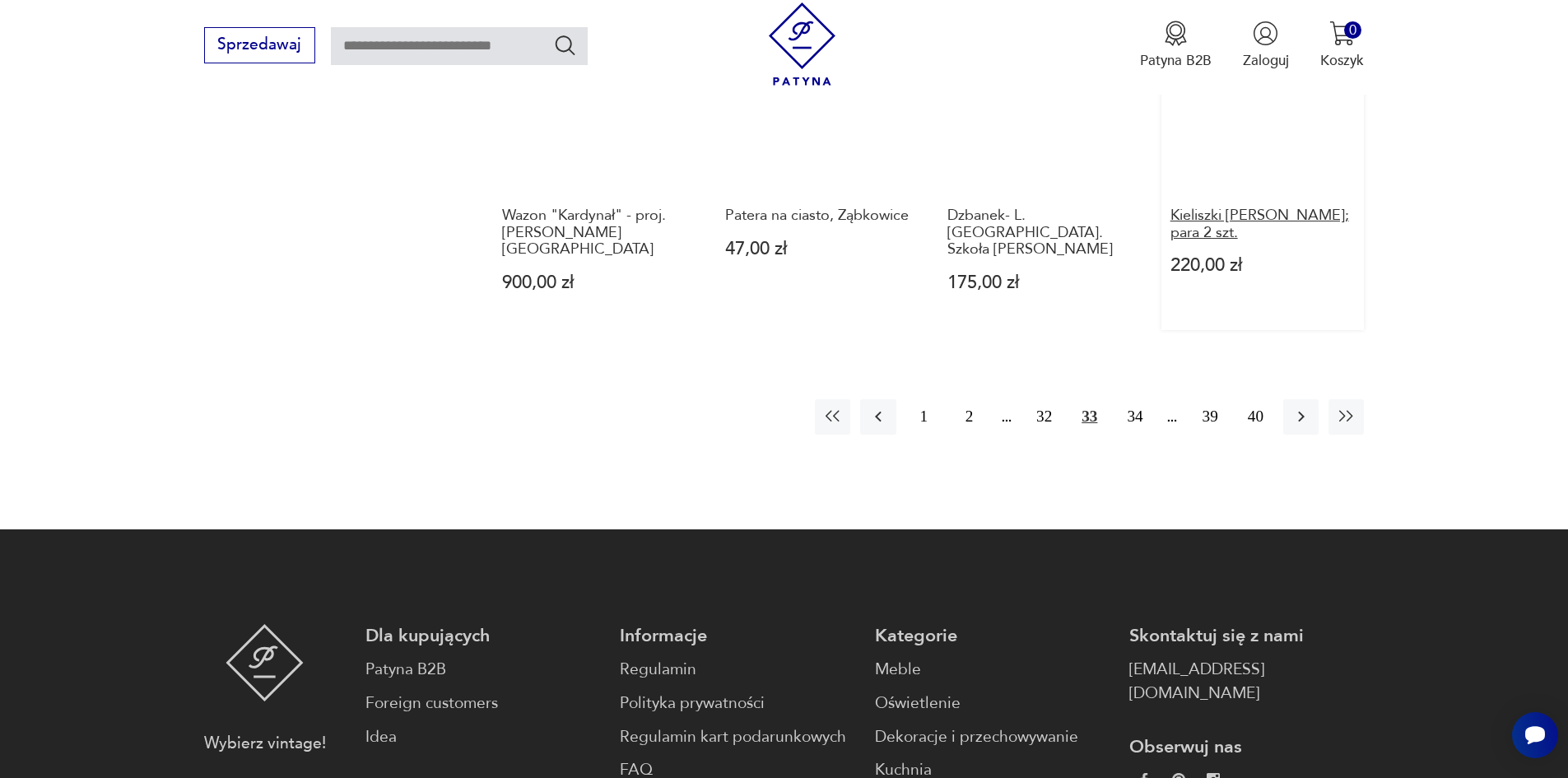
scroll to position [1579, 0]
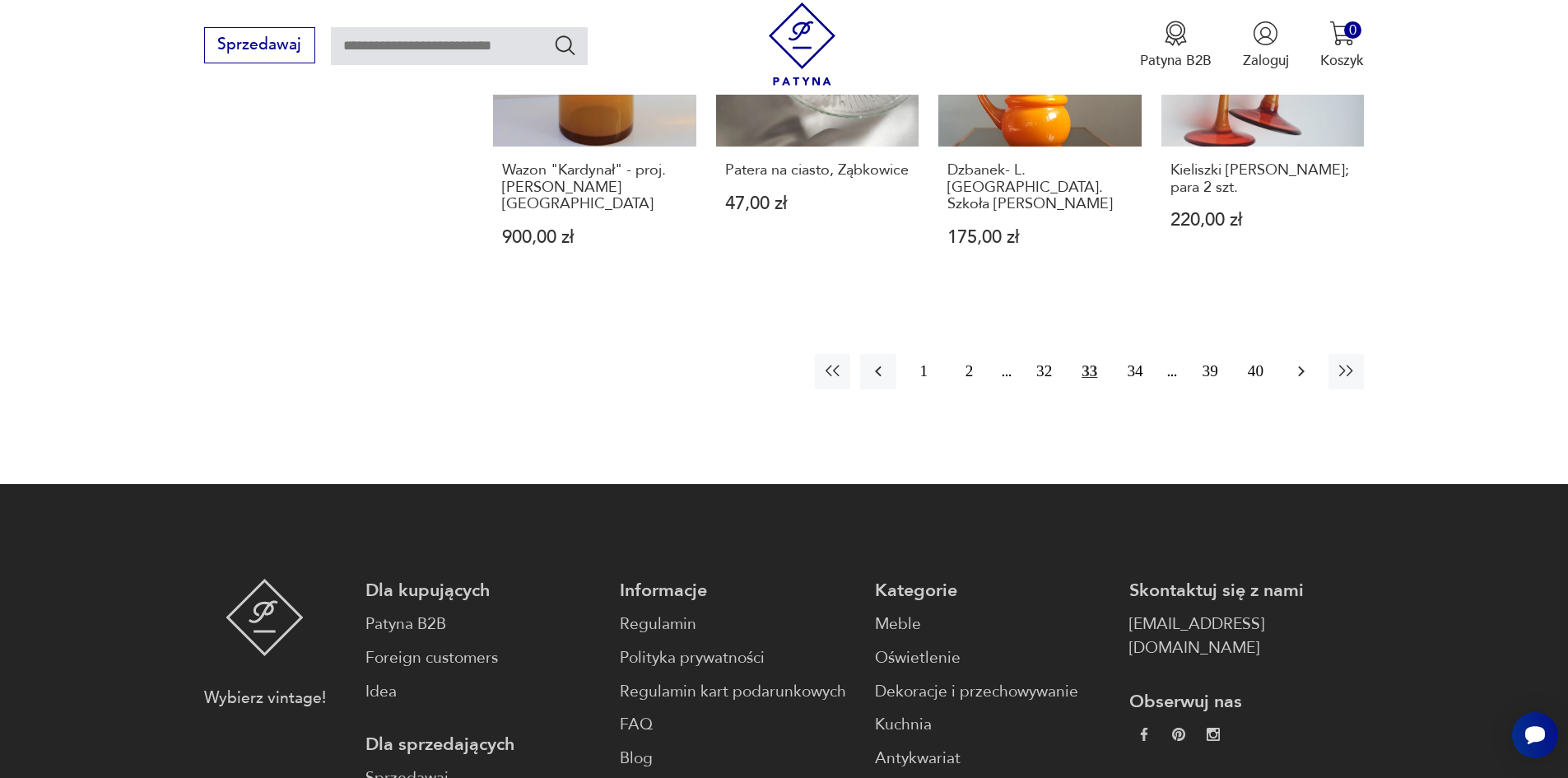
click at [1292, 362] on icon "button" at bounding box center [1300, 371] width 20 height 20
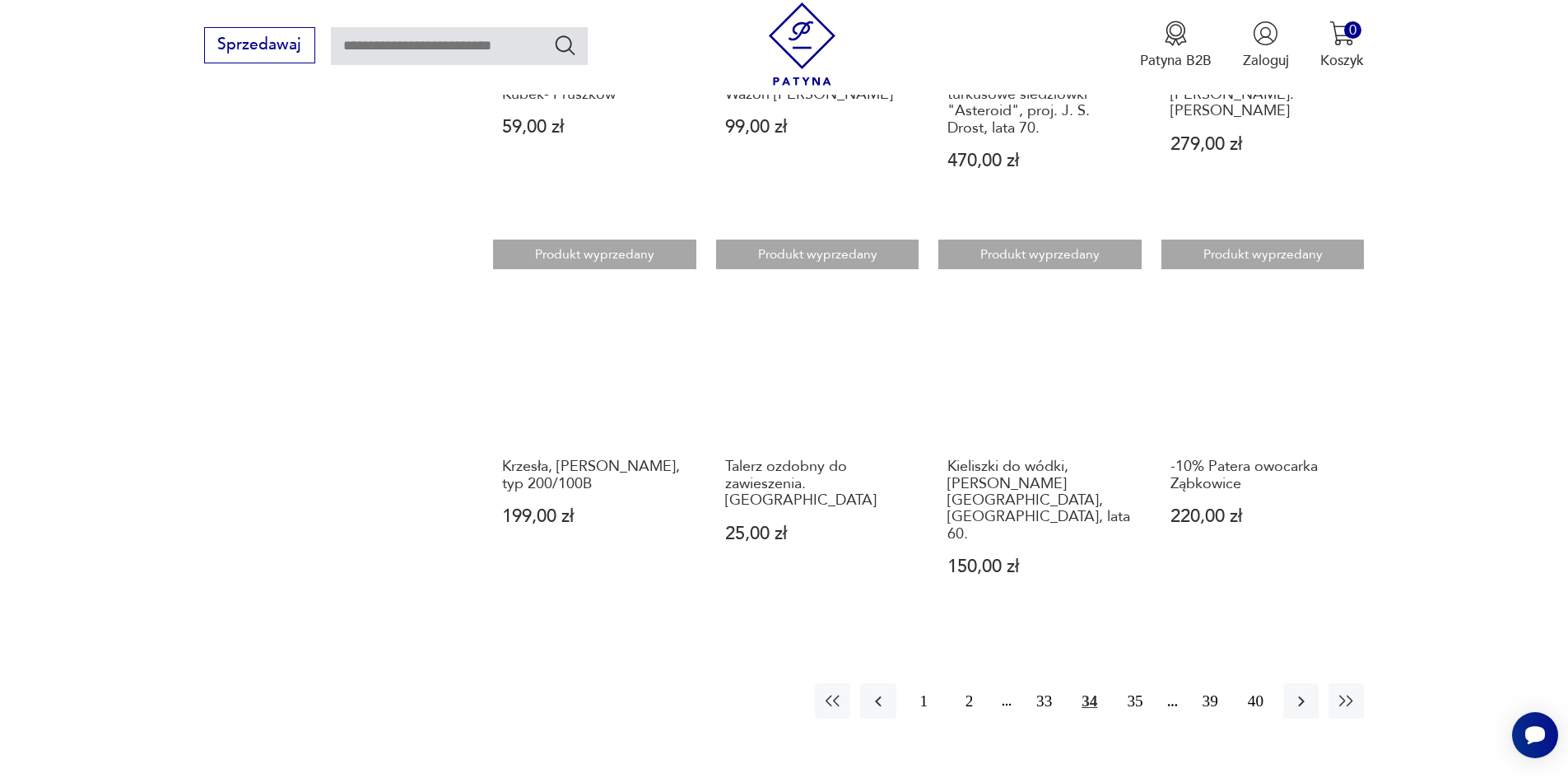
scroll to position [1579, 0]
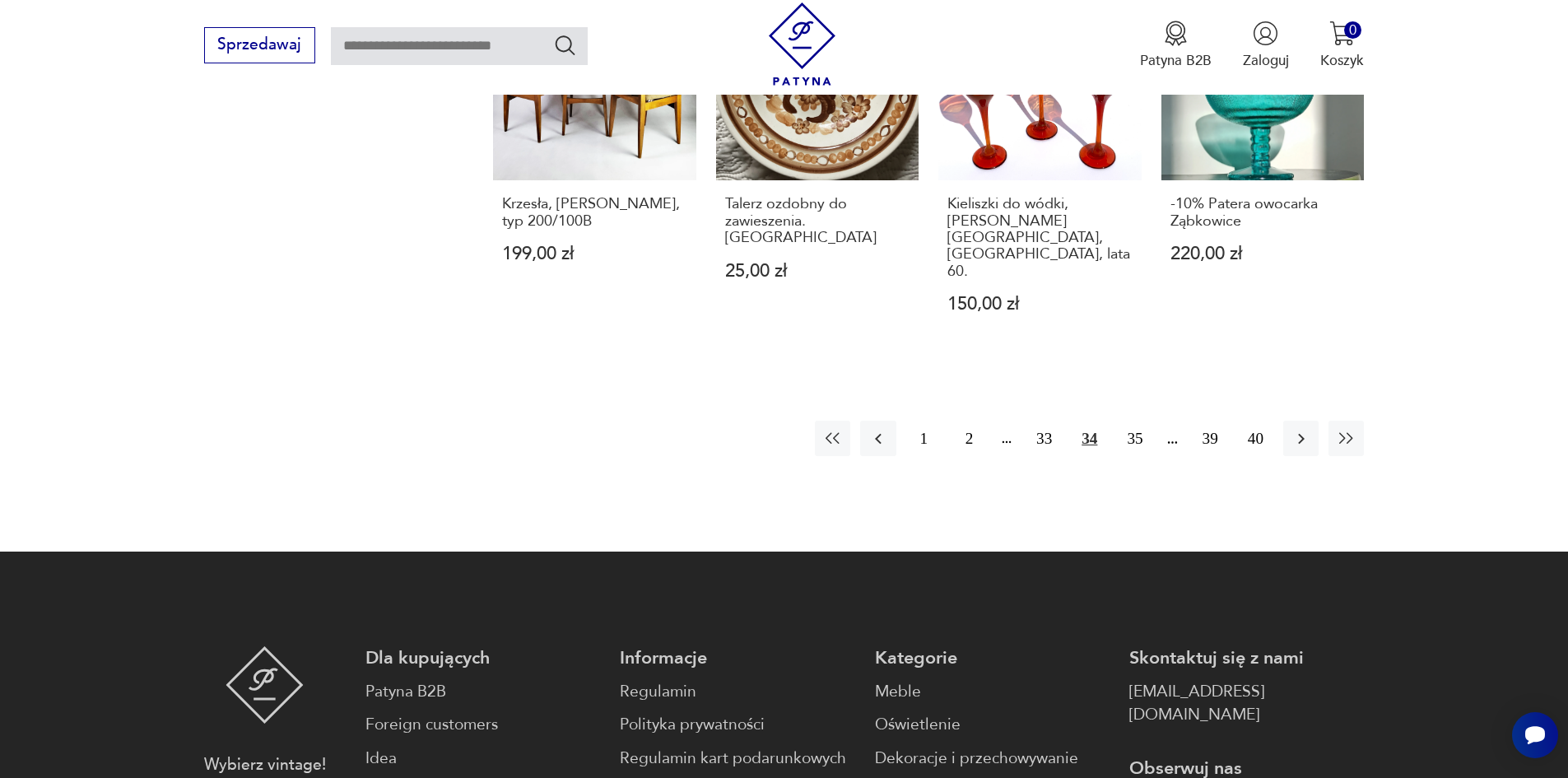
click at [1300, 429] on icon "button" at bounding box center [1300, 439] width 20 height 20
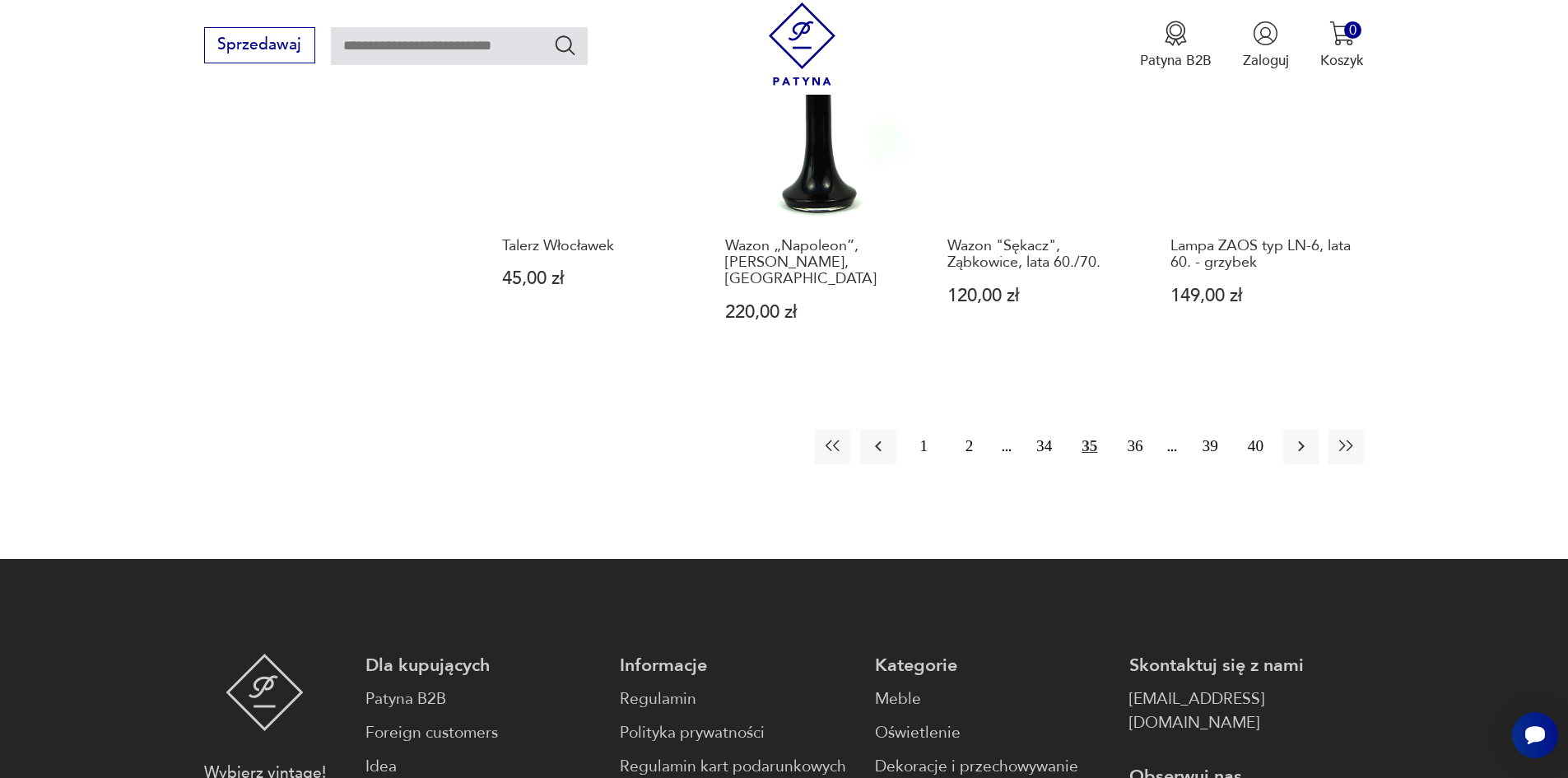
scroll to position [1661, 0]
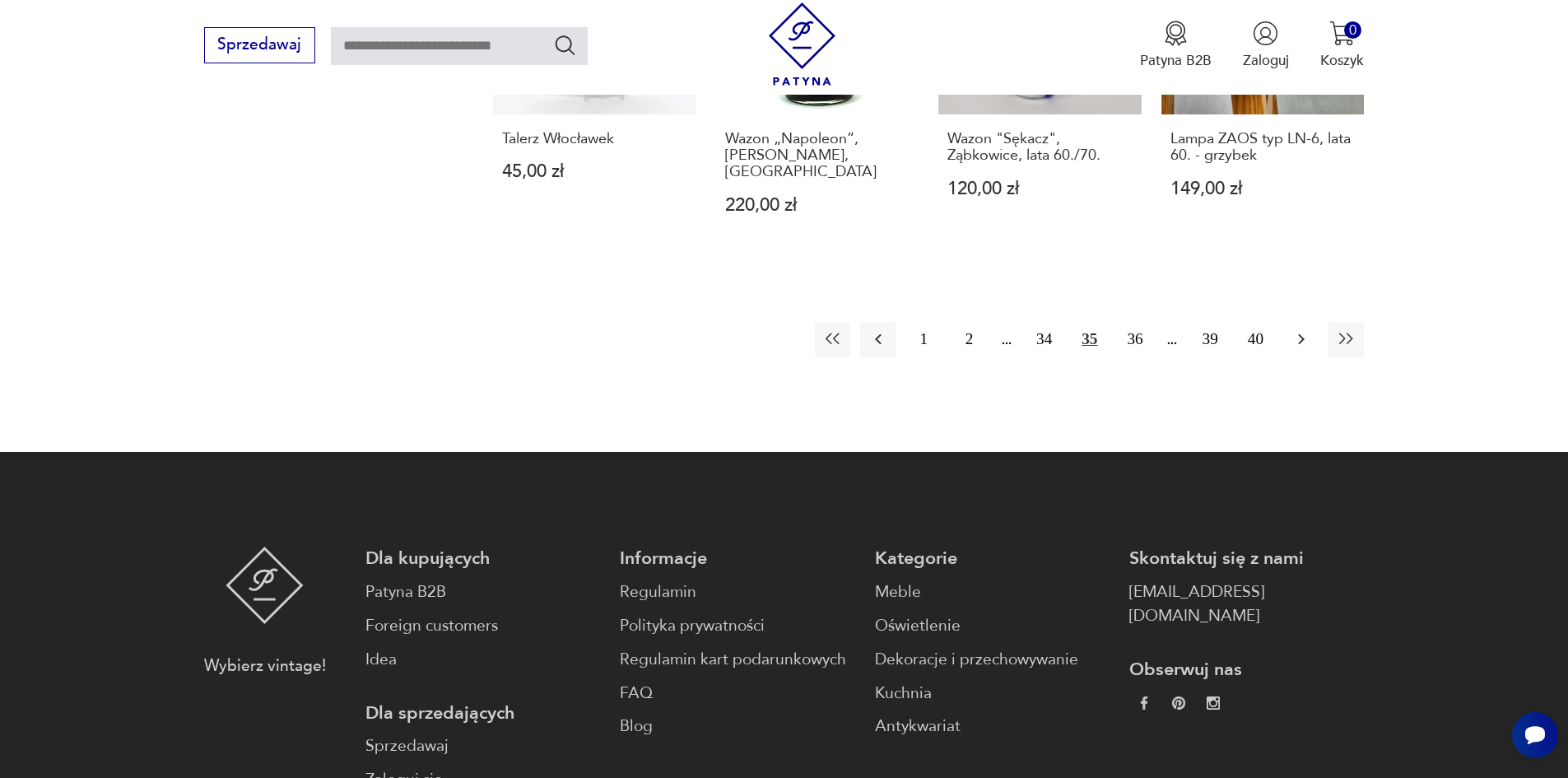
click at [1300, 329] on icon "button" at bounding box center [1300, 339] width 20 height 20
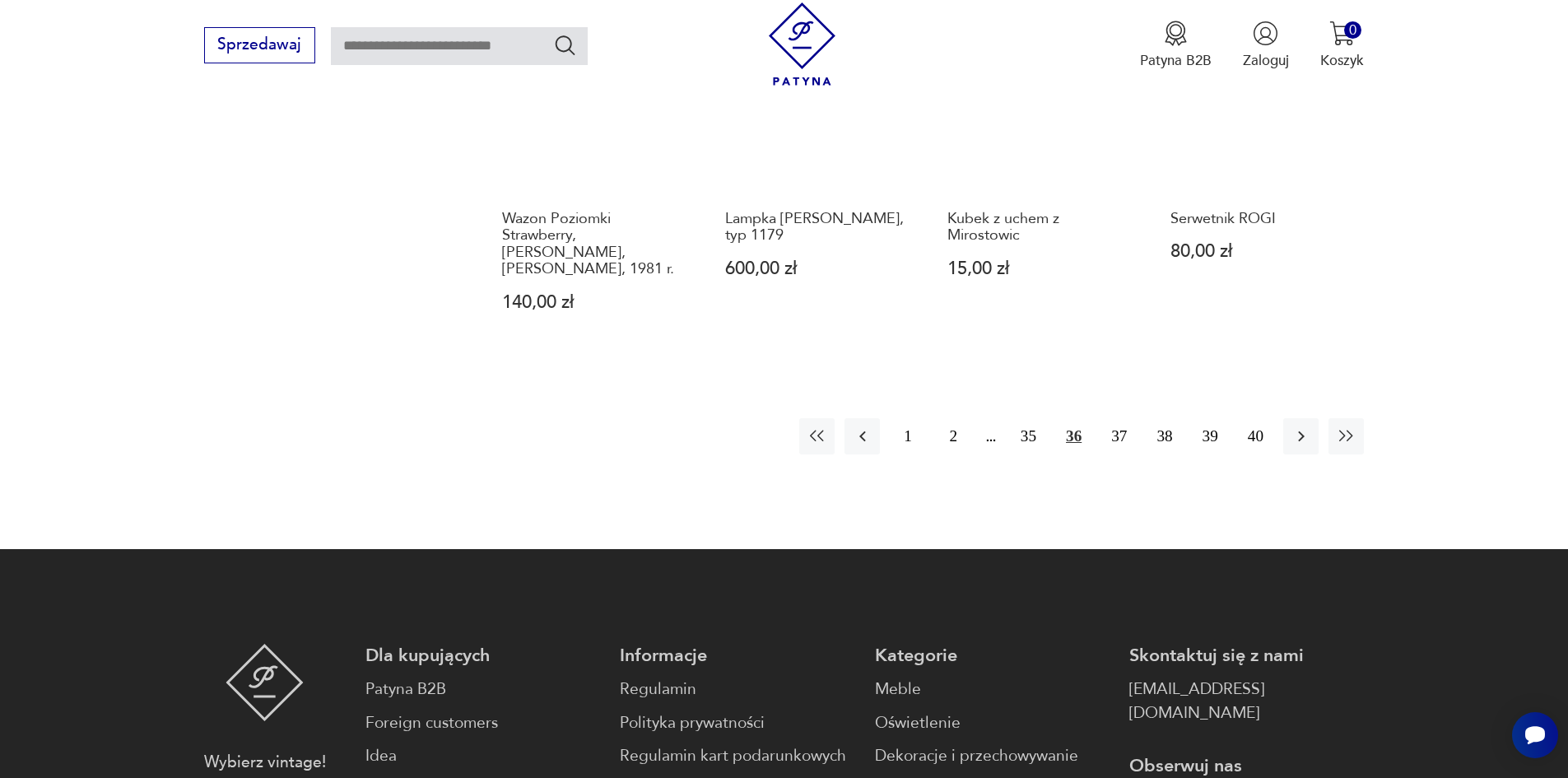
scroll to position [1579, 0]
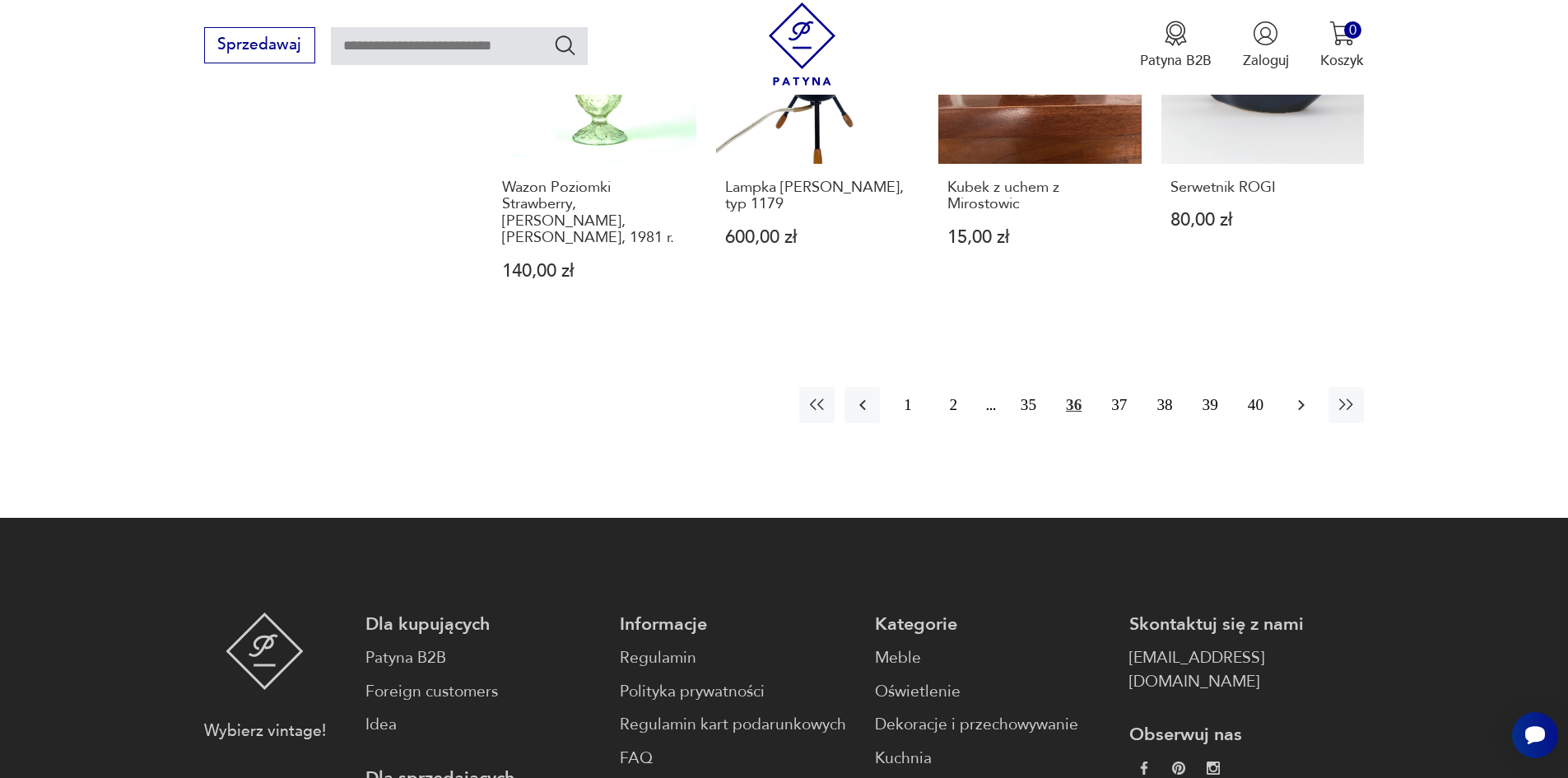
click at [1297, 395] on icon "button" at bounding box center [1300, 404] width 20 height 20
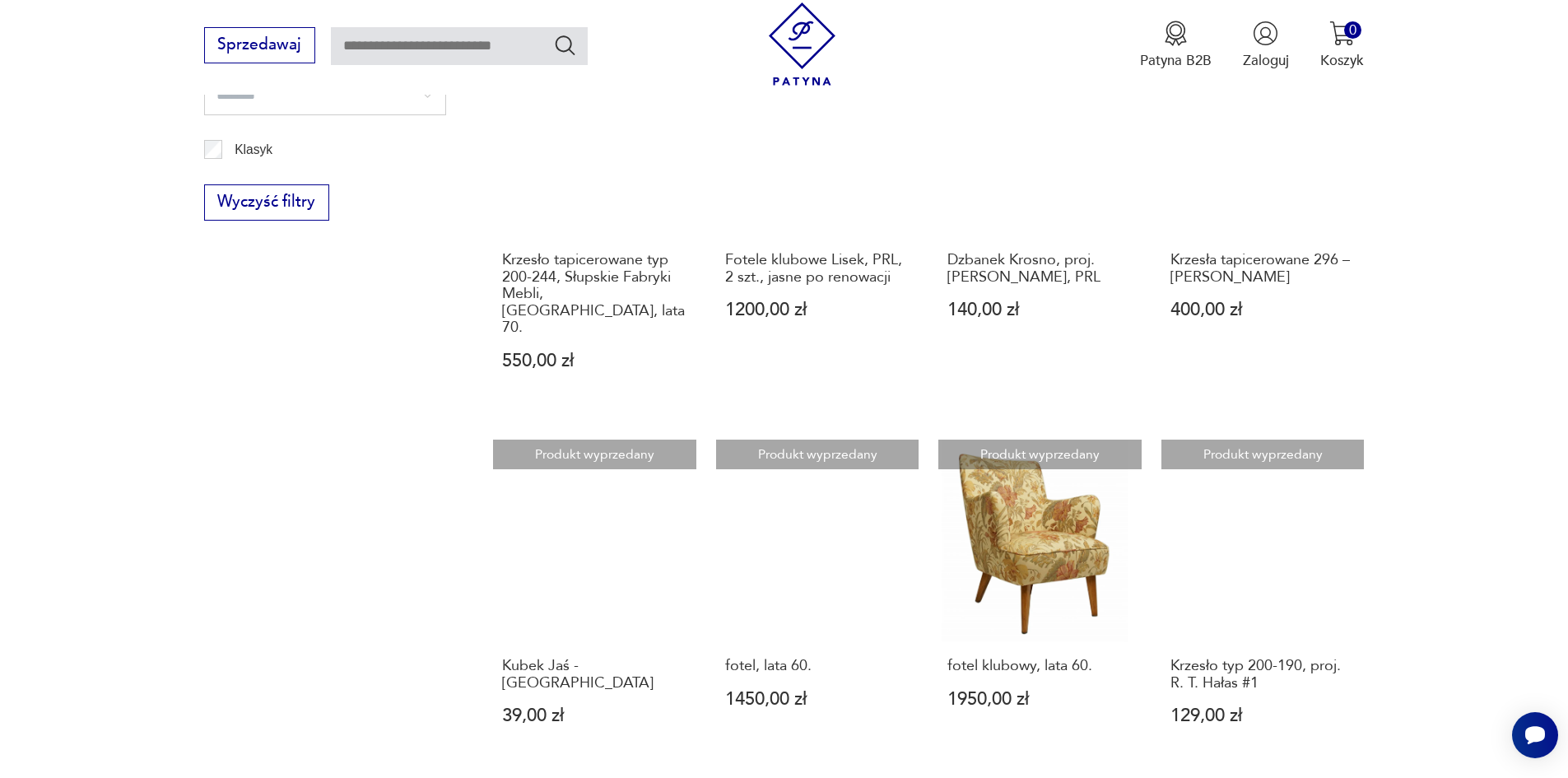
scroll to position [1497, 0]
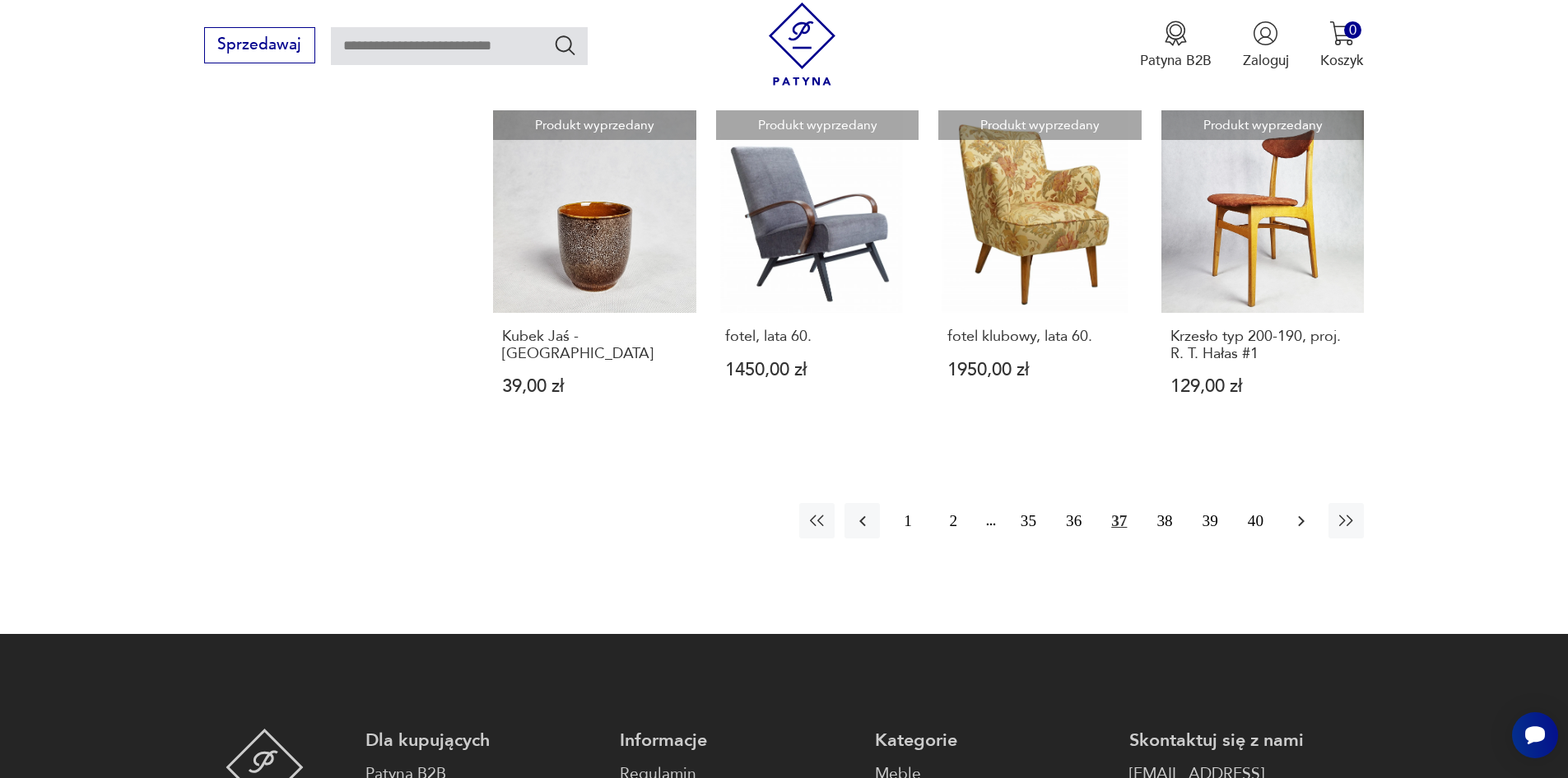
click at [1303, 511] on icon "button" at bounding box center [1300, 521] width 20 height 20
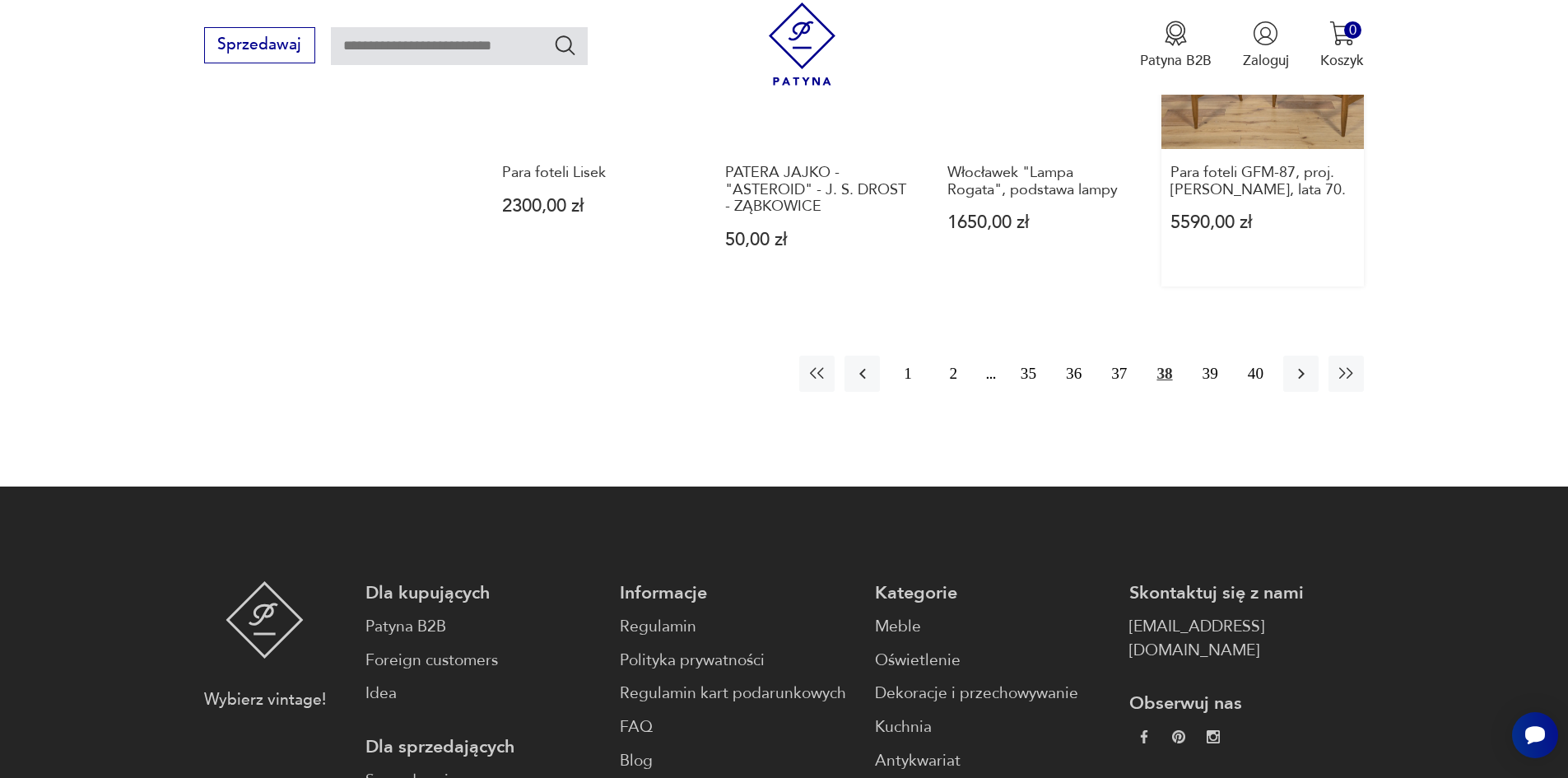
scroll to position [1744, 0]
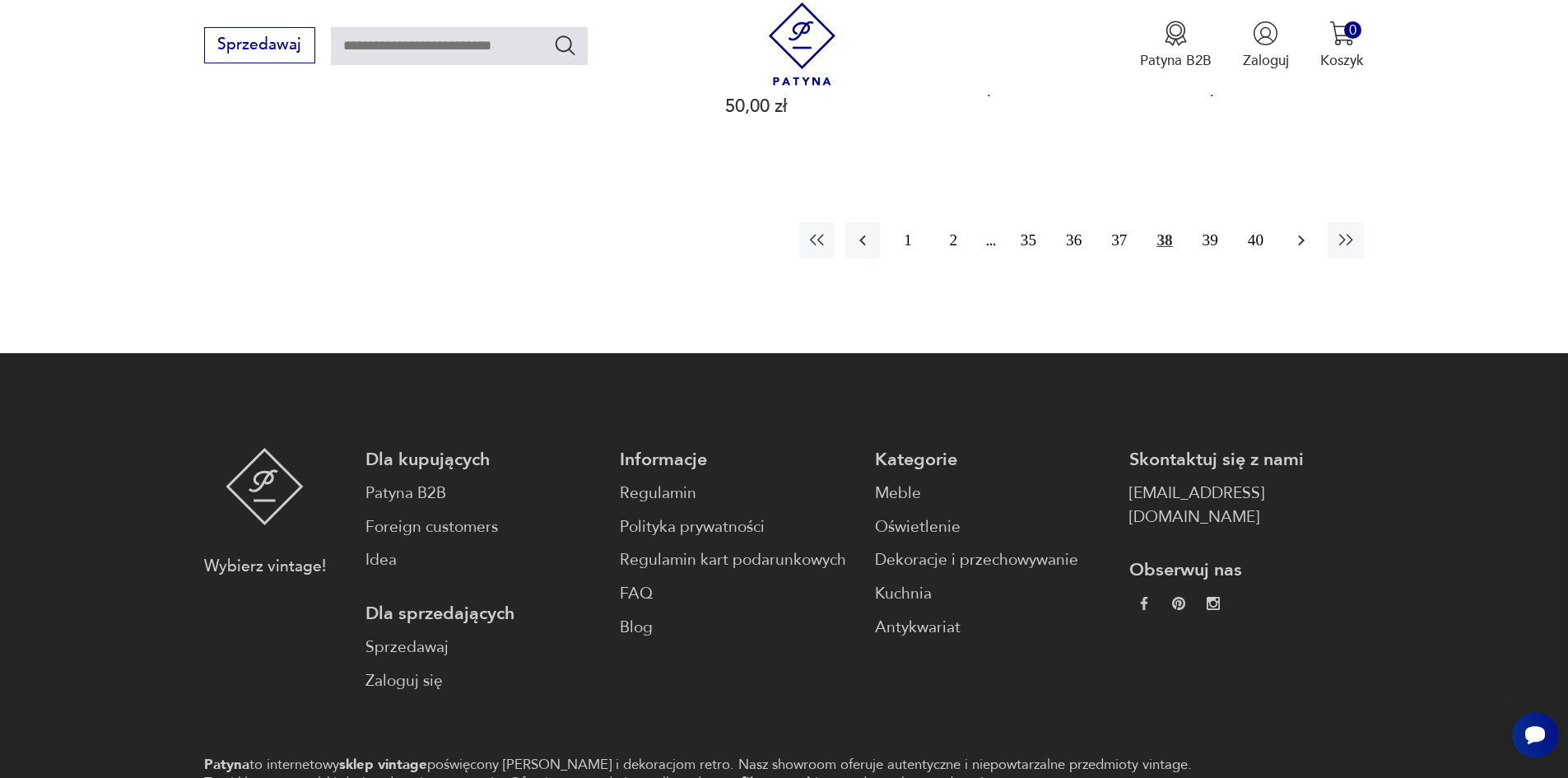
click at [1303, 231] on icon "button" at bounding box center [1300, 240] width 20 height 20
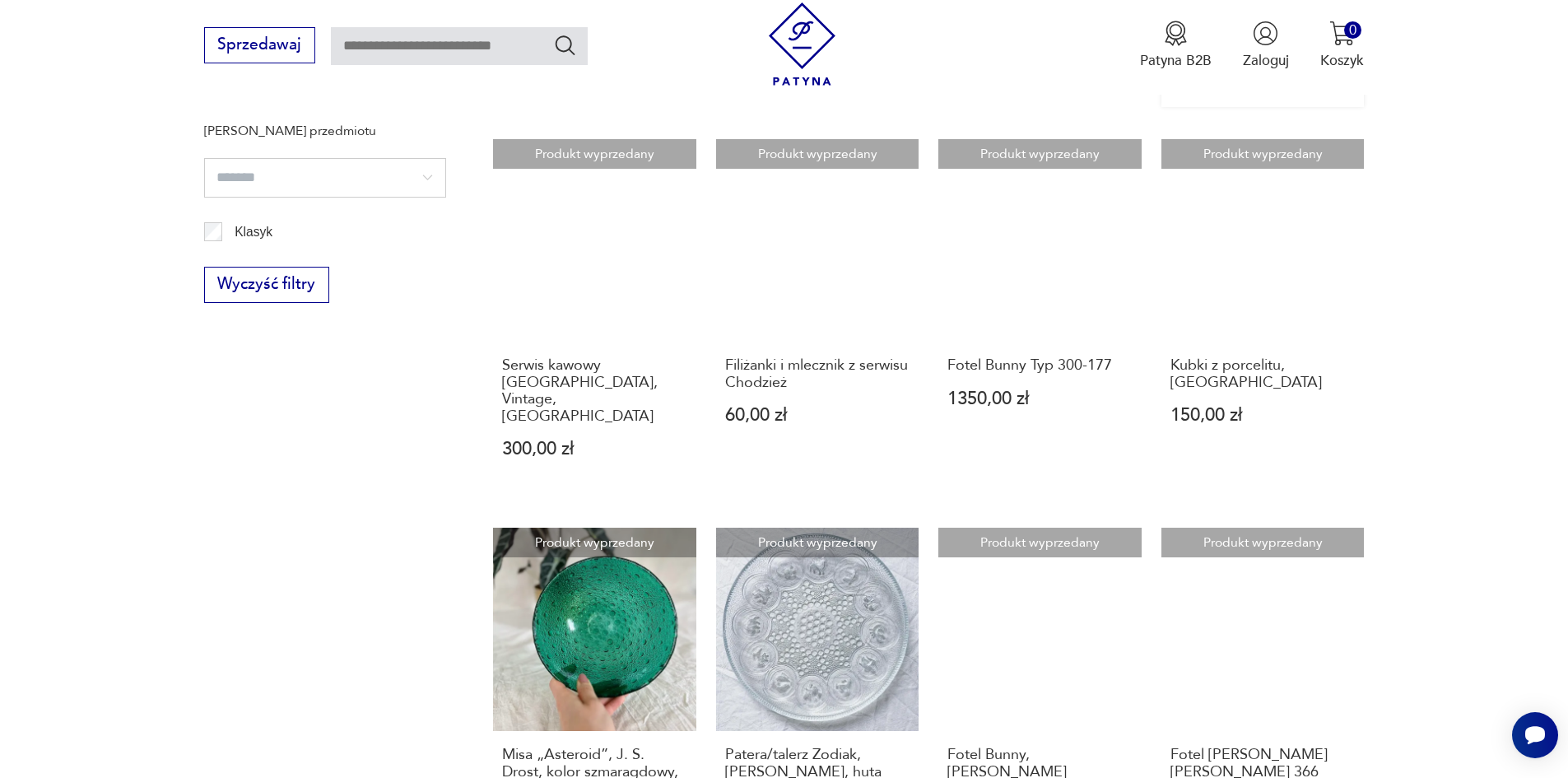
scroll to position [1415, 0]
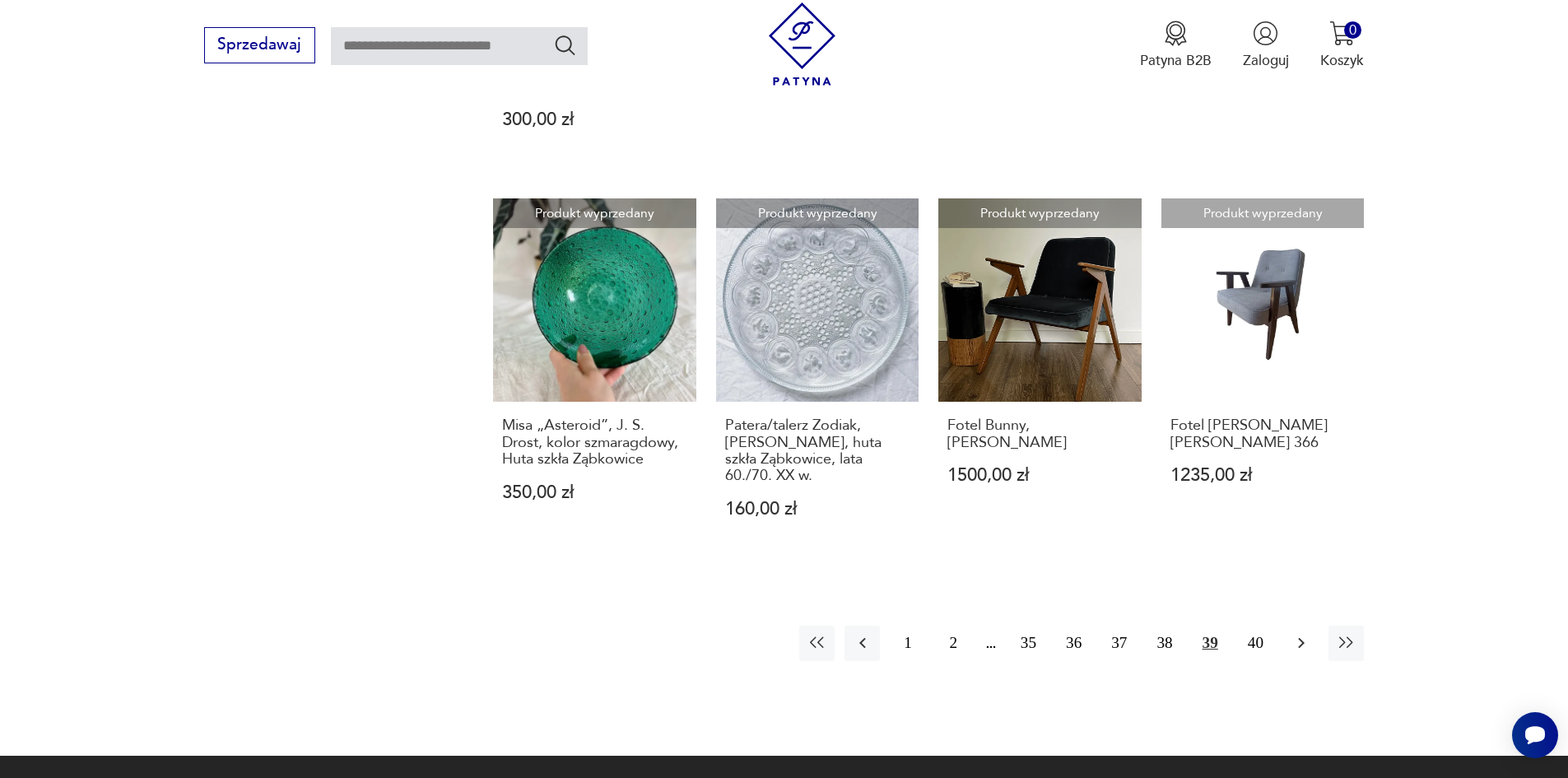
click at [1302, 633] on icon "button" at bounding box center [1300, 642] width 20 height 20
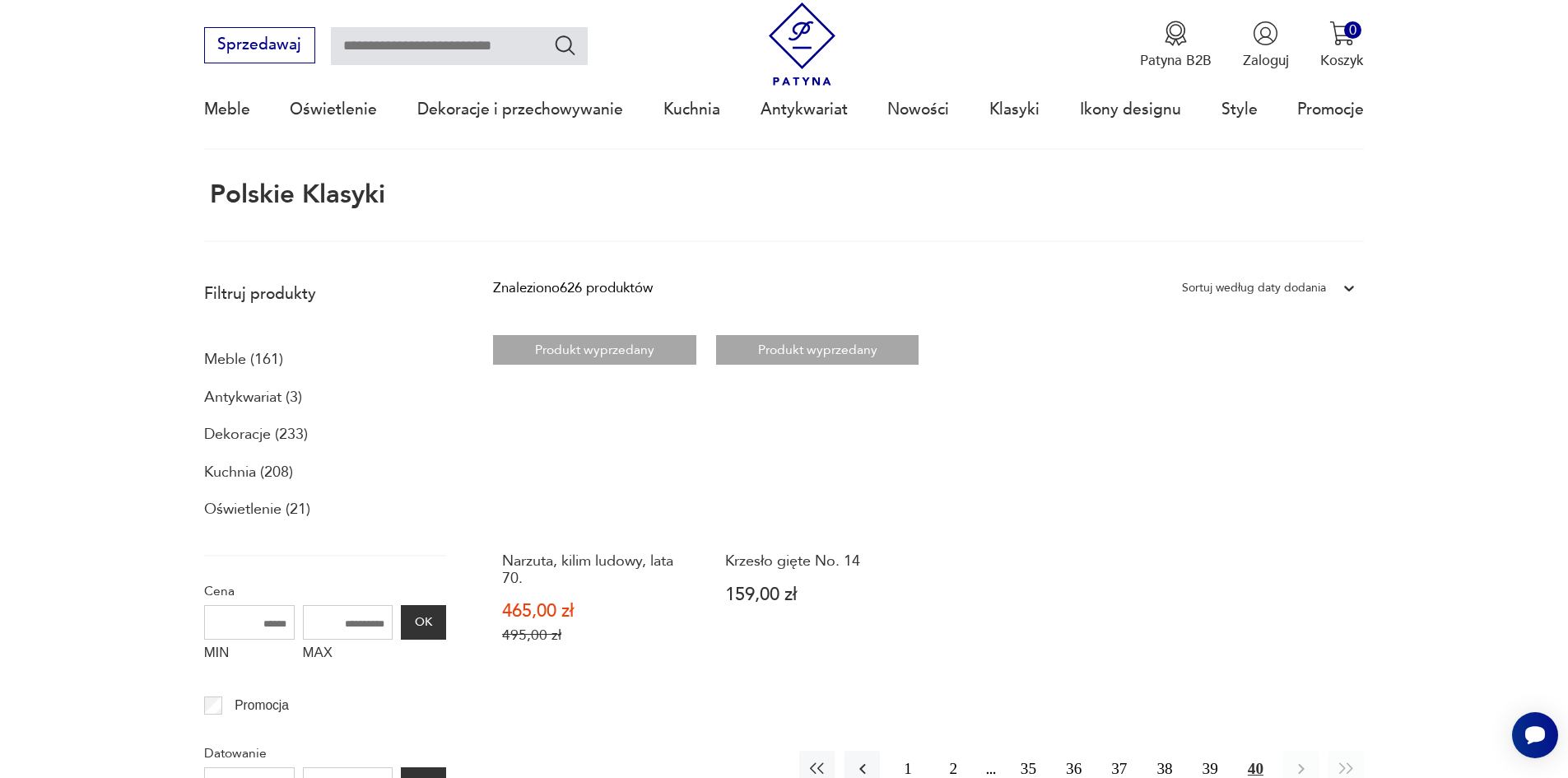
scroll to position [329, 0]
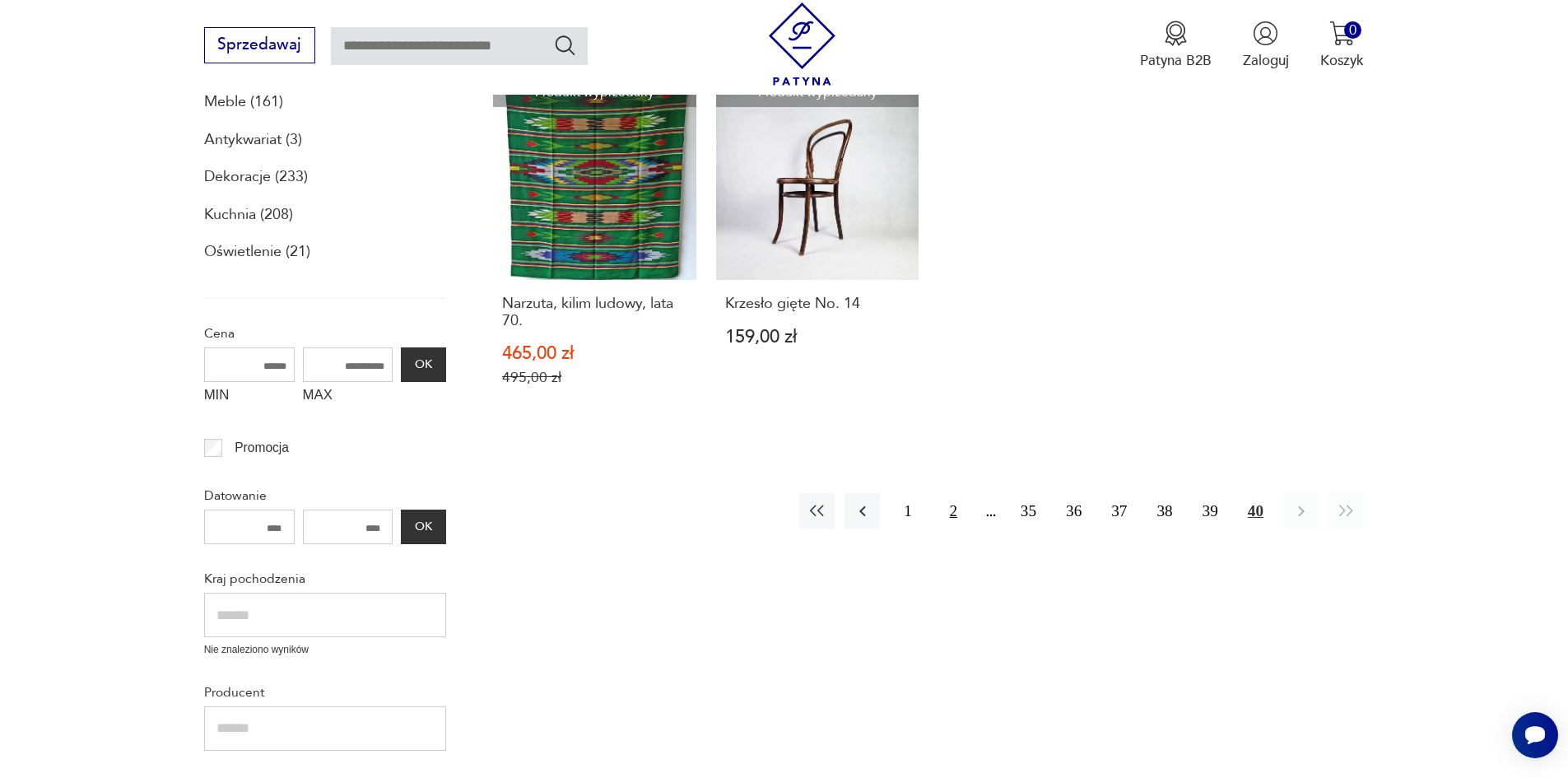
click at [955, 510] on button "2" at bounding box center [952, 510] width 35 height 35
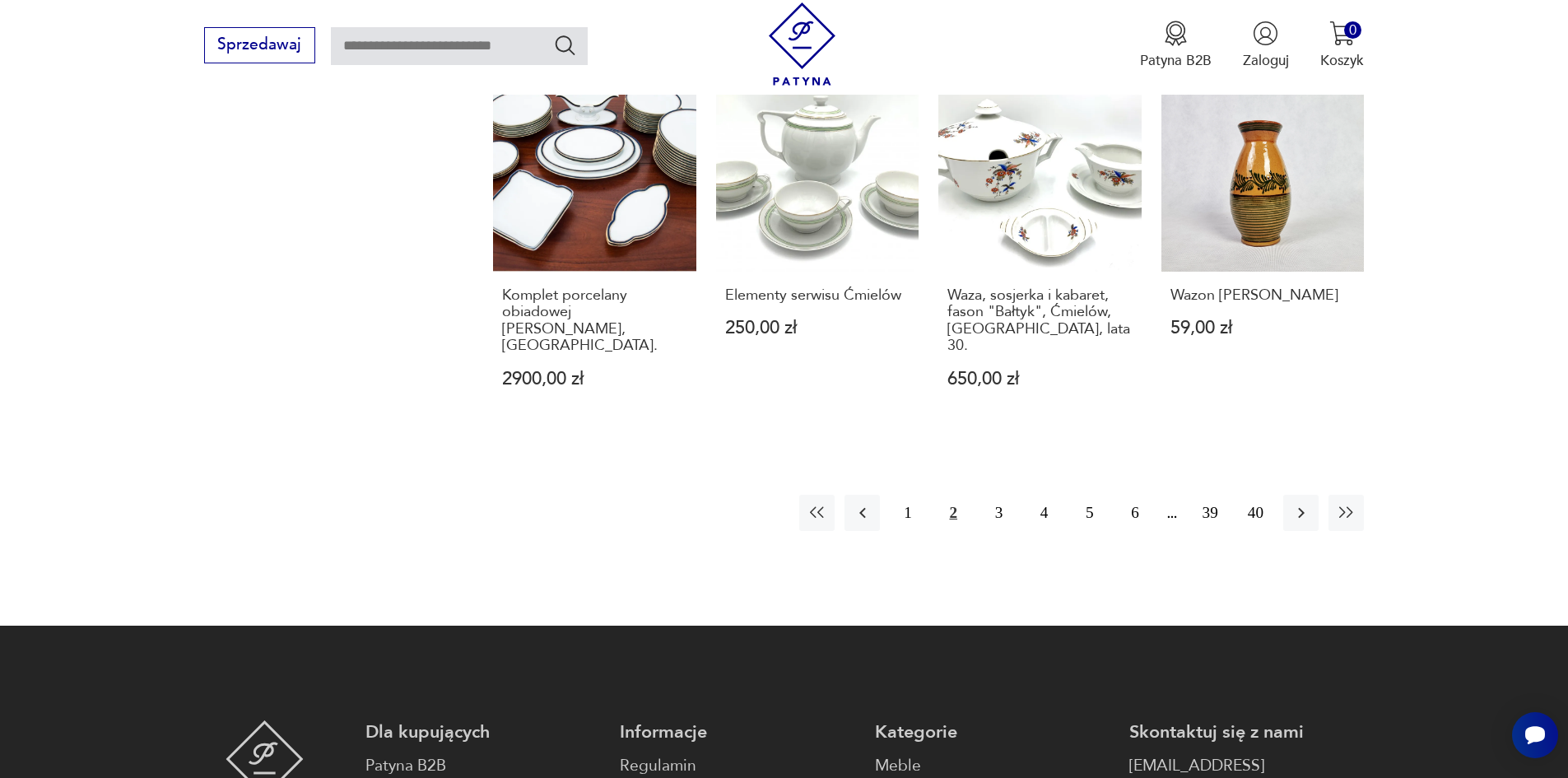
scroll to position [1497, 0]
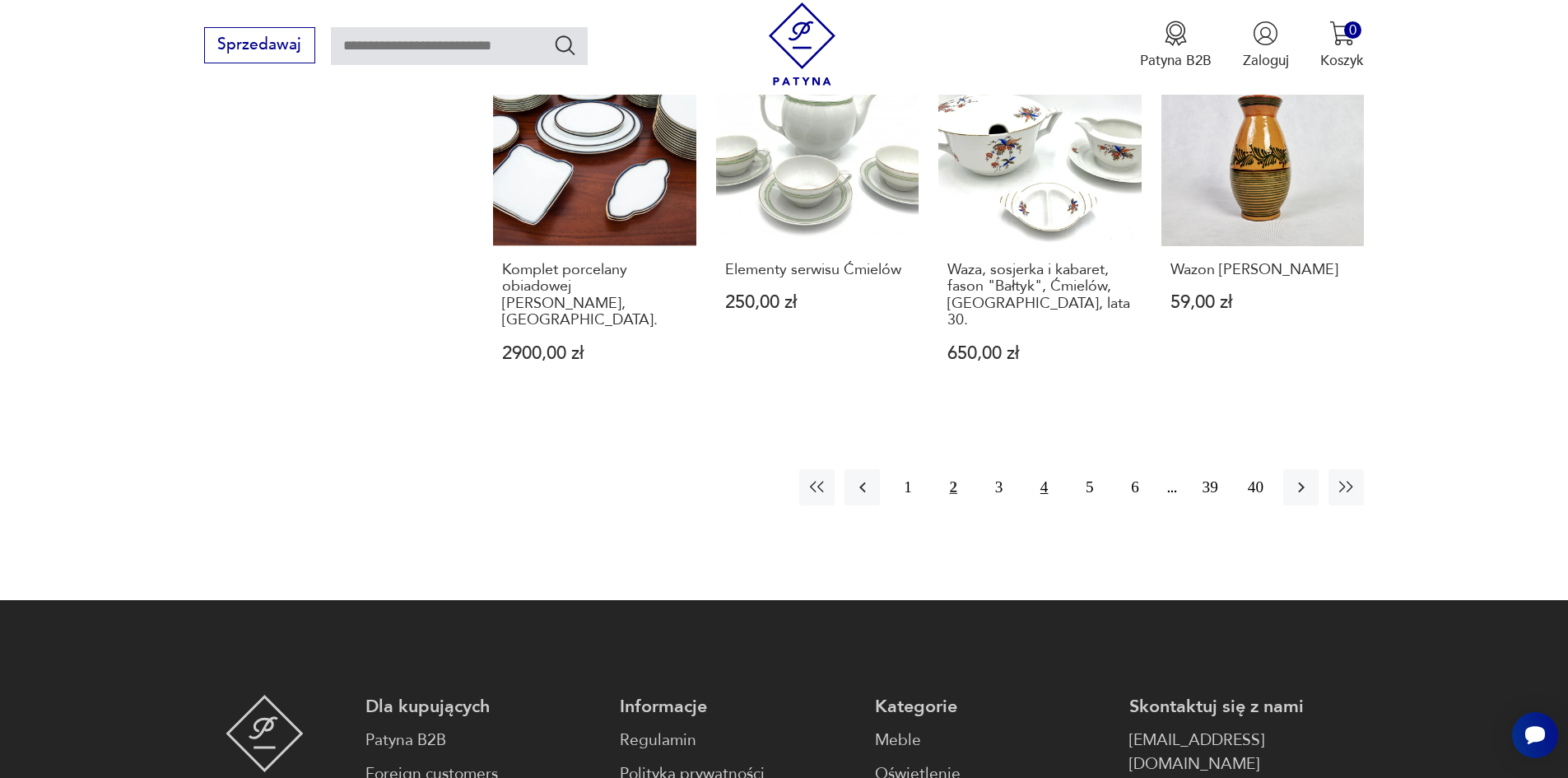
click at [1043, 469] on button "4" at bounding box center [1043, 486] width 35 height 35
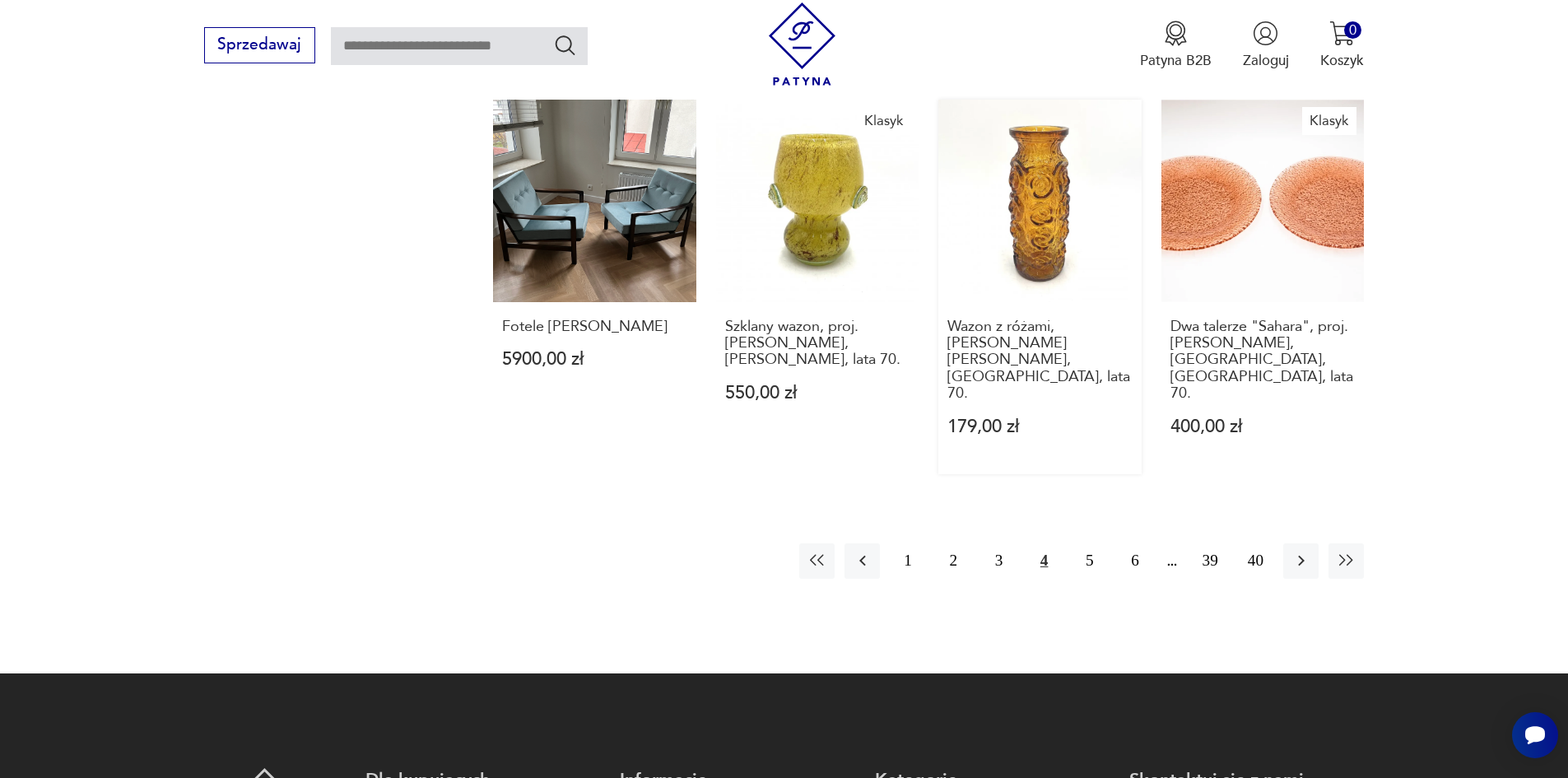
scroll to position [1579, 0]
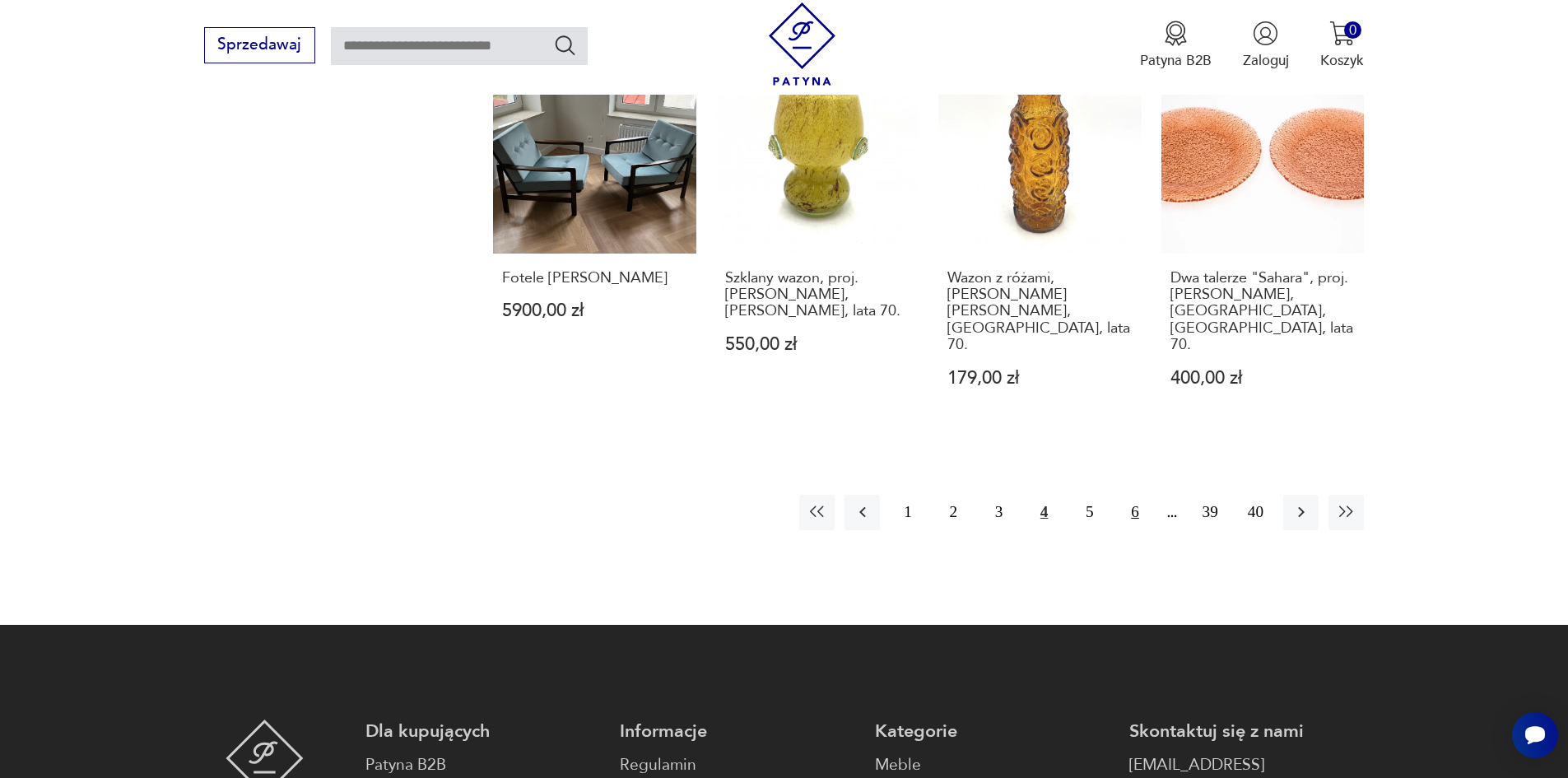
click at [1135, 495] on button "6" at bounding box center [1134, 512] width 35 height 35
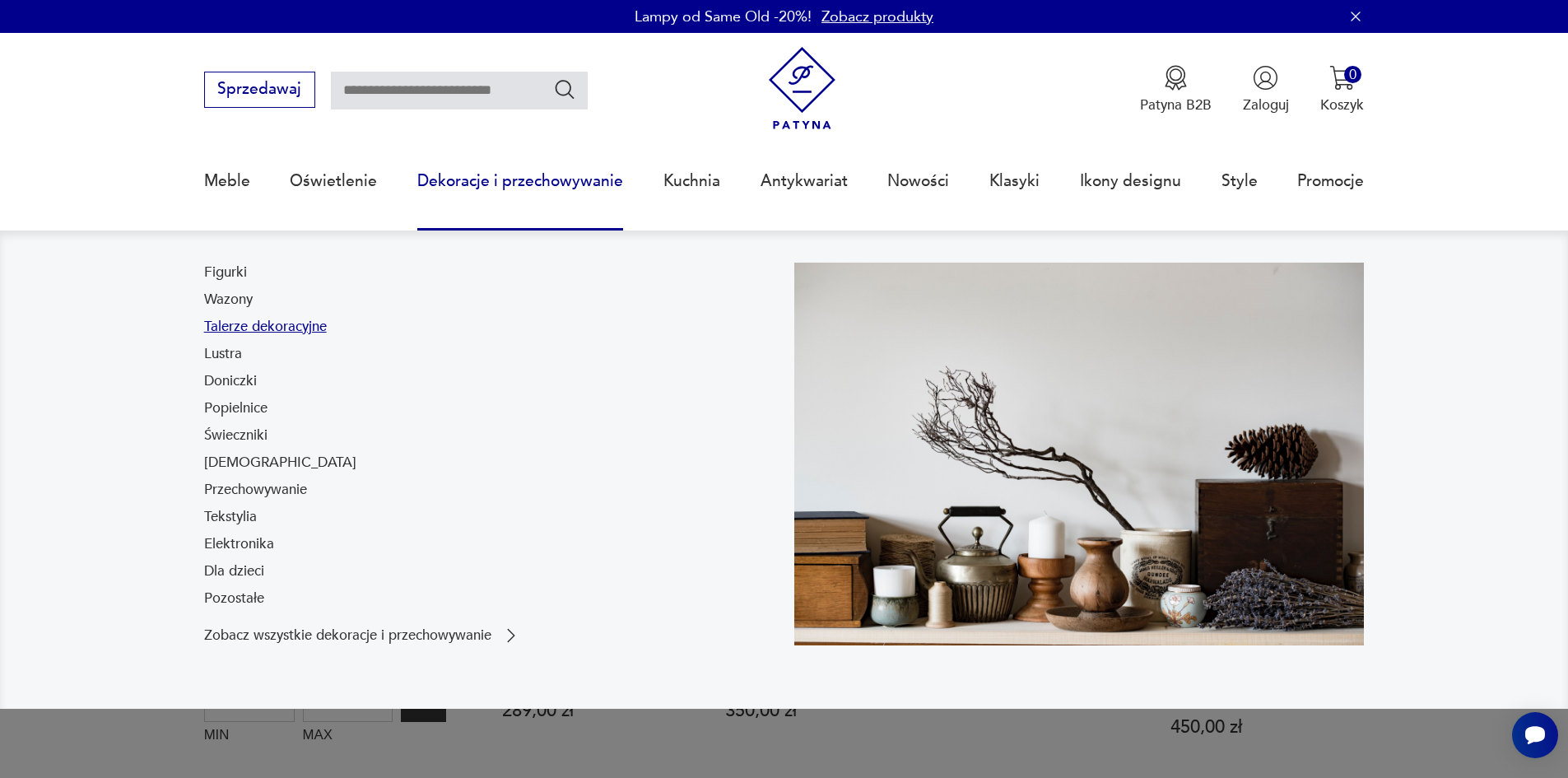
click at [292, 325] on link "Talerze dekoracyjne" at bounding box center [265, 327] width 122 height 20
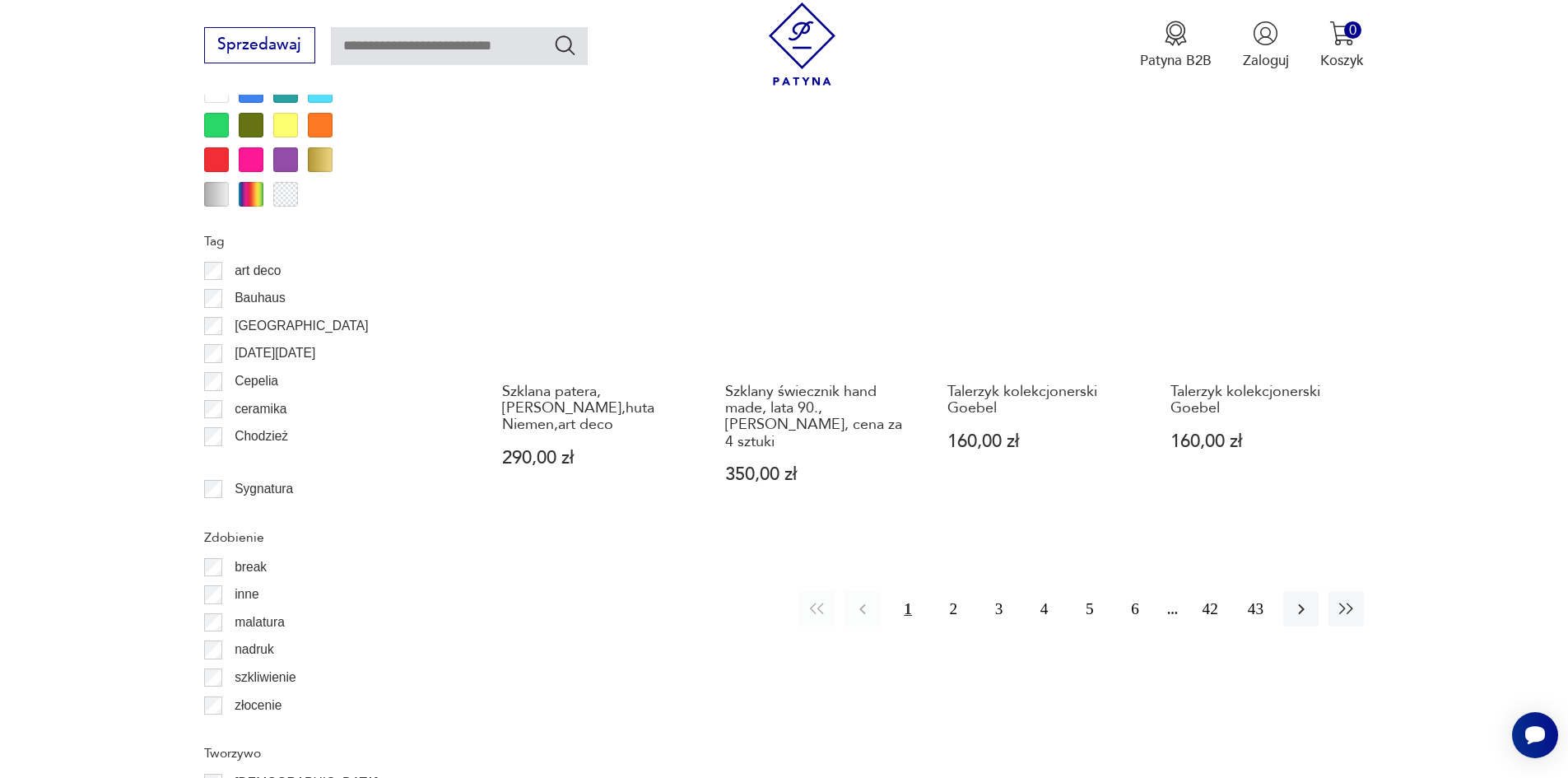
scroll to position [1889, 0]
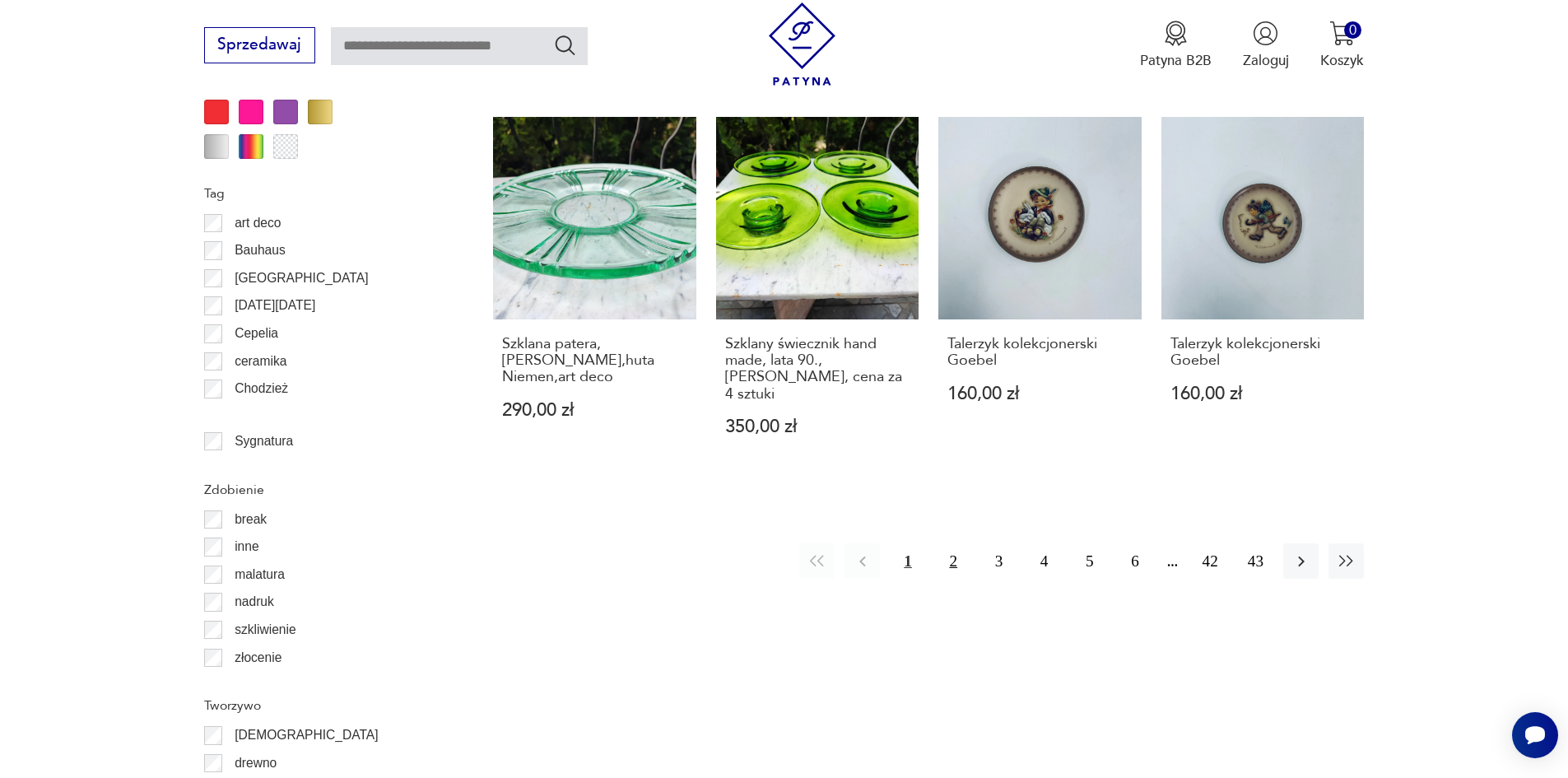
click at [946, 543] on button "2" at bounding box center [952, 560] width 35 height 35
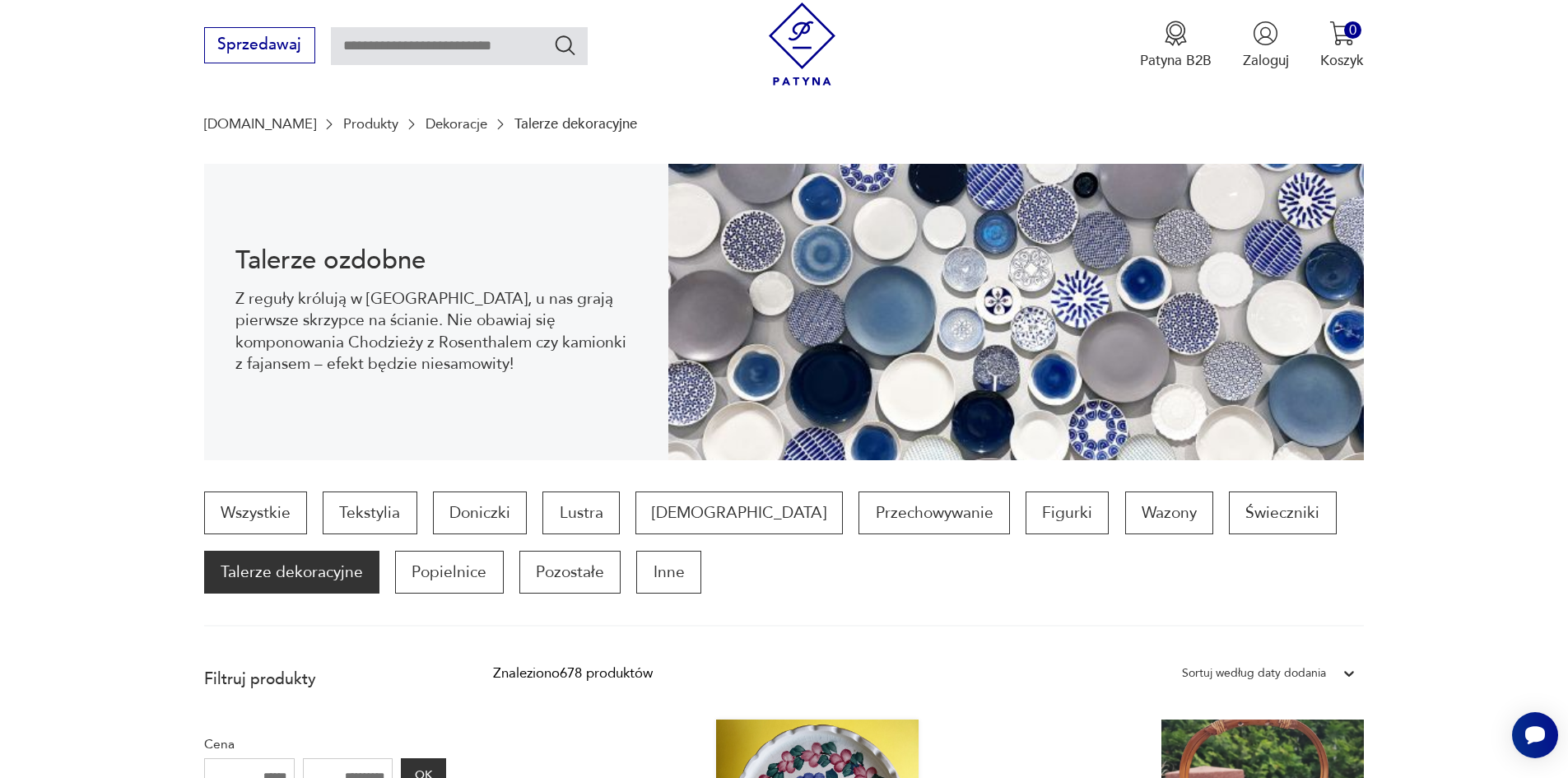
scroll to position [466, 0]
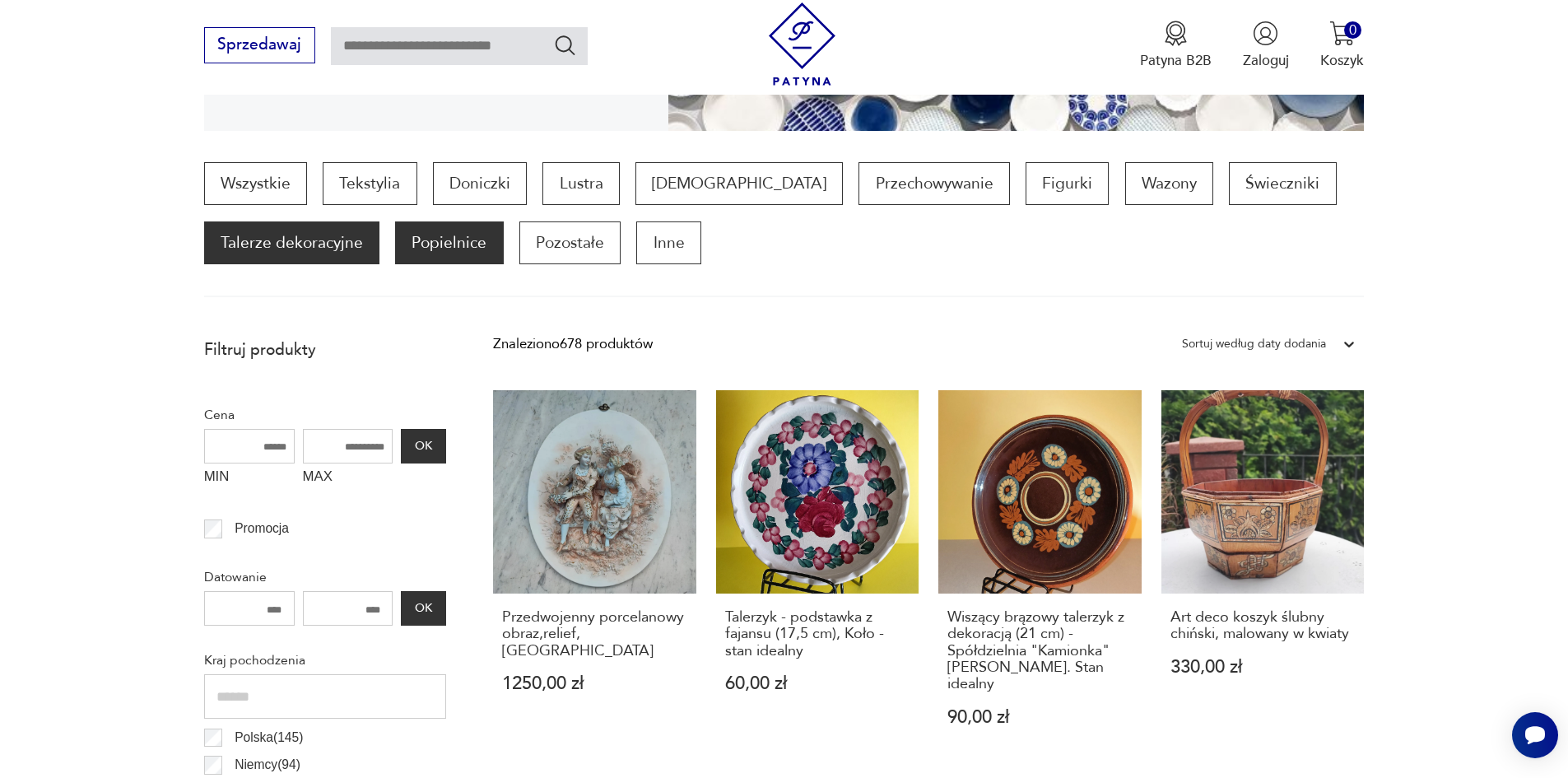
click at [455, 241] on p "Popielnice" at bounding box center [449, 243] width 108 height 43
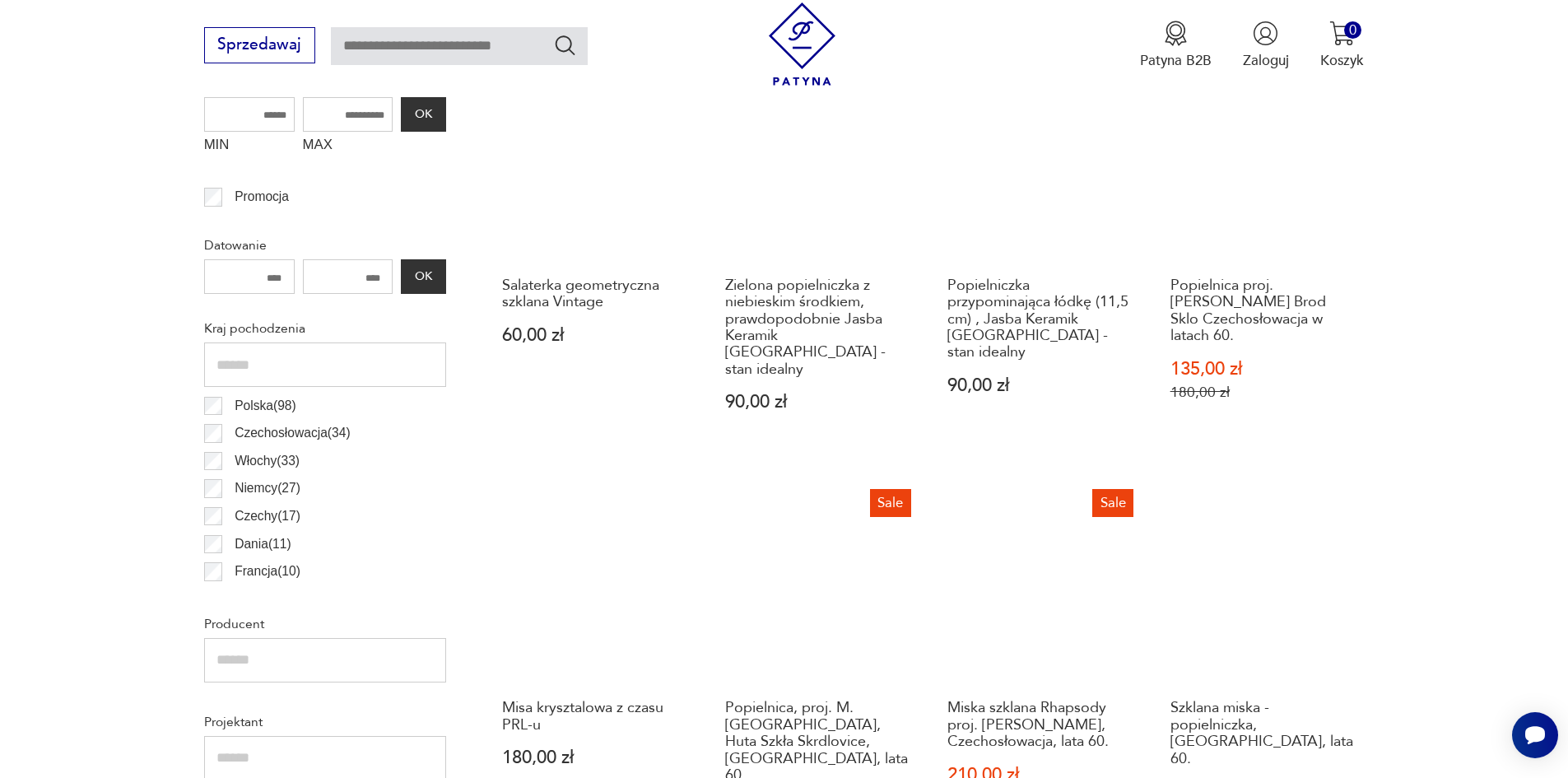
scroll to position [466, 0]
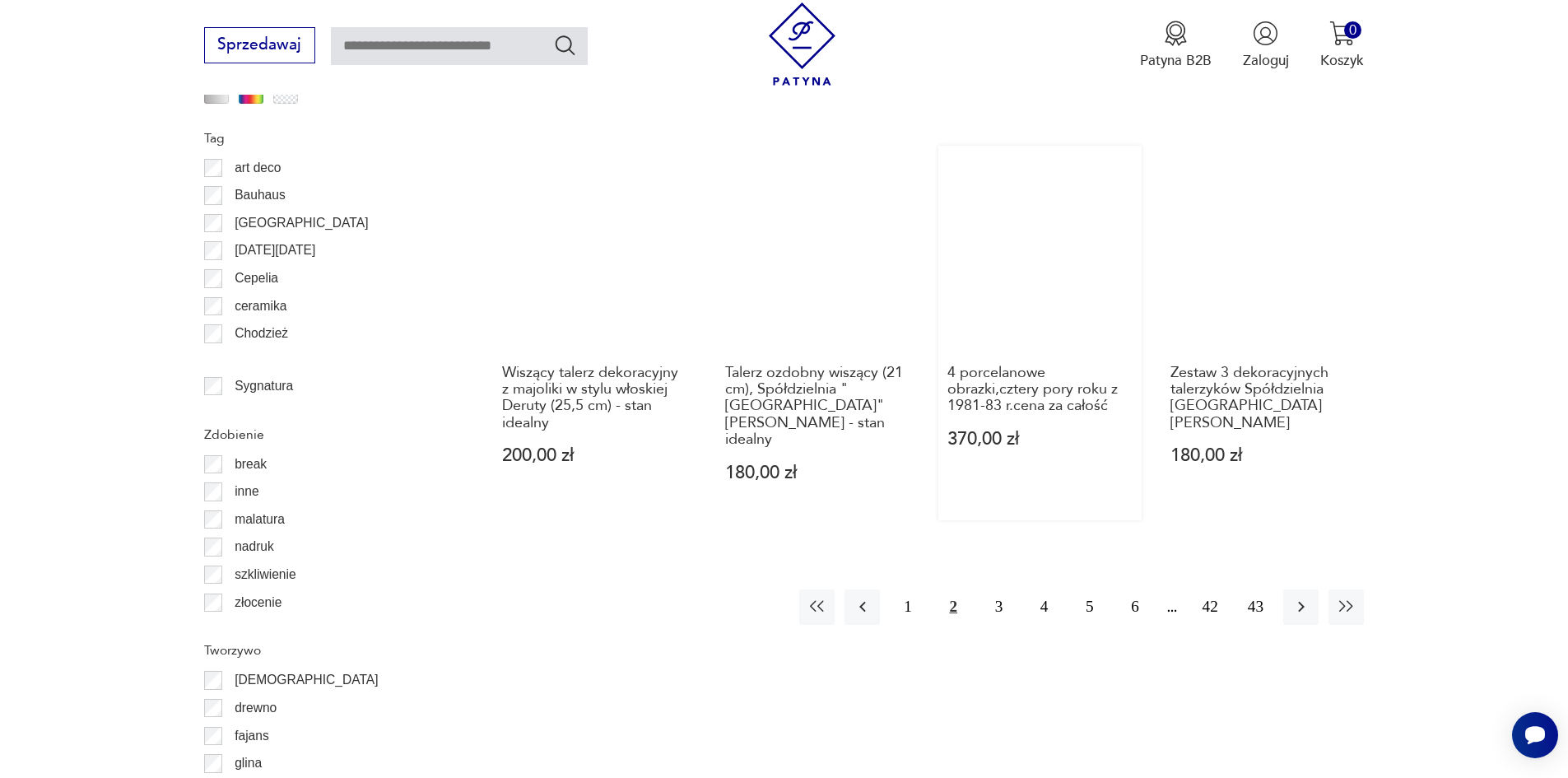
scroll to position [2112, 0]
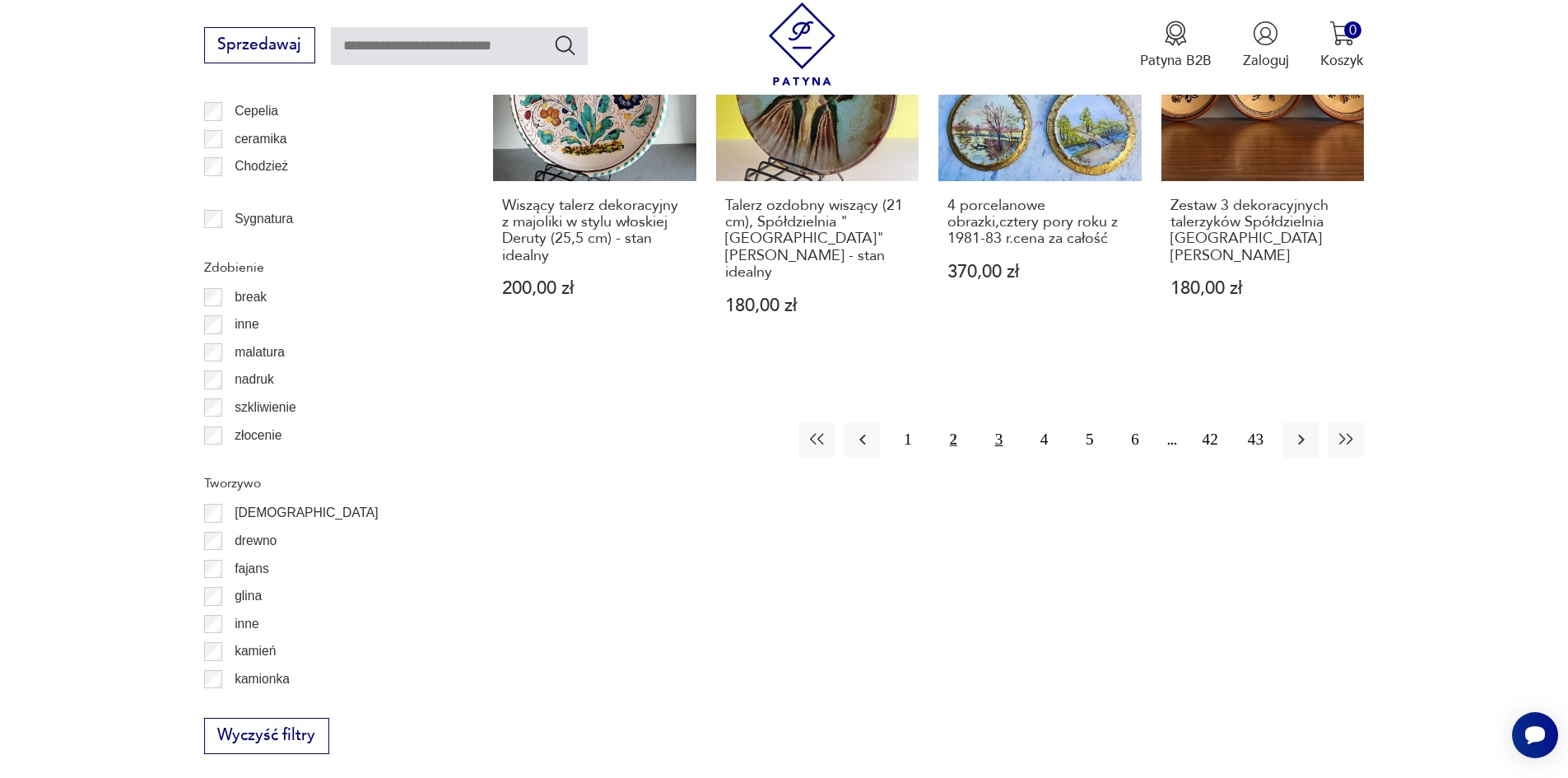
click at [1001, 422] on button "3" at bounding box center [998, 439] width 35 height 35
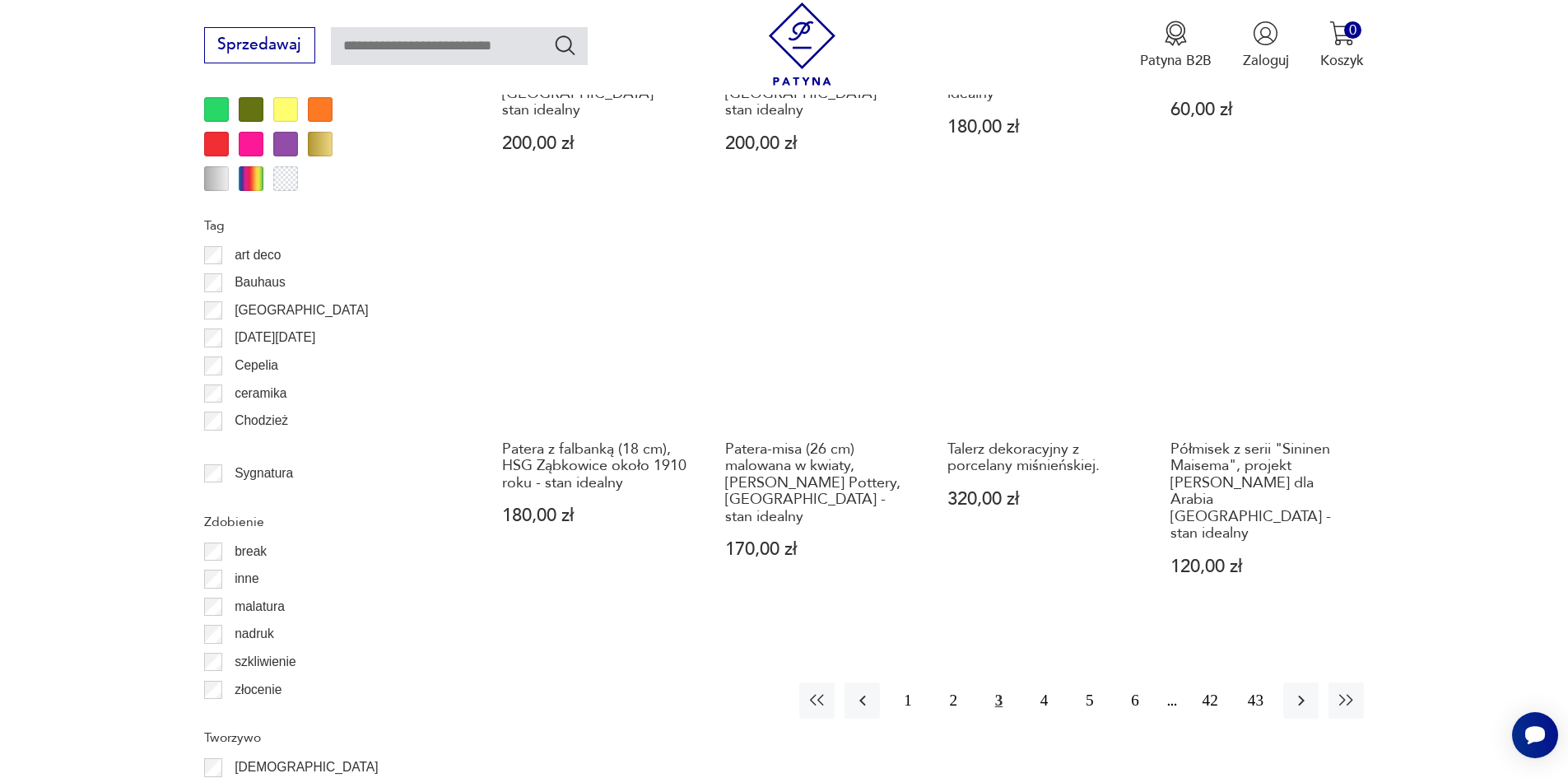
scroll to position [1865, 0]
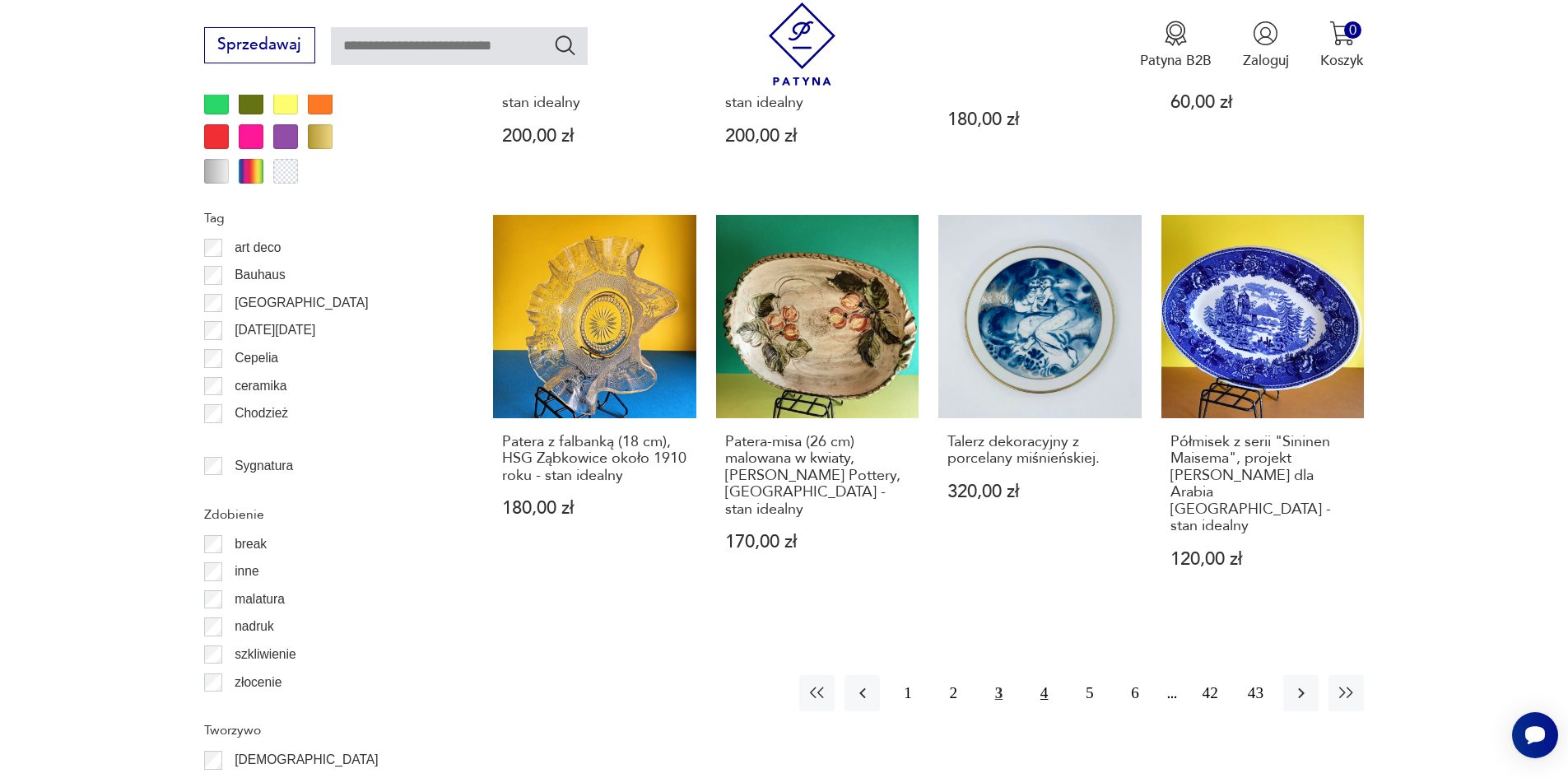
click at [1040, 675] on button "4" at bounding box center [1043, 692] width 35 height 35
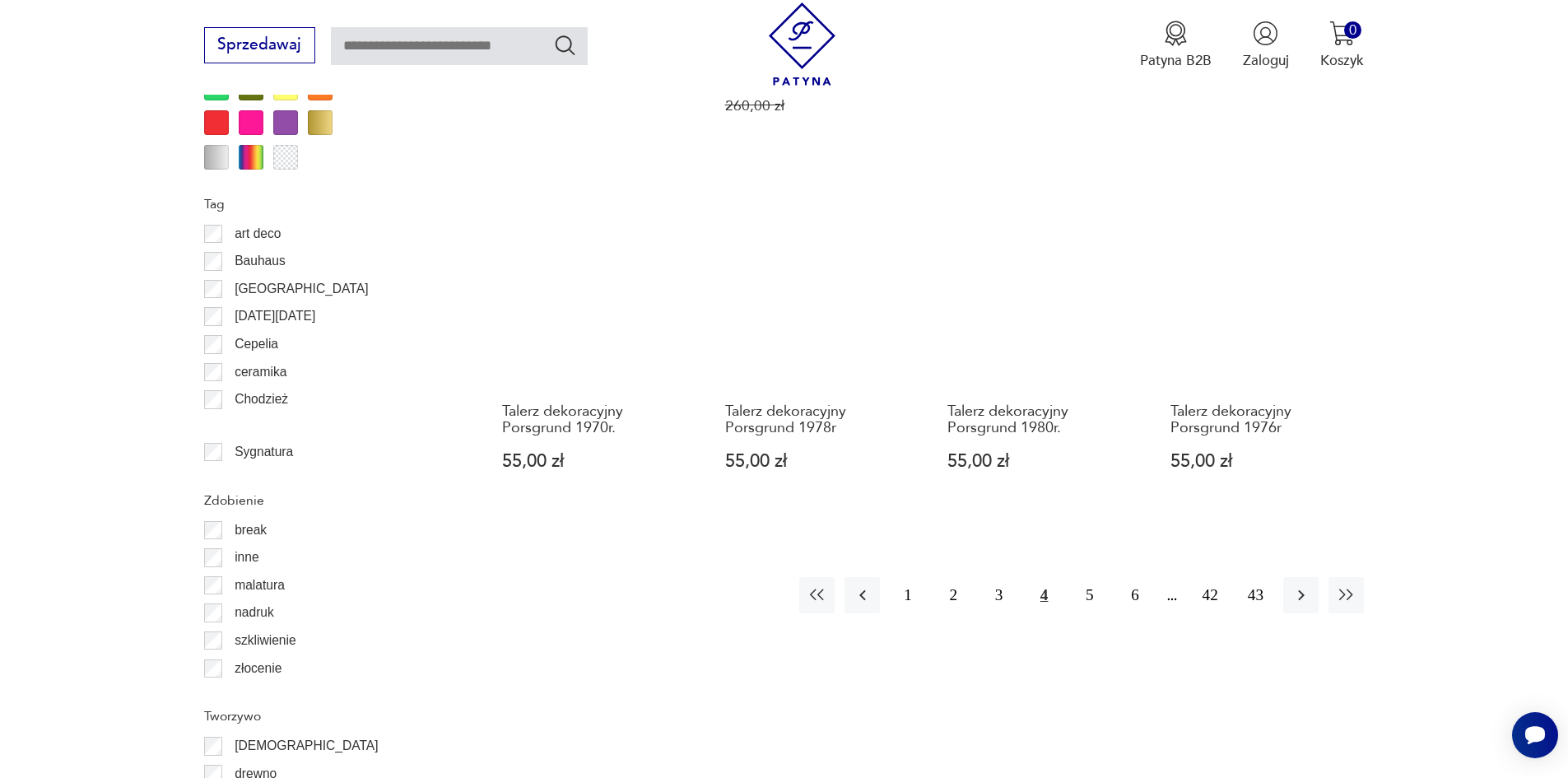
scroll to position [1948, 0]
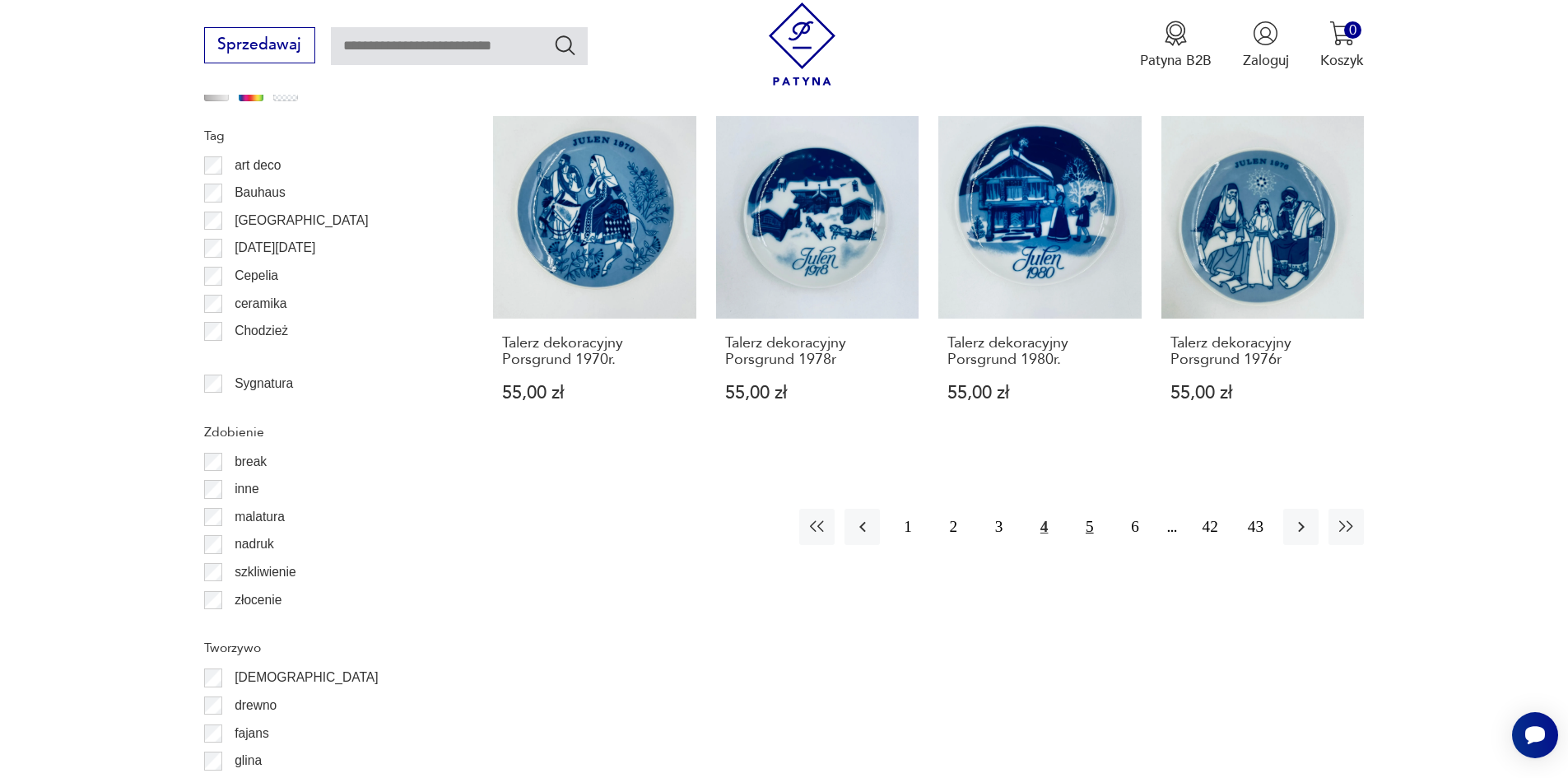
click at [1100, 509] on button "5" at bounding box center [1088, 526] width 35 height 35
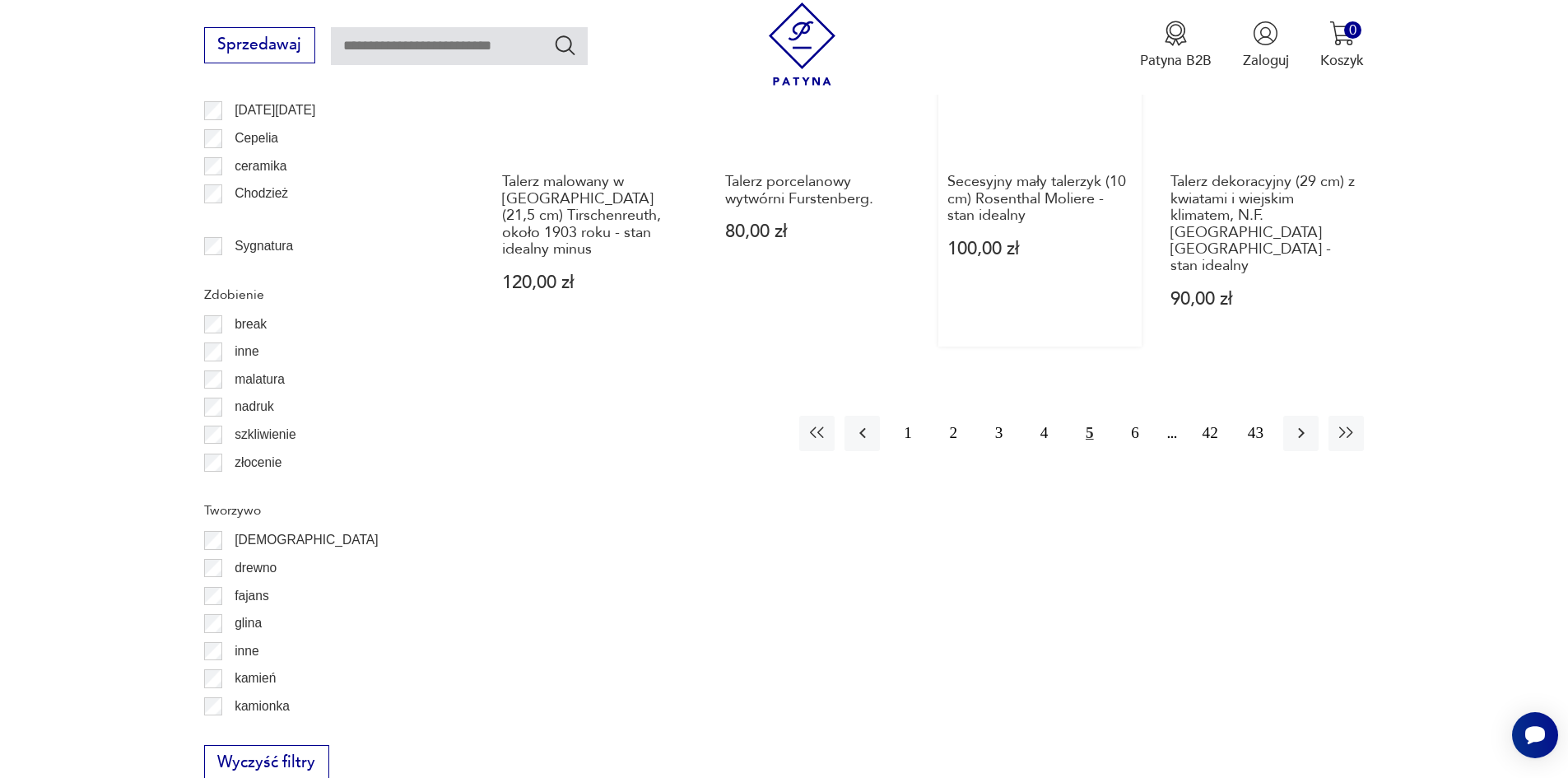
scroll to position [2194, 0]
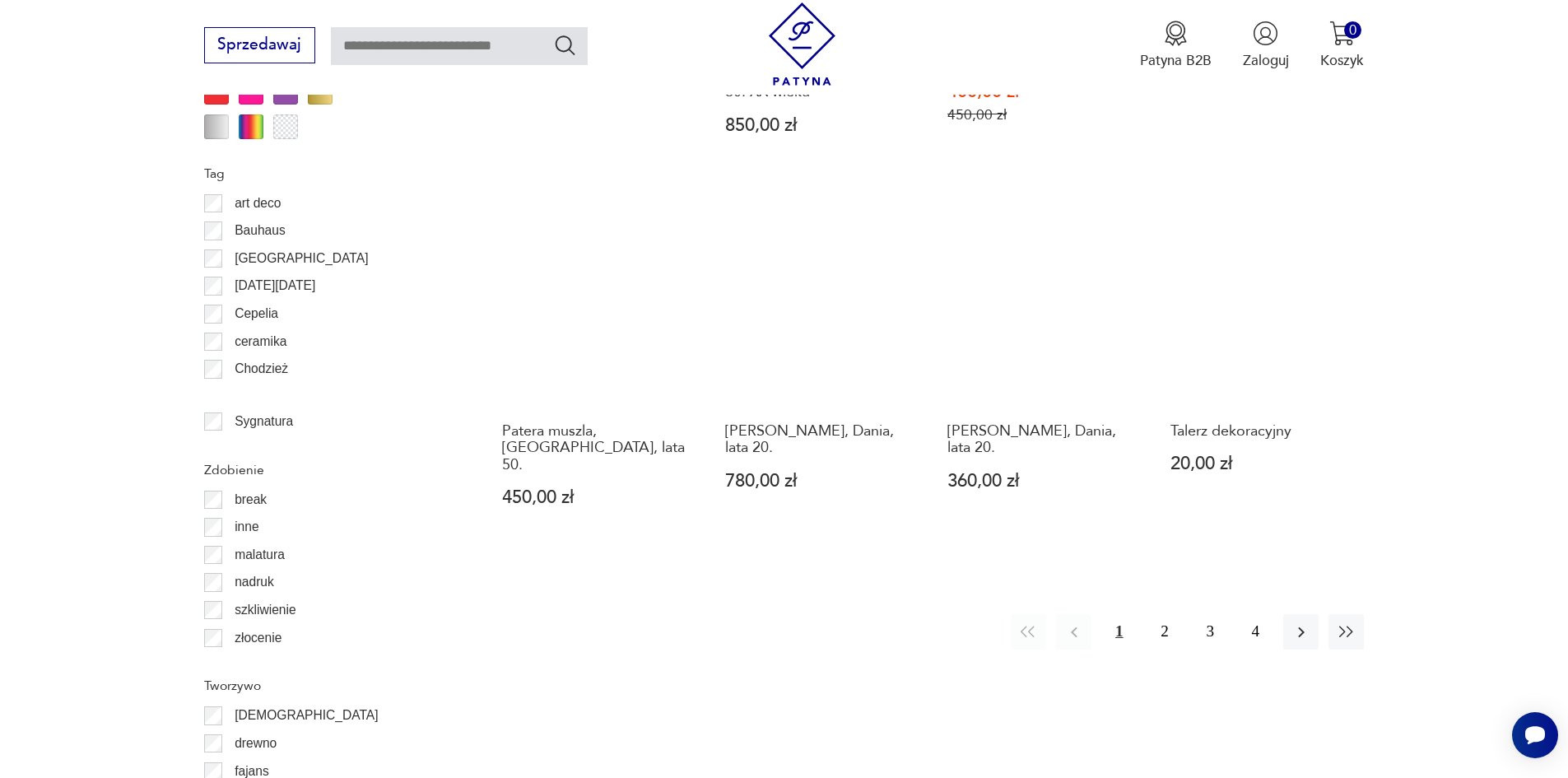
scroll to position [2277, 0]
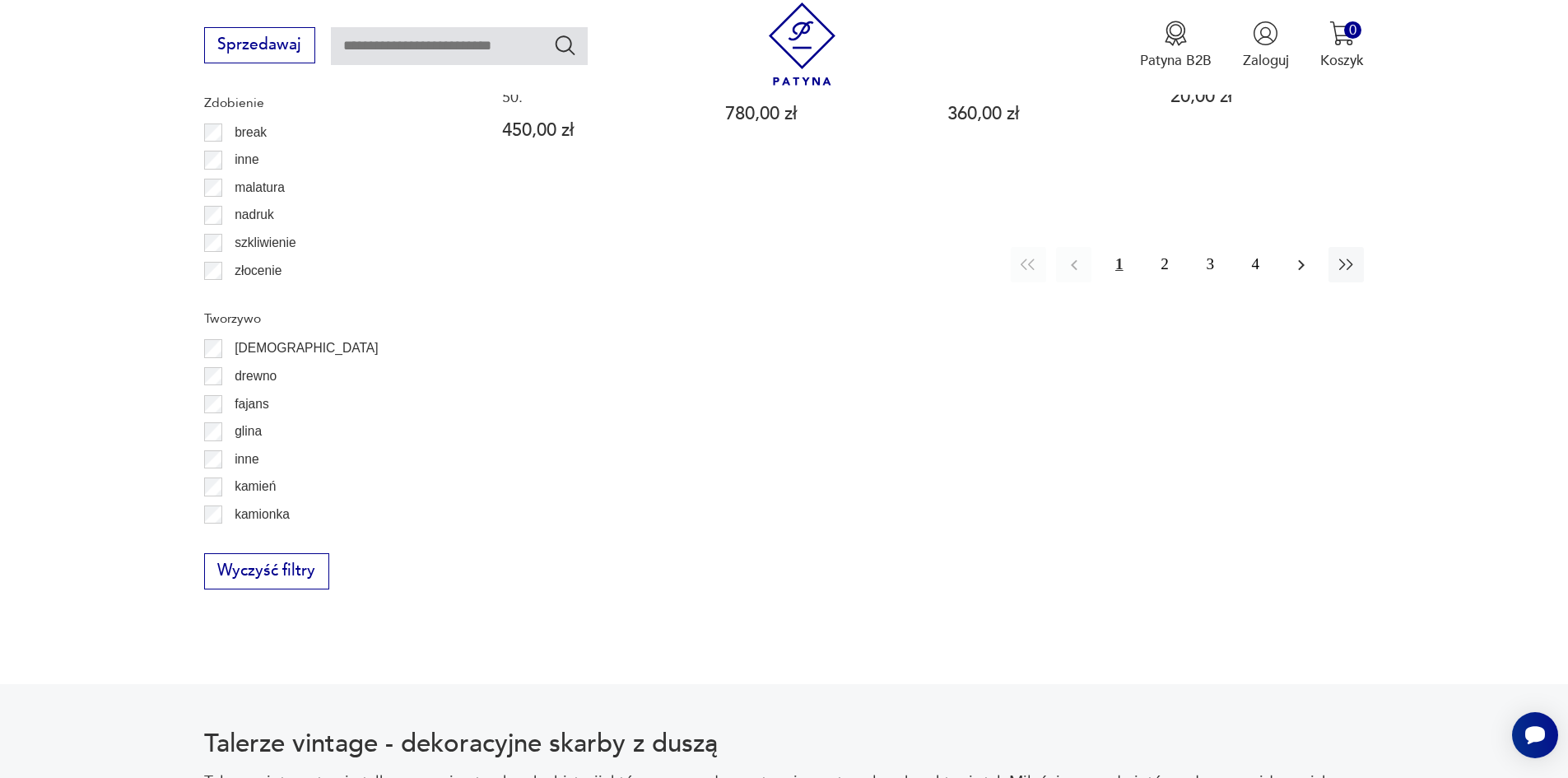
click at [1298, 255] on icon "button" at bounding box center [1300, 264] width 20 height 20
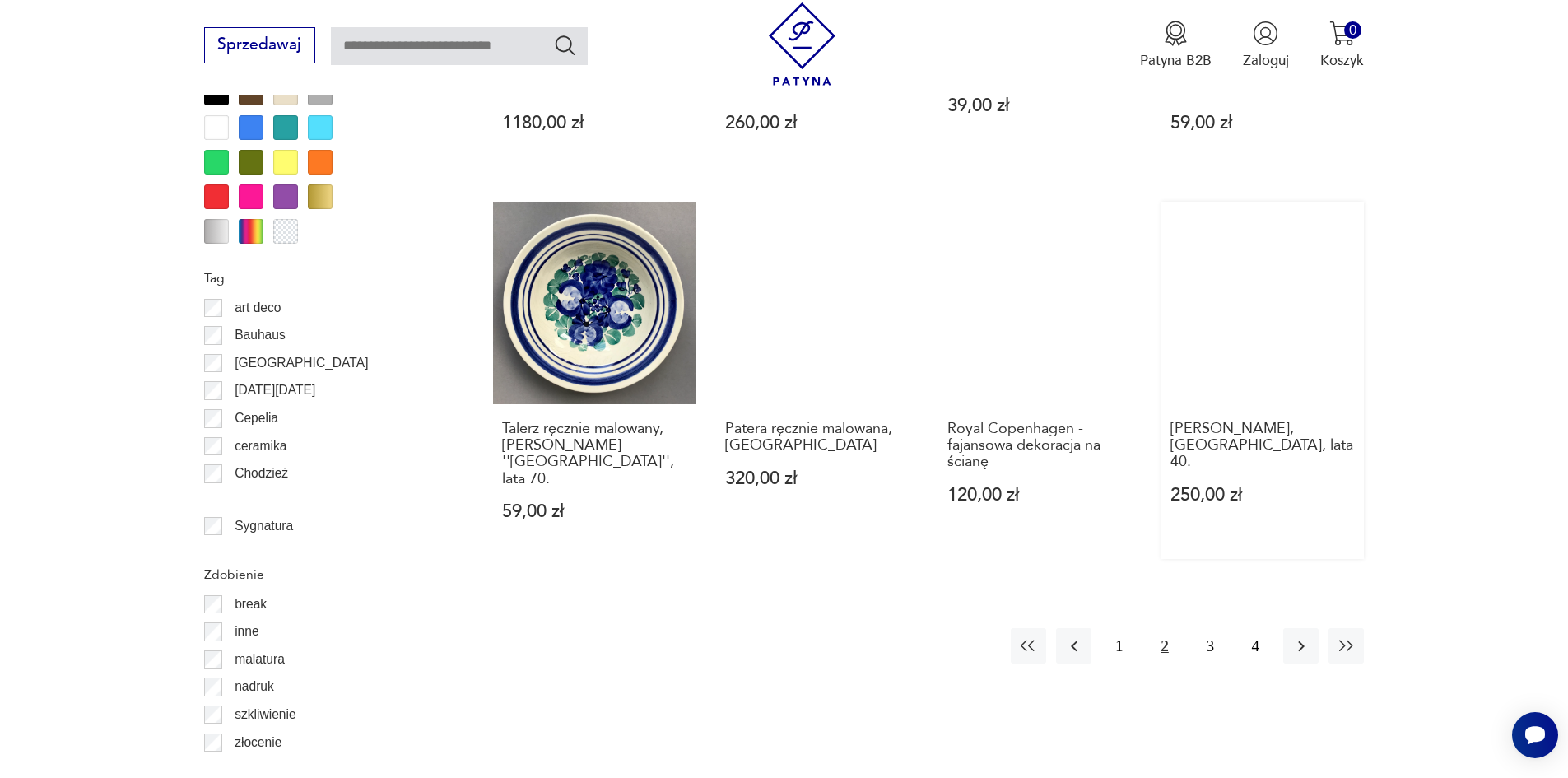
scroll to position [2030, 0]
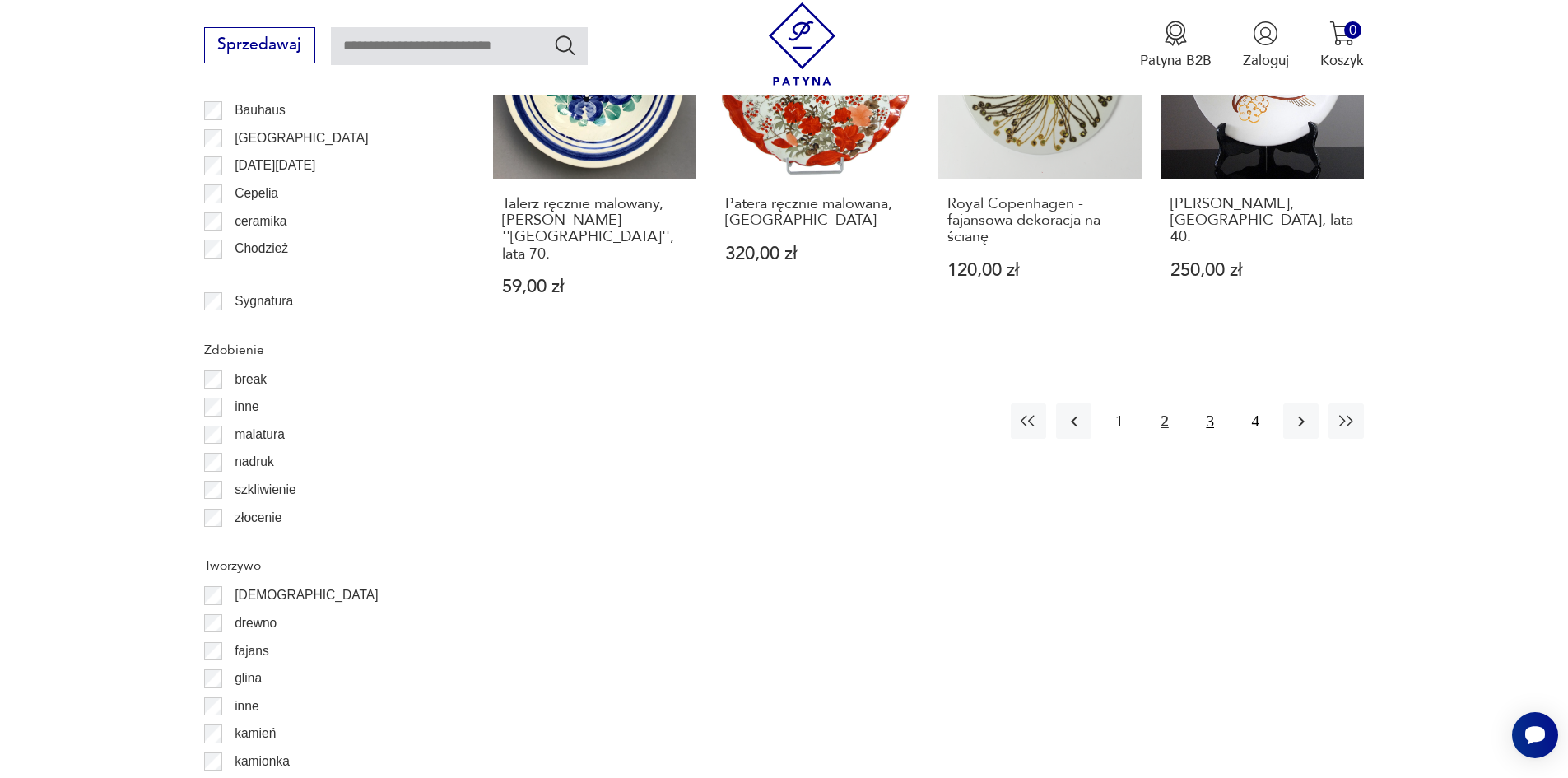
click at [1205, 404] on button "3" at bounding box center [1210, 421] width 35 height 35
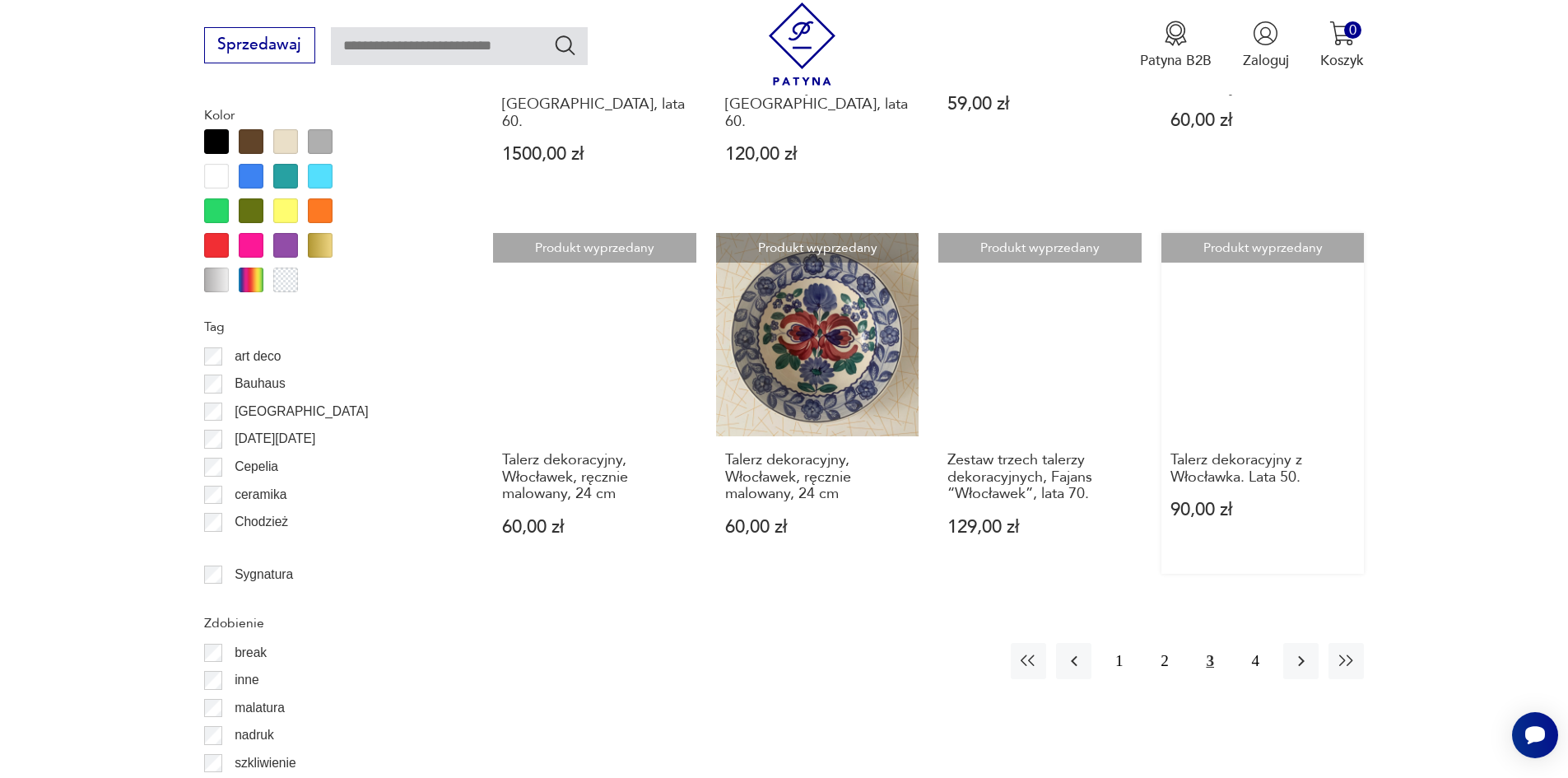
scroll to position [1948, 0]
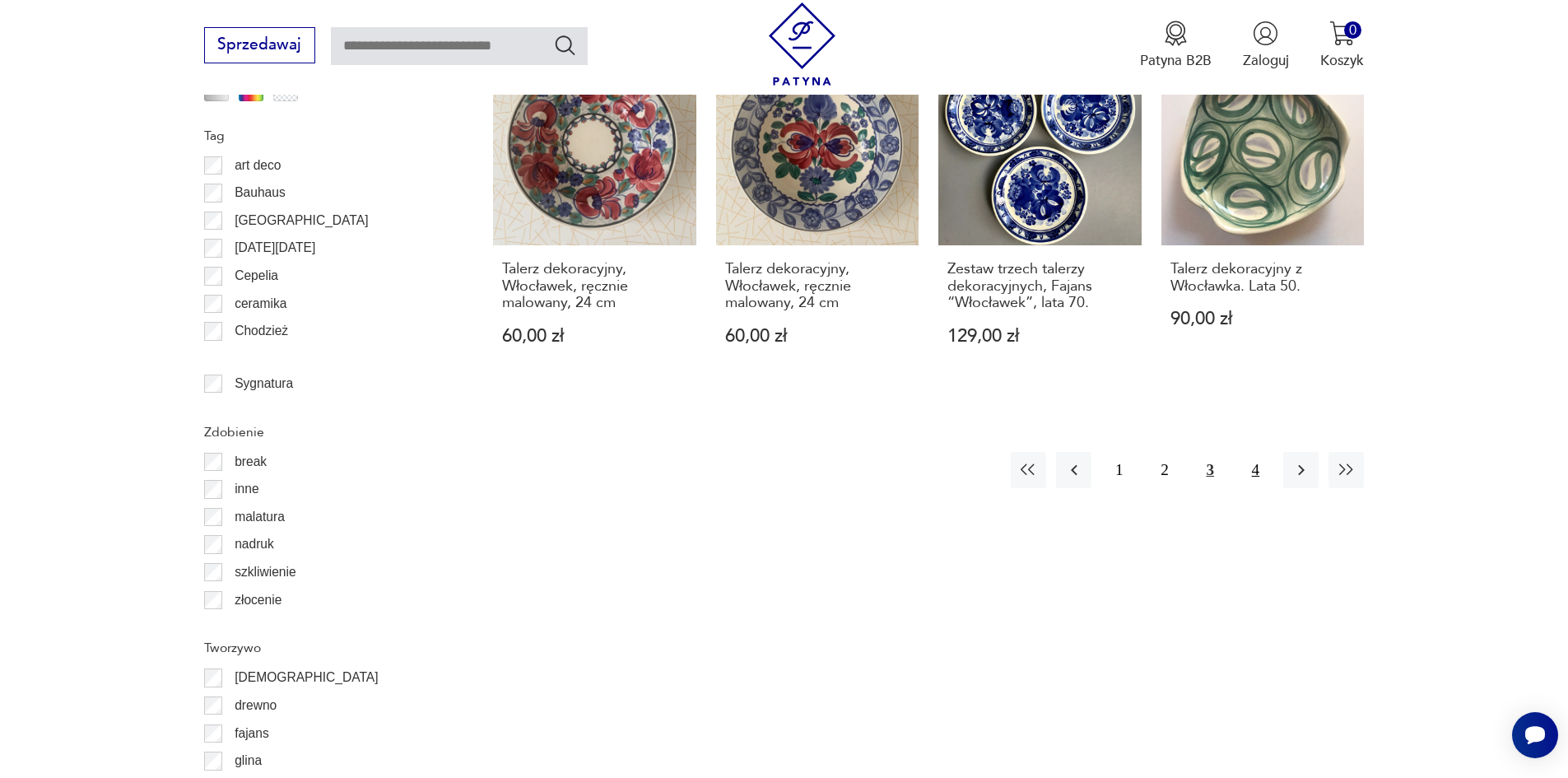
click at [1250, 468] on button "4" at bounding box center [1255, 469] width 35 height 35
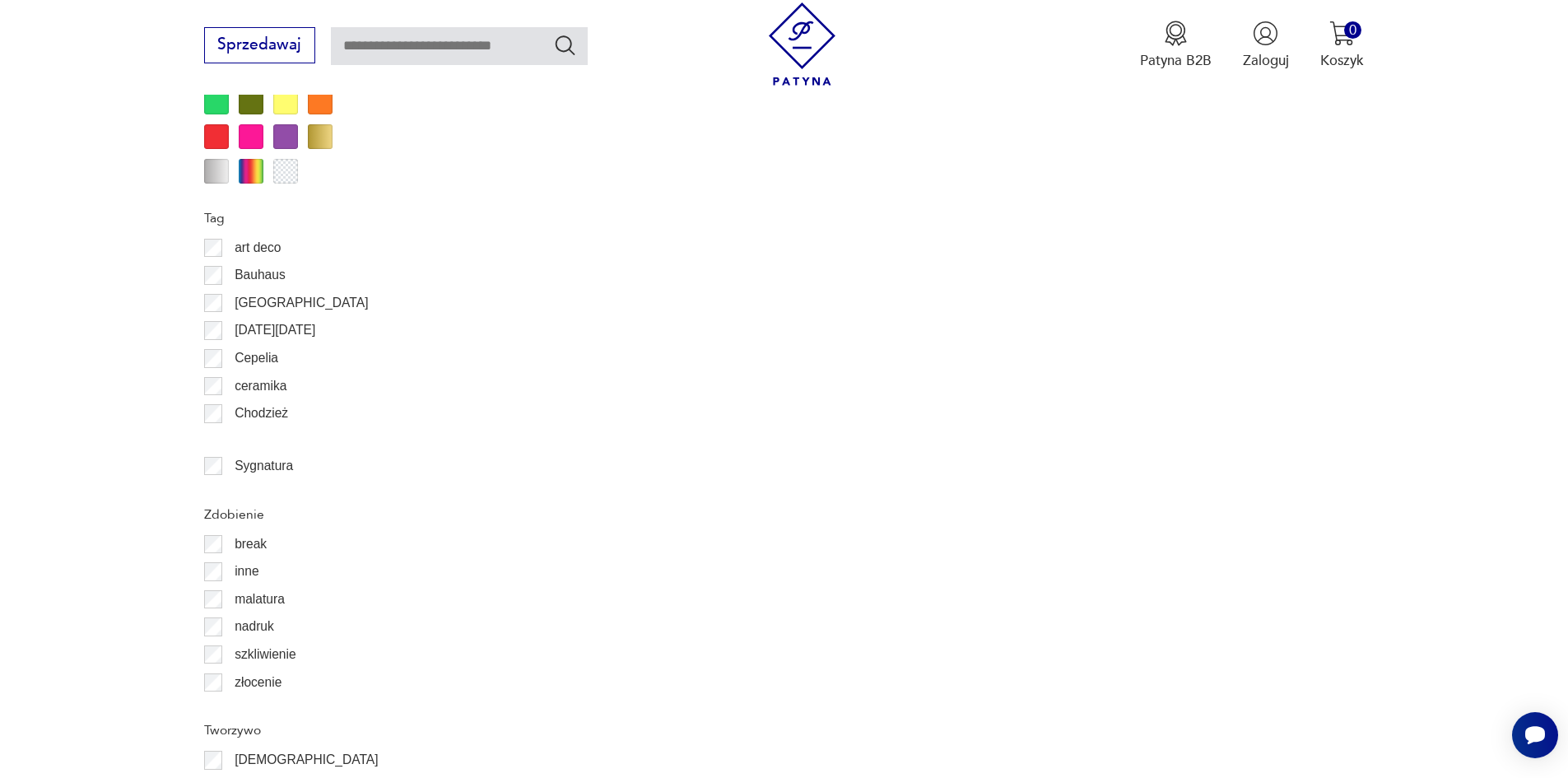
scroll to position [2194, 0]
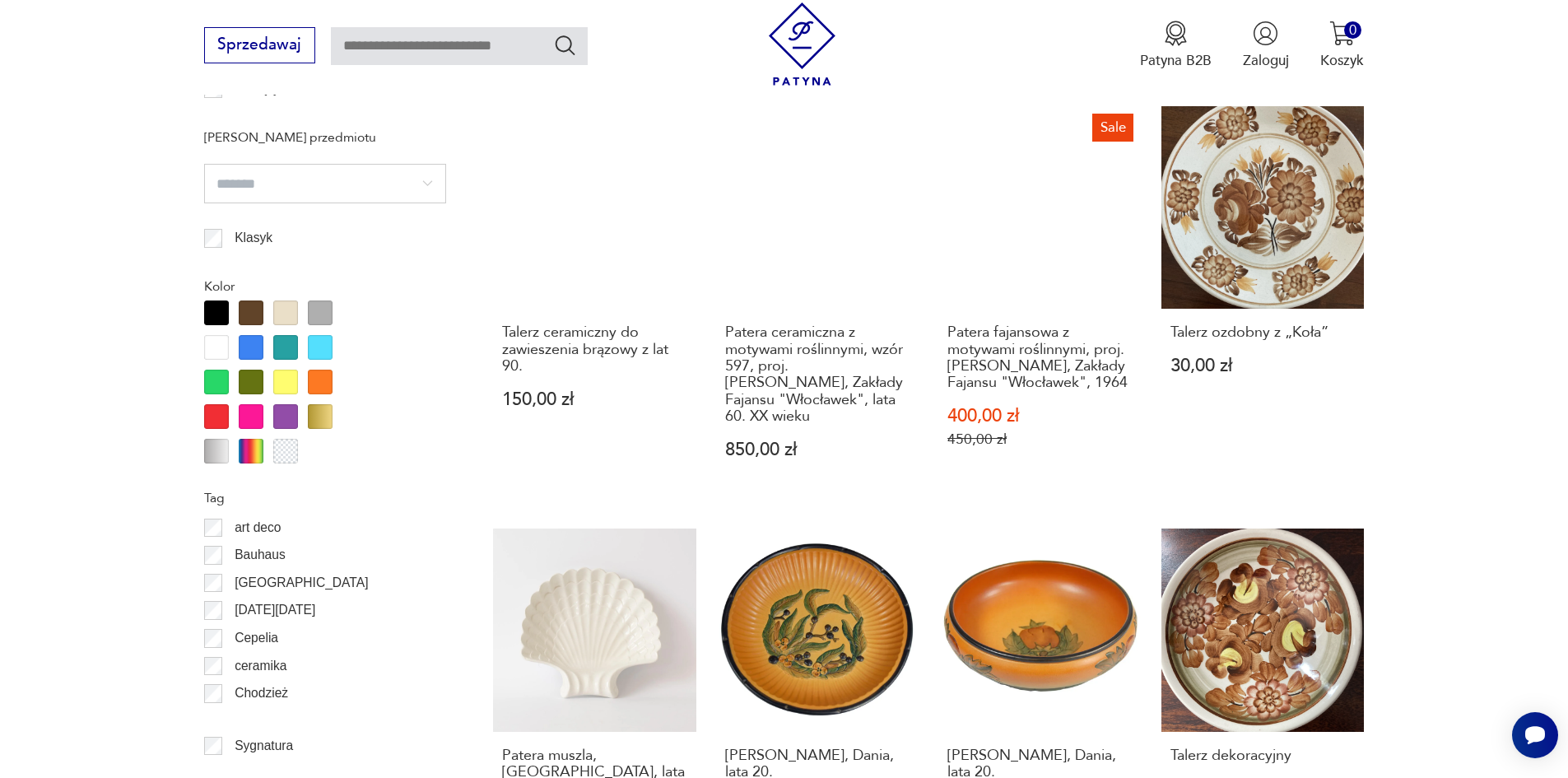
scroll to position [1865, 0]
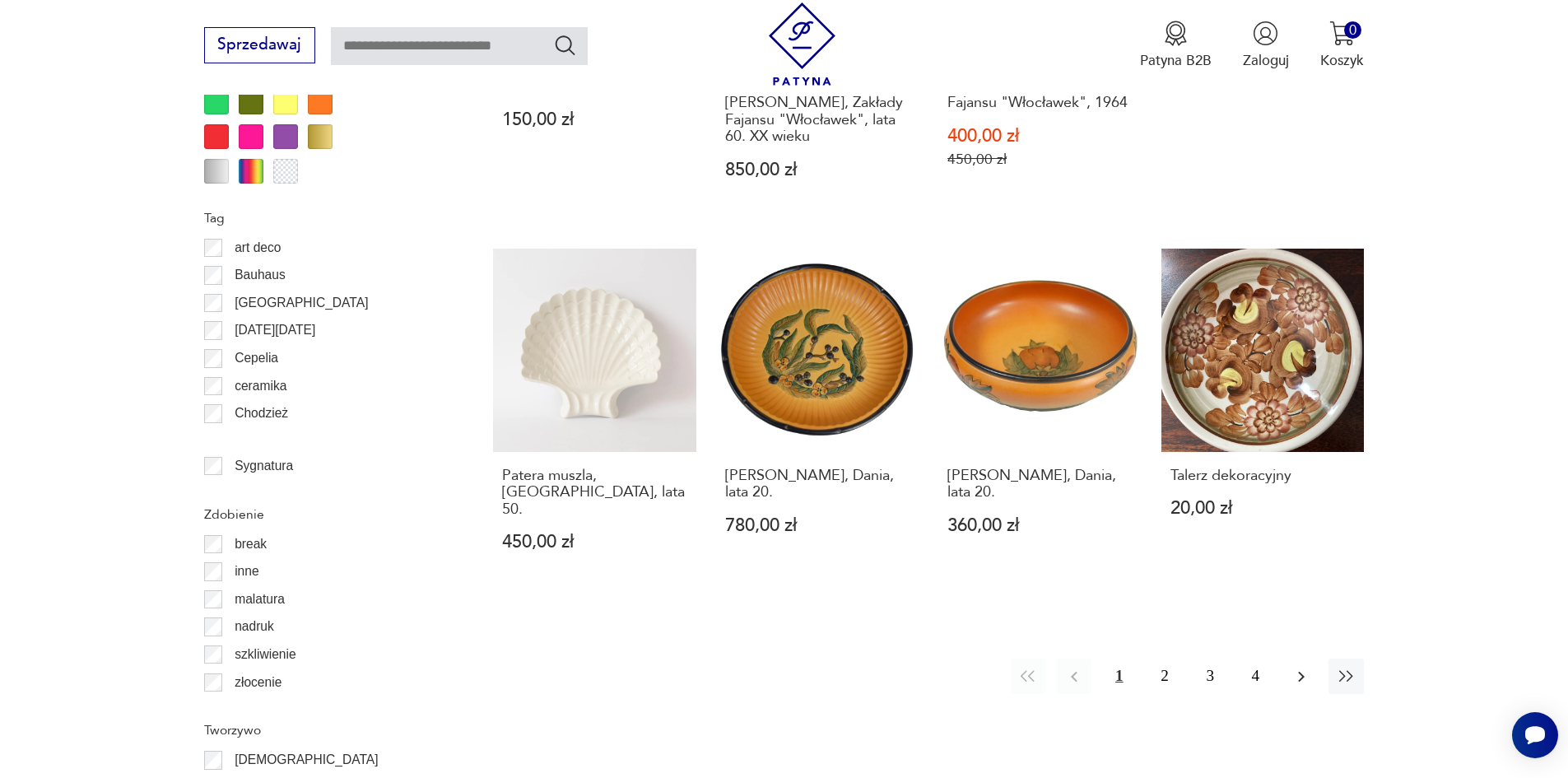
click at [1297, 667] on icon "button" at bounding box center [1300, 676] width 20 height 20
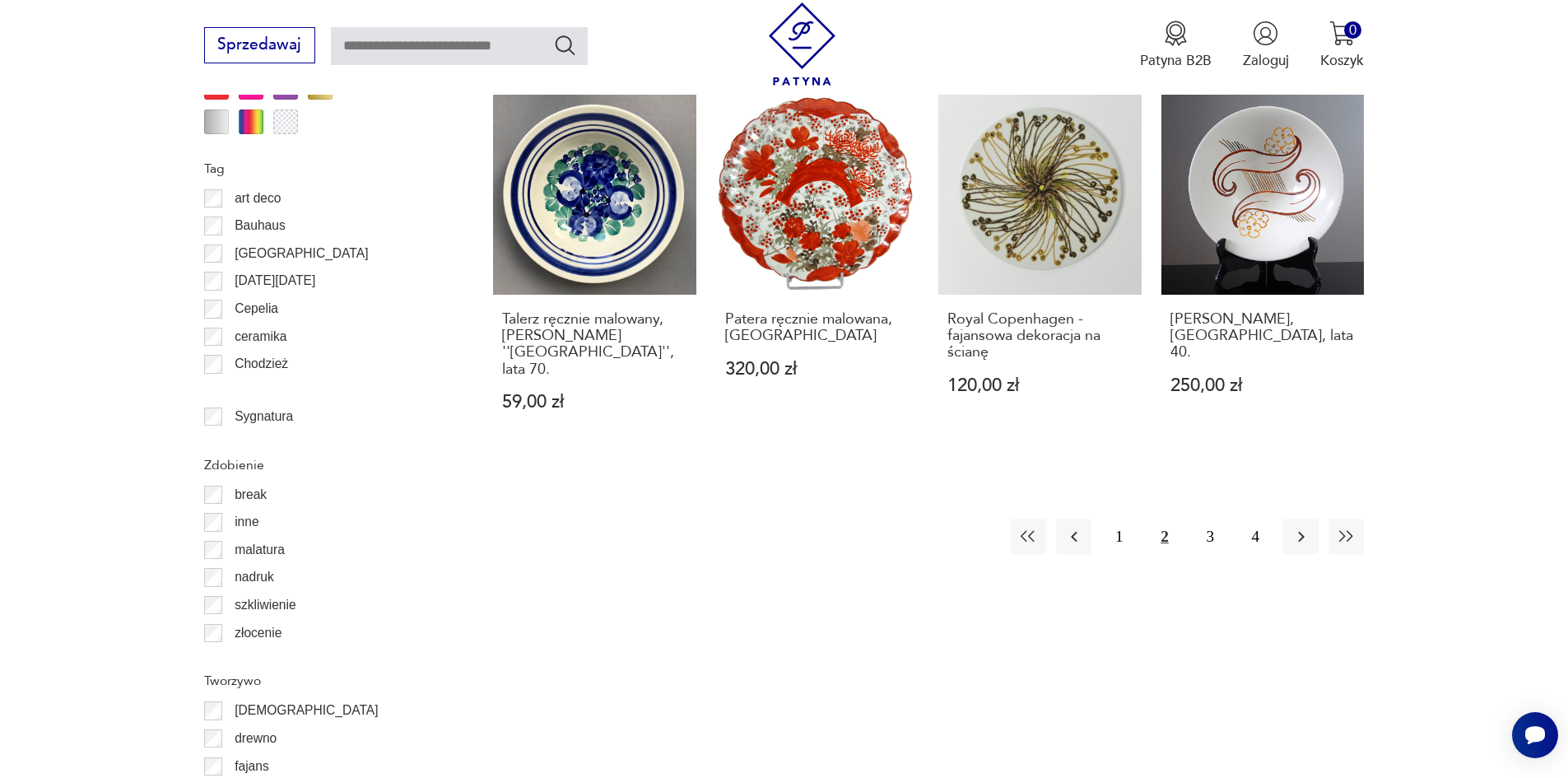
scroll to position [2030, 0]
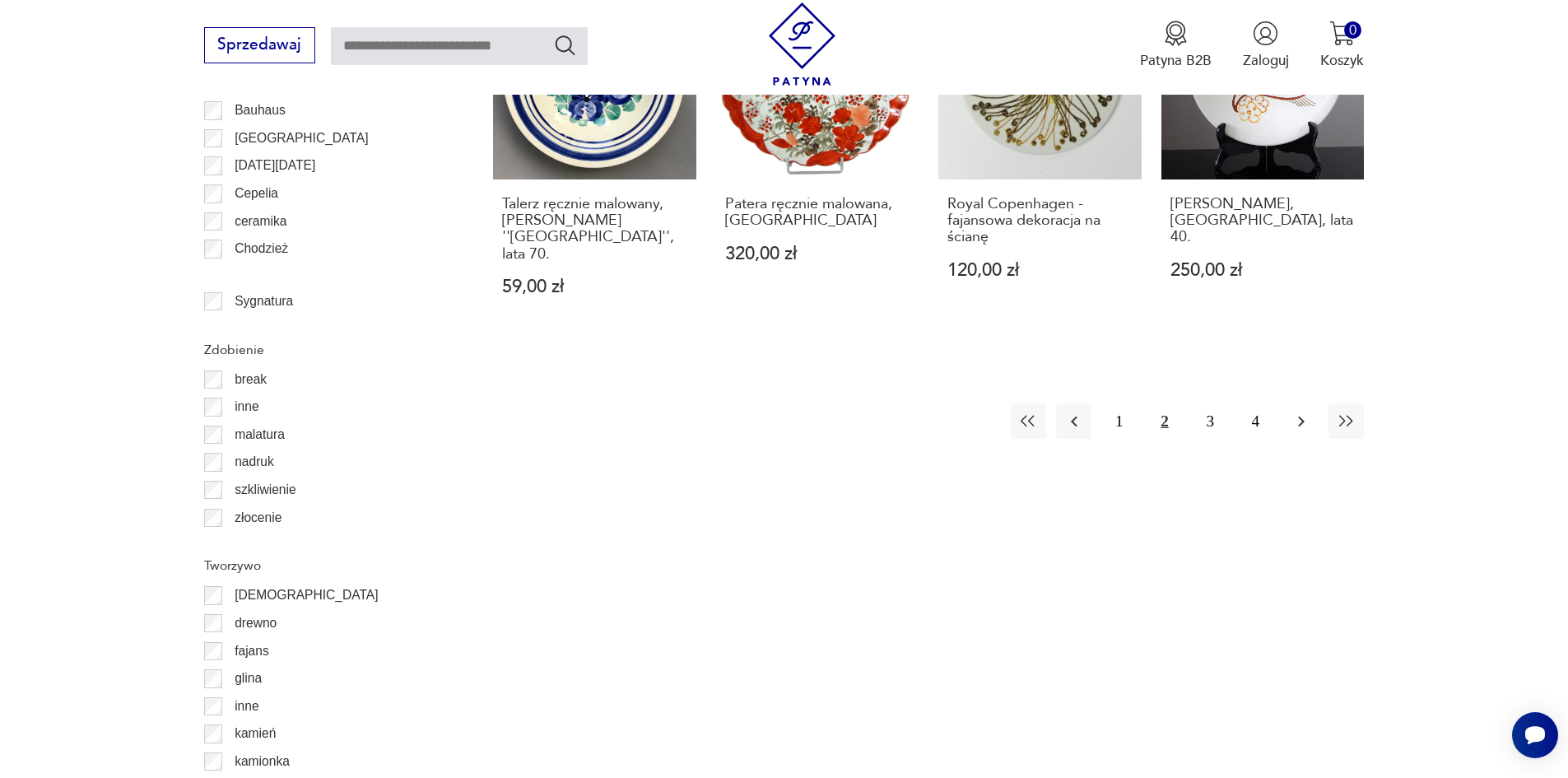
click at [1306, 411] on icon "button" at bounding box center [1300, 421] width 20 height 20
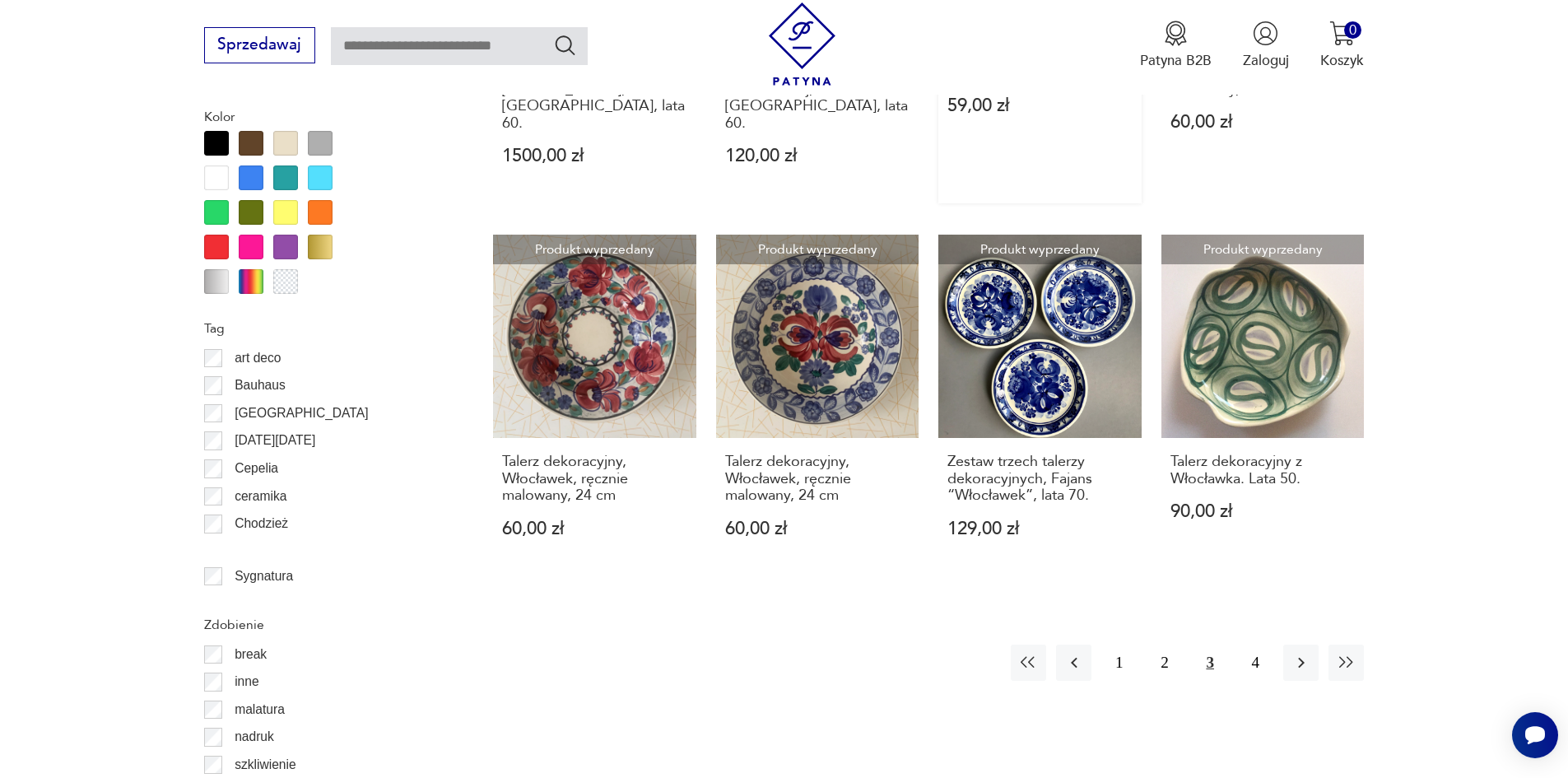
scroll to position [1783, 0]
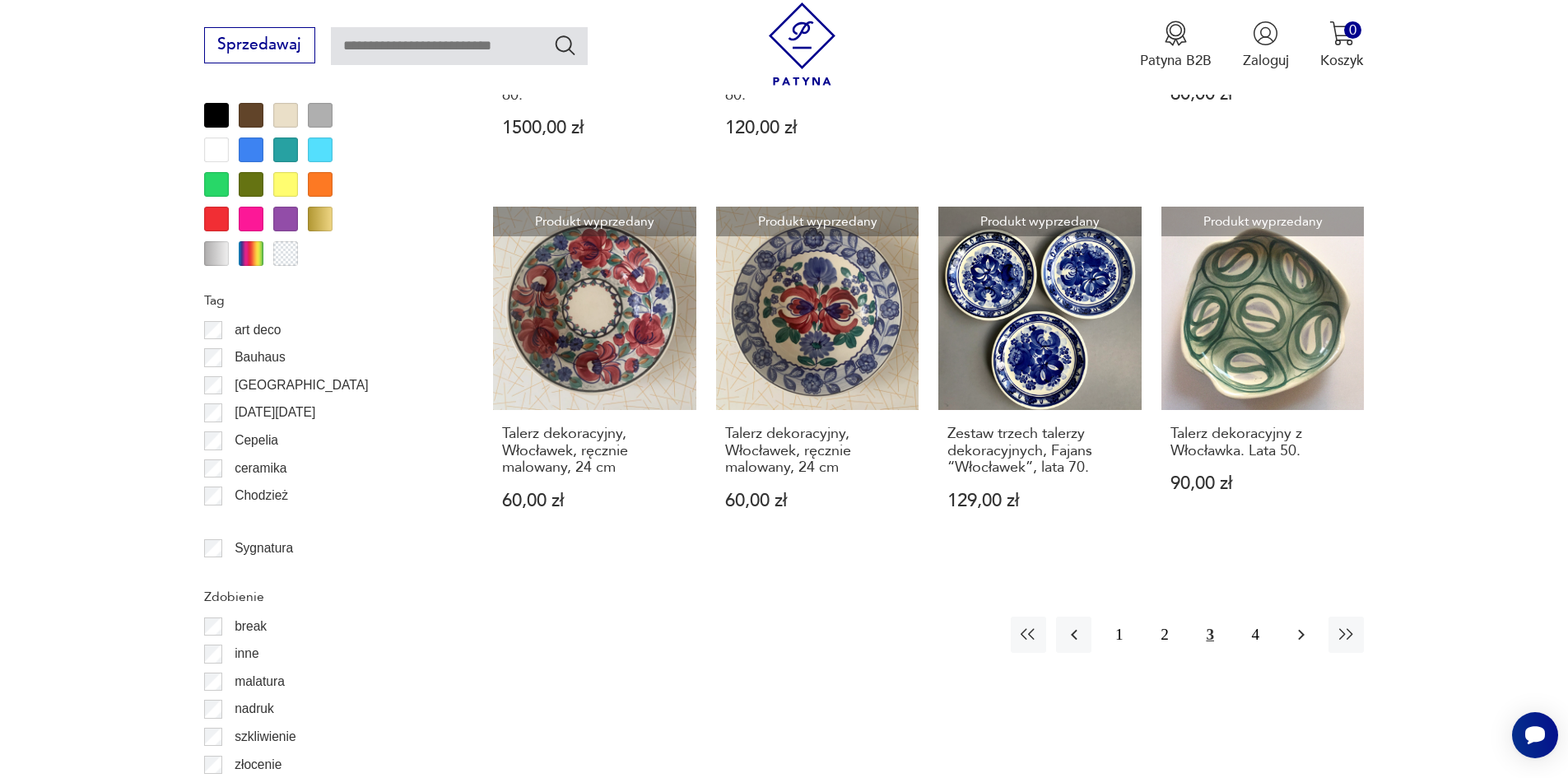
click at [1300, 636] on icon "button" at bounding box center [1301, 634] width 7 height 11
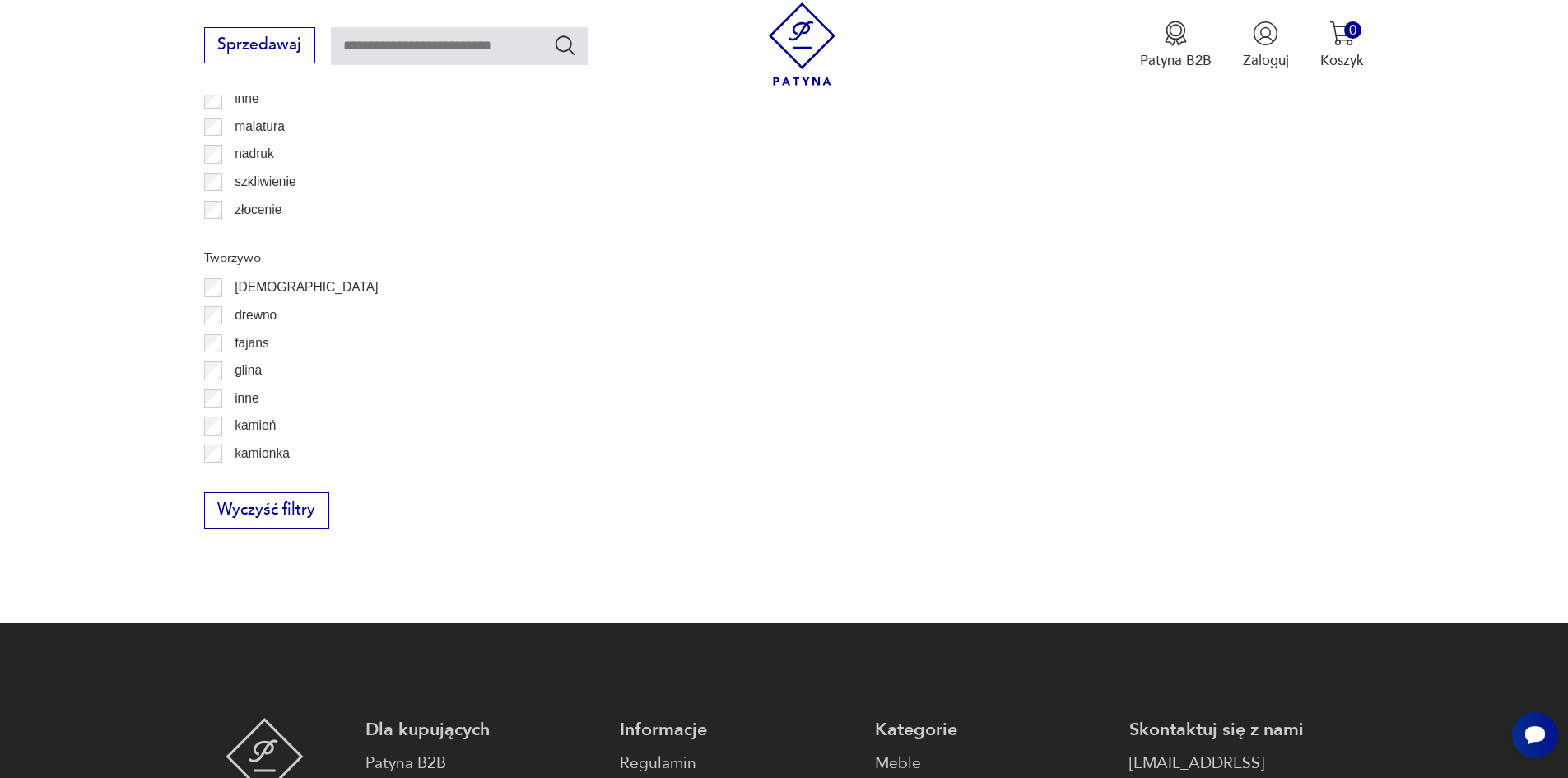
scroll to position [2359, 0]
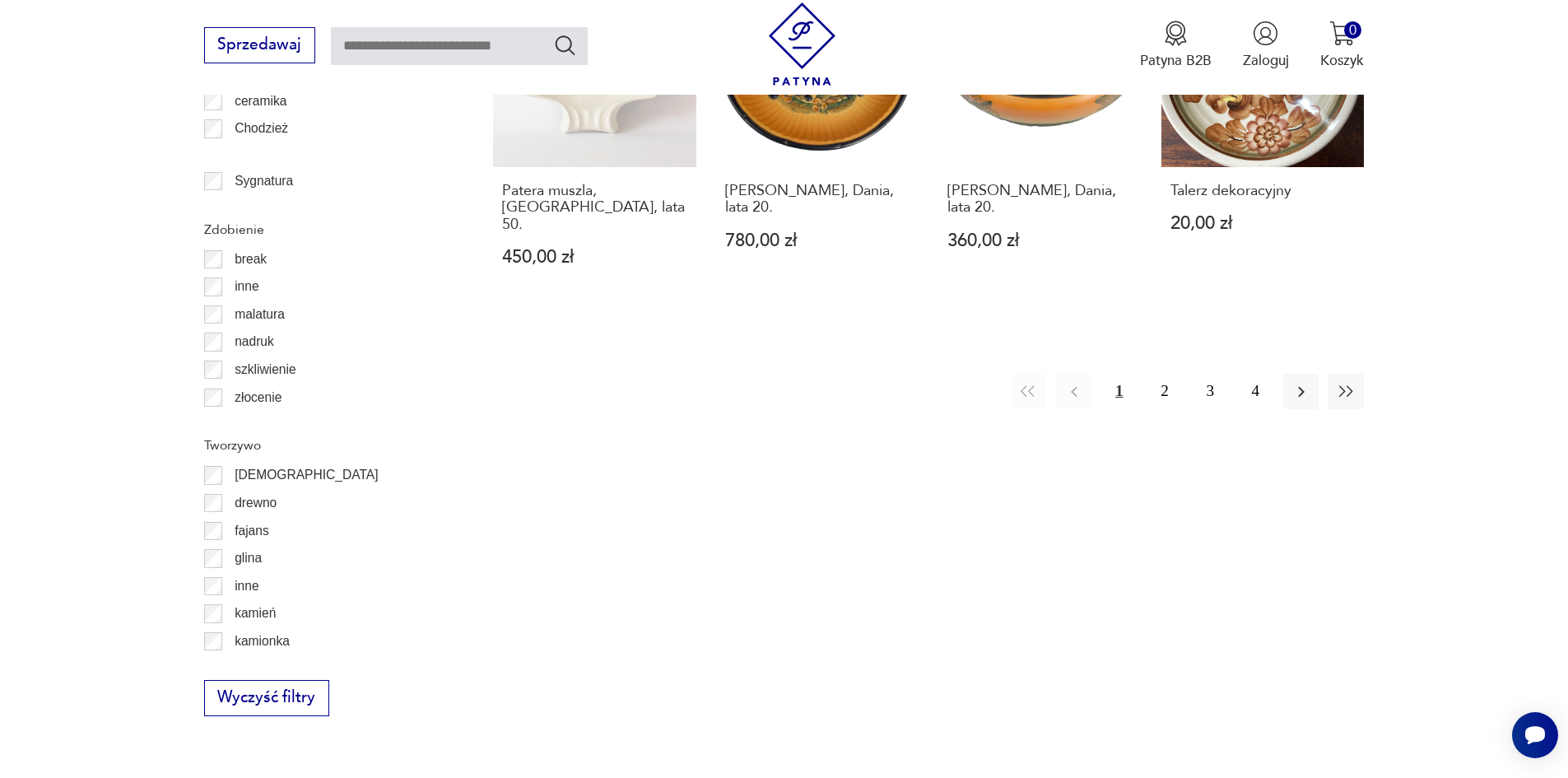
scroll to position [2359, 0]
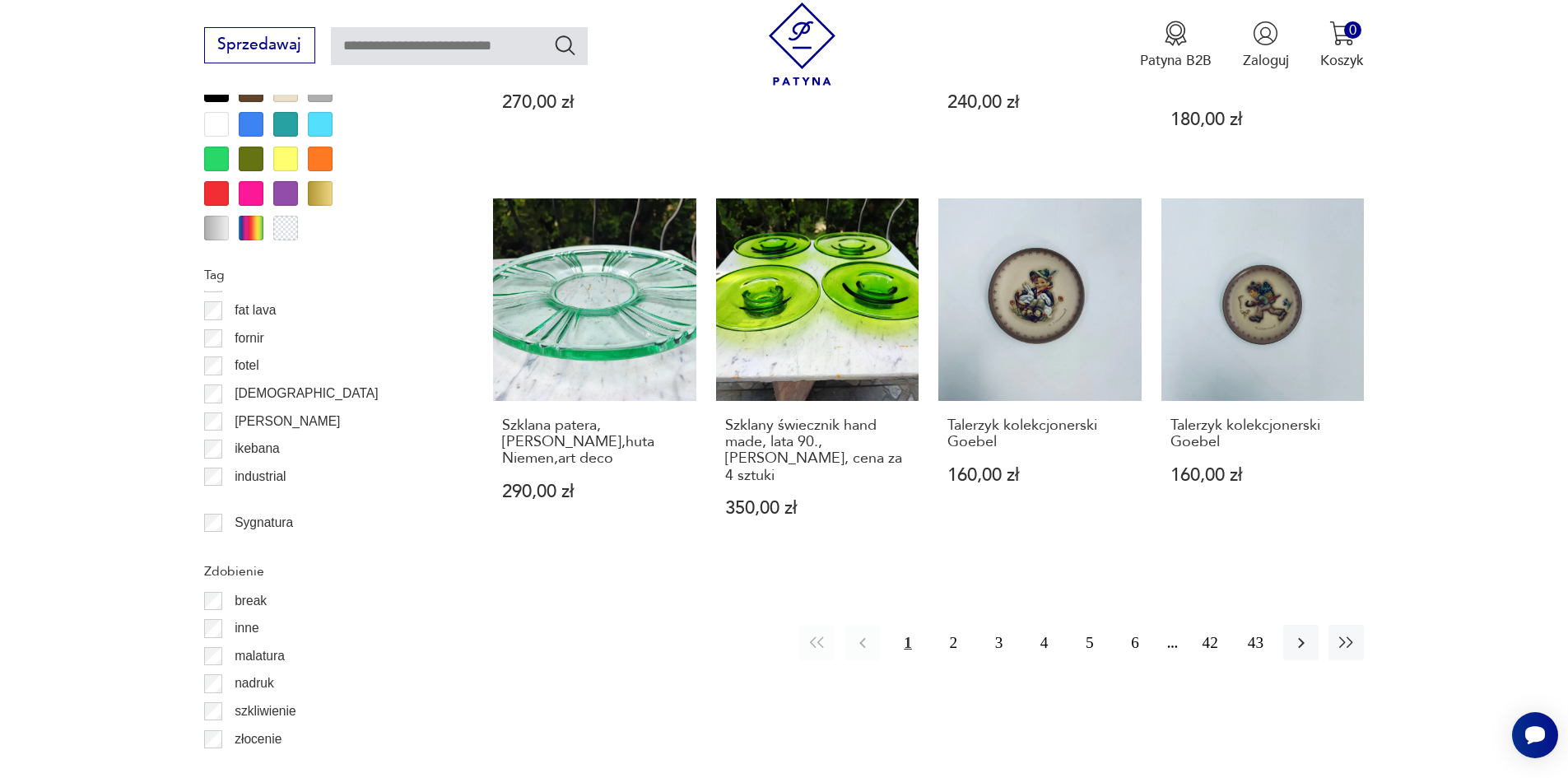
scroll to position [2137, 0]
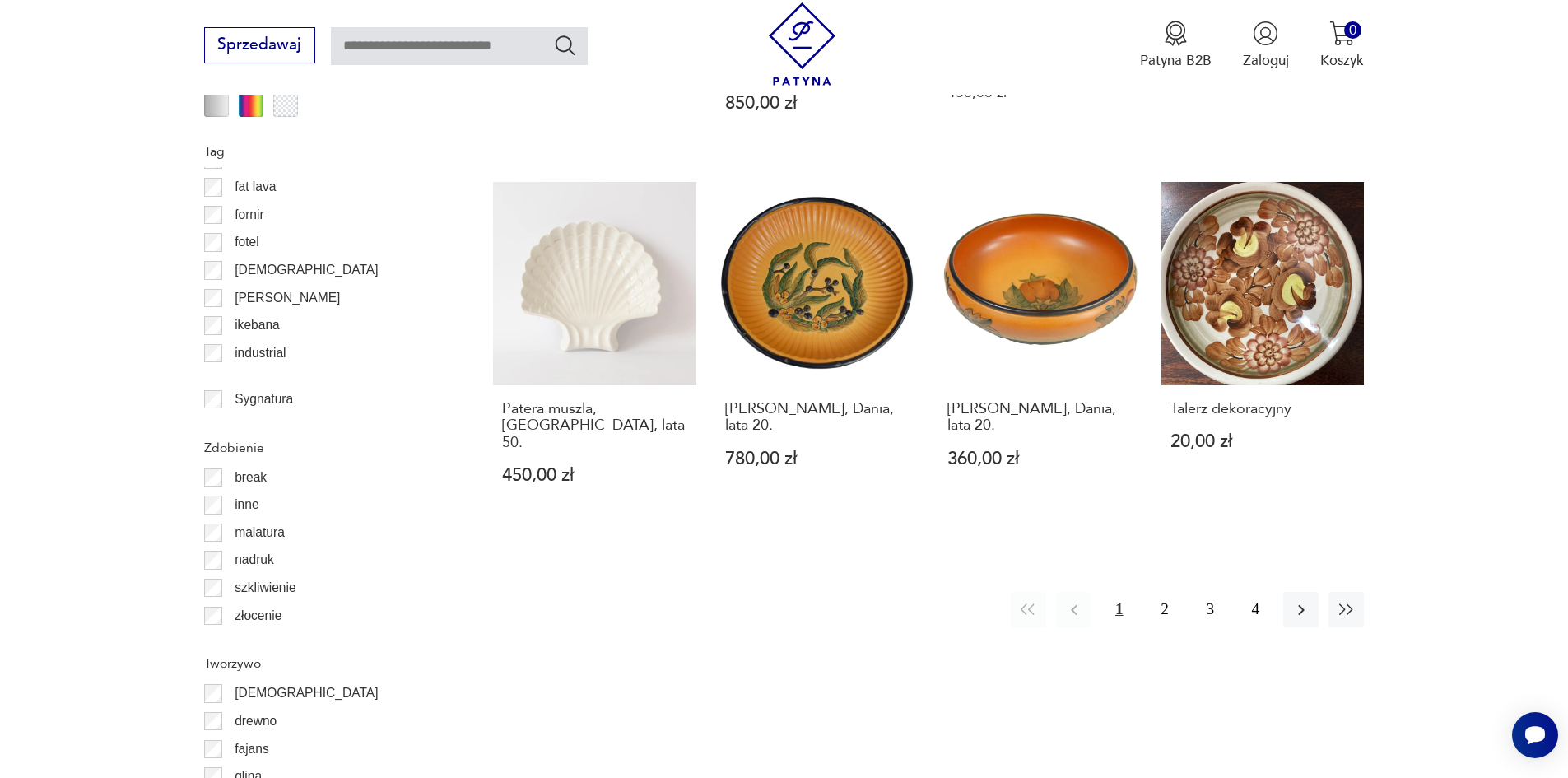
scroll to position [2112, 0]
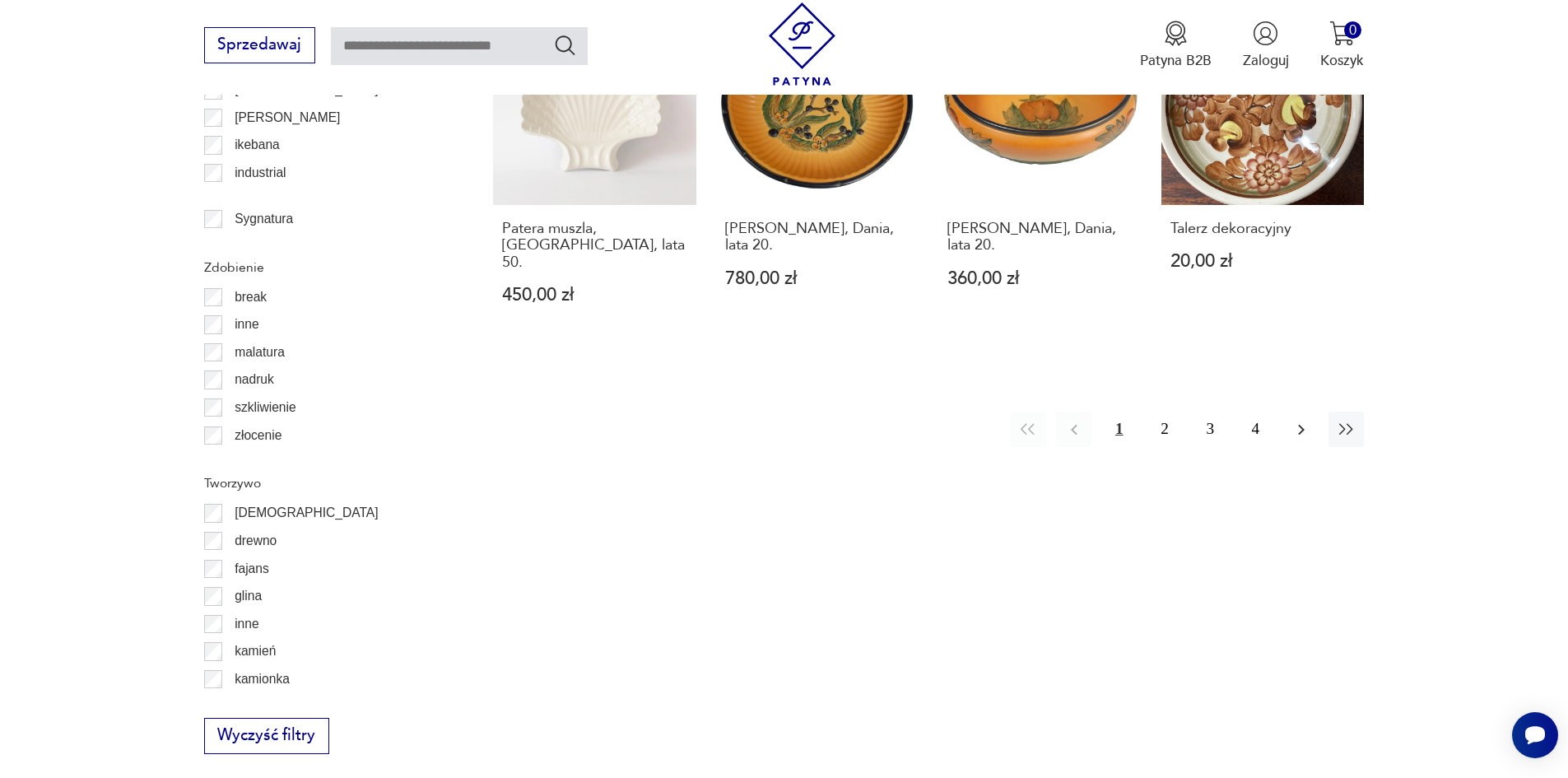
click at [1295, 420] on icon "button" at bounding box center [1300, 429] width 20 height 20
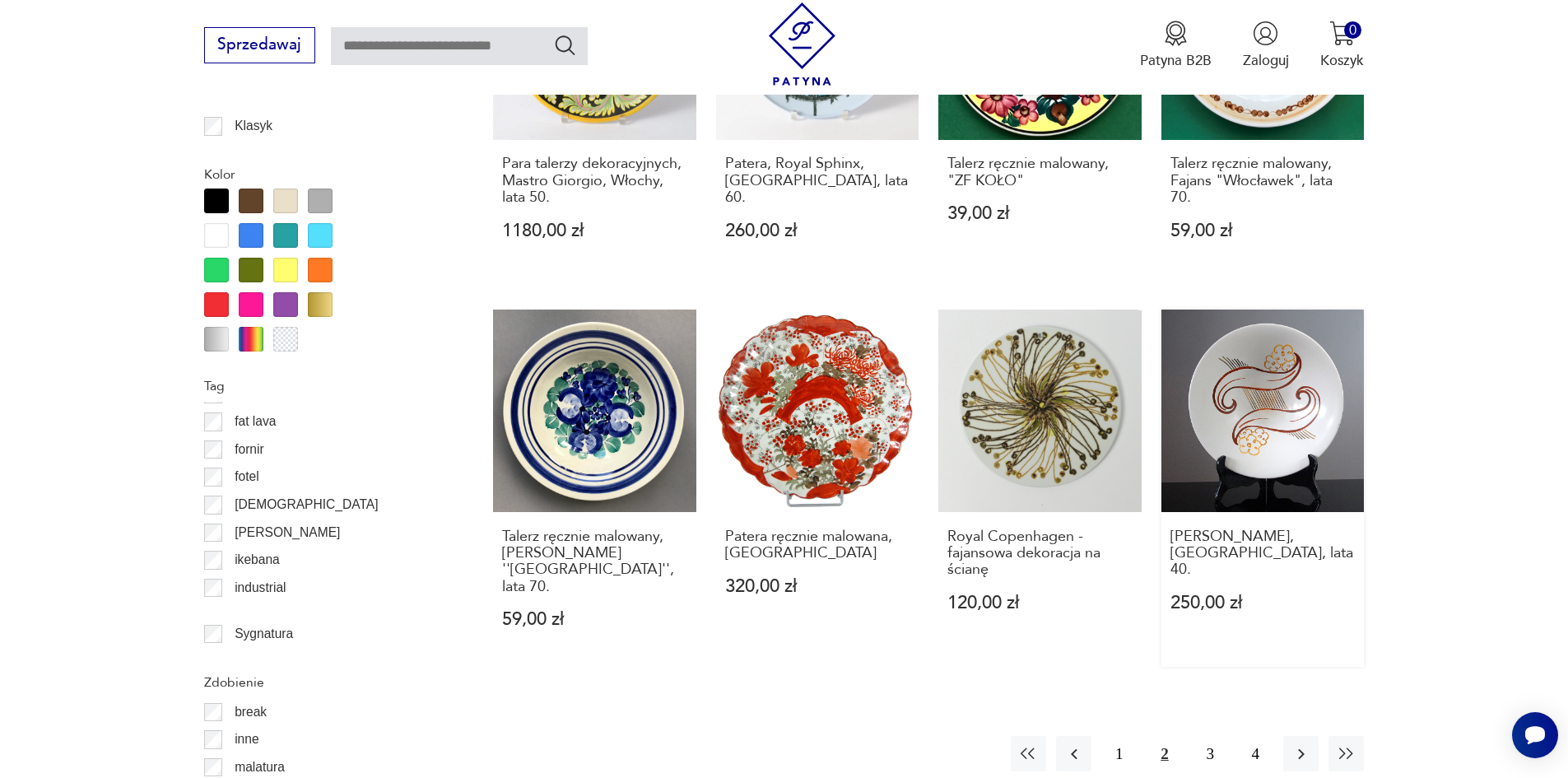
scroll to position [1700, 0]
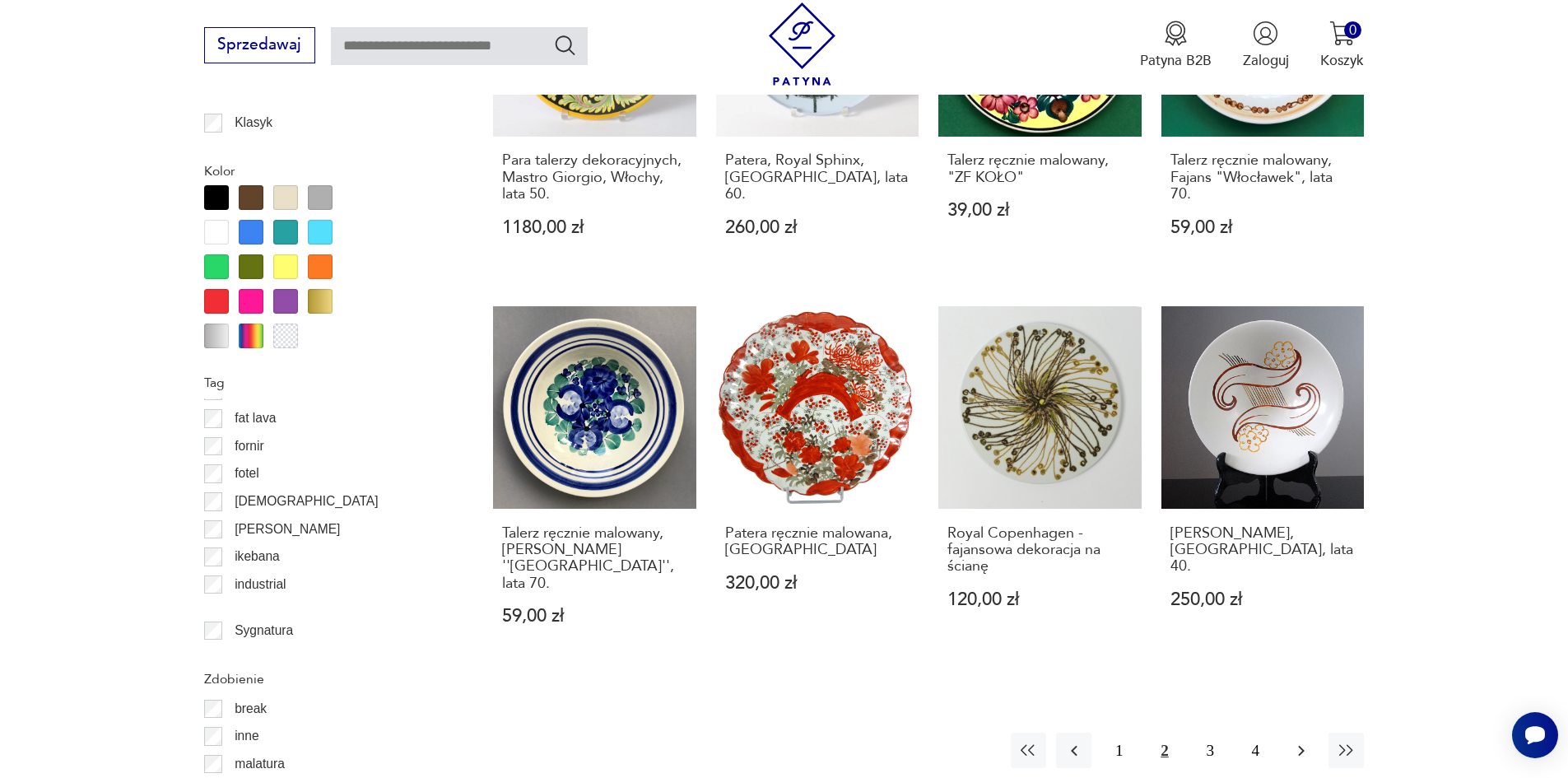
click at [1304, 740] on icon "button" at bounding box center [1300, 750] width 20 height 20
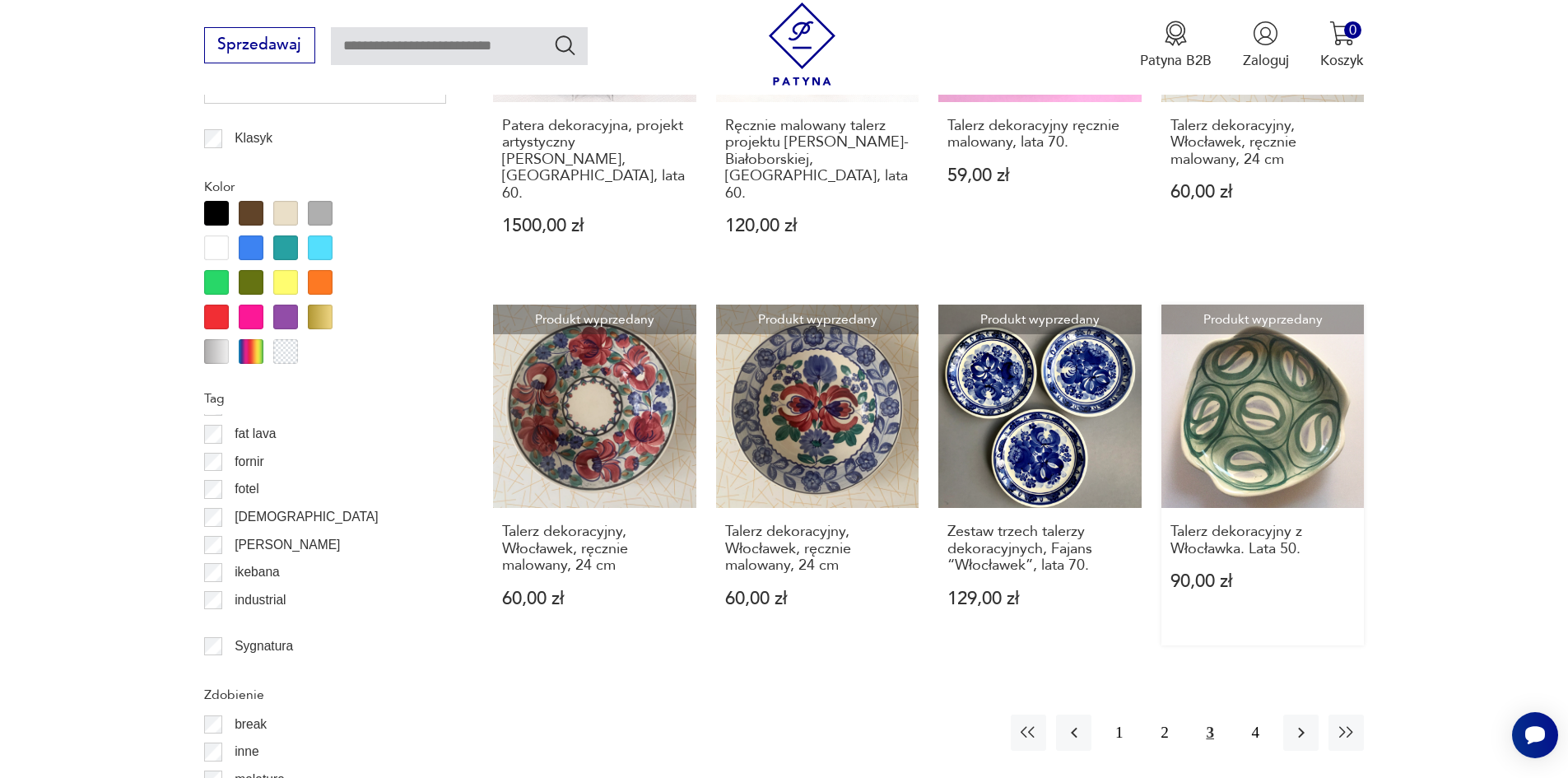
scroll to position [1882, 0]
